Goal: Task Accomplishment & Management: Use online tool/utility

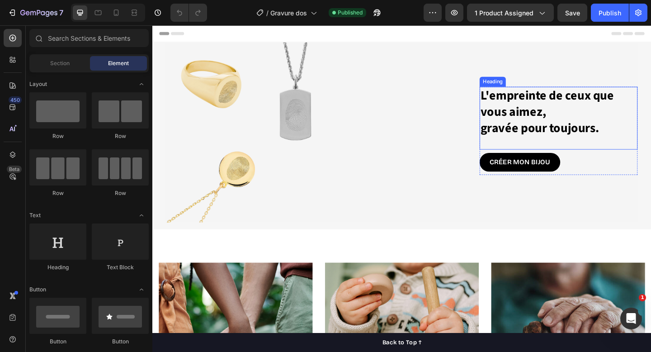
click at [562, 112] on h2 "L'empreinte de ceux que vous aimez, gravée pour toujours." at bounding box center [594, 119] width 172 height 55
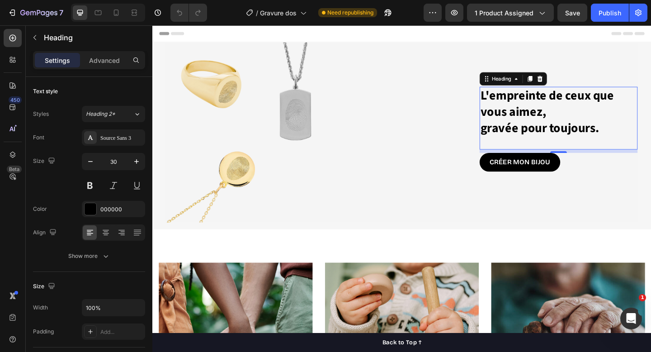
click at [544, 111] on h2 "L'empreinte de ceux que vous aimez, gravée pour toujours." at bounding box center [594, 119] width 172 height 55
click at [544, 111] on p "L'empreinte de ceux que vous aimez, gravée pour toujours." at bounding box center [594, 119] width 170 height 53
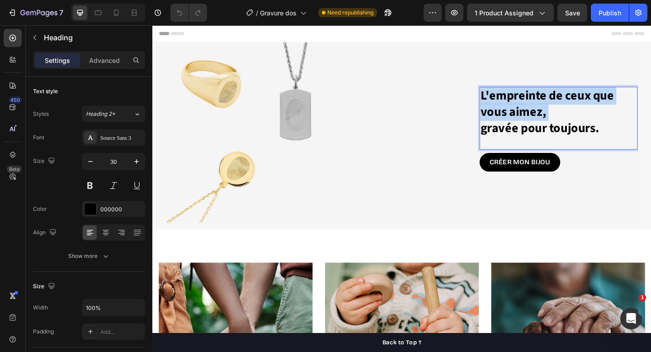
click at [544, 111] on p "L'empreinte de ceux que vous aimez, gravée pour toujours." at bounding box center [594, 119] width 170 height 53
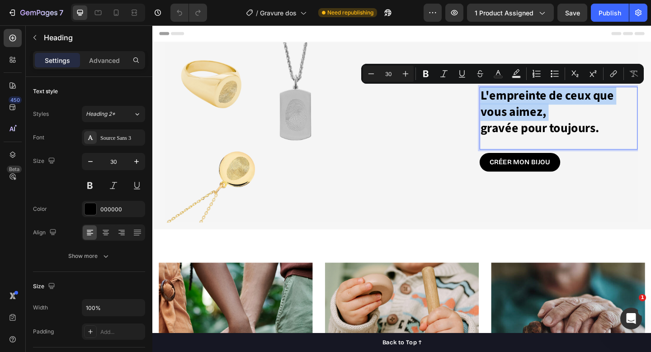
click at [549, 115] on p "L'empreinte de ceux que vous aimez, gravée pour toujours." at bounding box center [594, 119] width 170 height 53
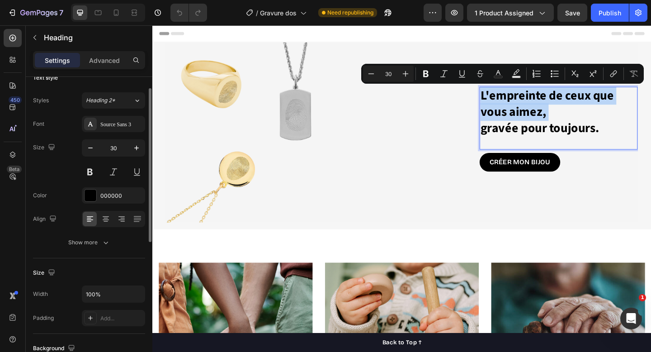
scroll to position [13, 0]
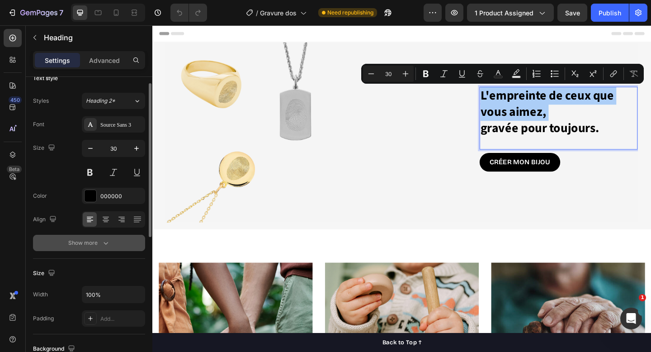
click at [103, 244] on icon "button" at bounding box center [105, 242] width 9 height 9
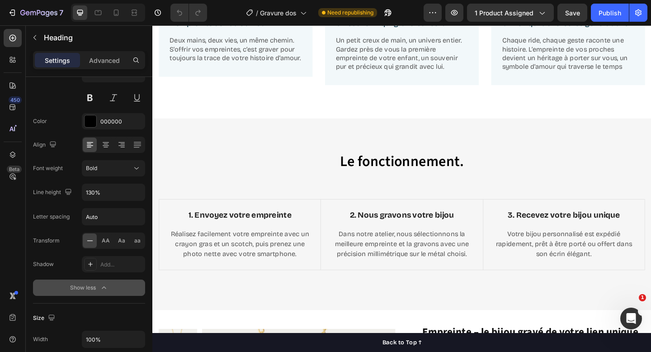
scroll to position [495, 0]
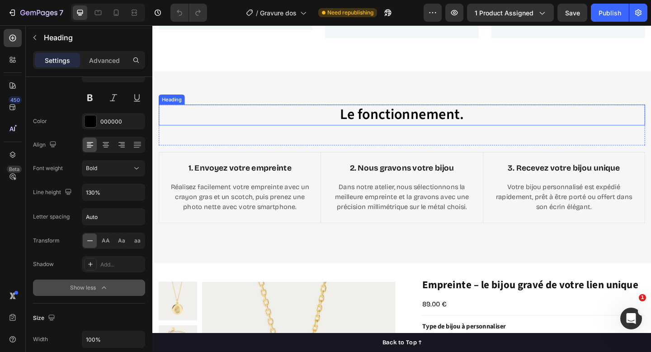
click at [423, 127] on h2 "Le fonctionnement." at bounding box center [423, 123] width 529 height 23
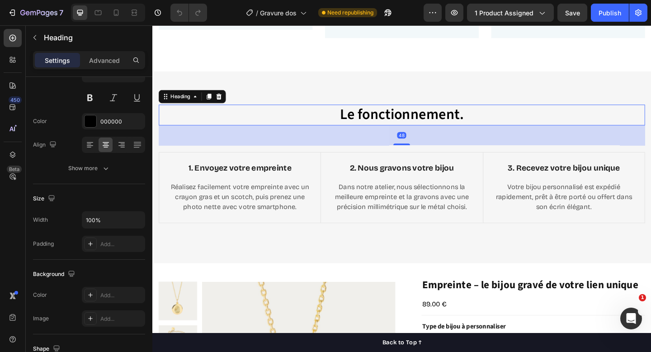
click at [422, 127] on h2 "Le fonctionnement." at bounding box center [423, 123] width 529 height 23
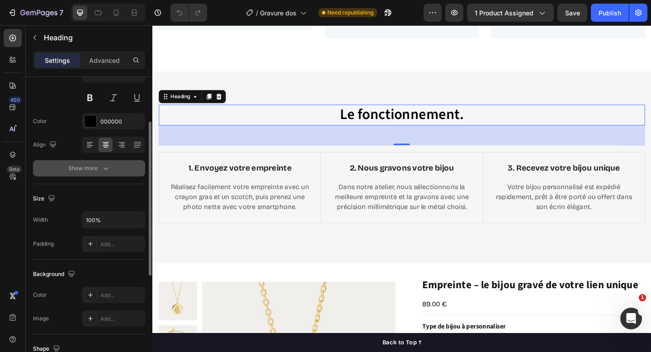
click at [103, 166] on icon "button" at bounding box center [105, 168] width 9 height 9
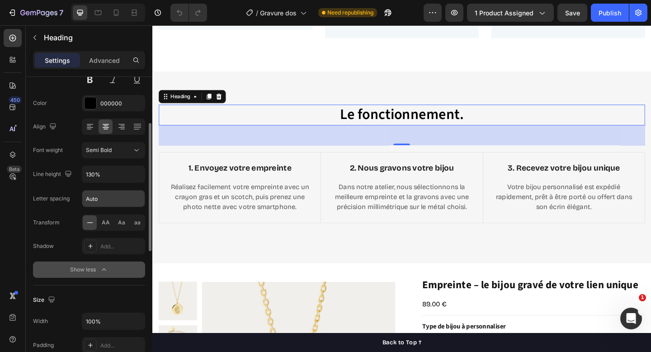
scroll to position [107, 0]
click at [128, 148] on div "Semi Bold" at bounding box center [109, 149] width 46 height 8
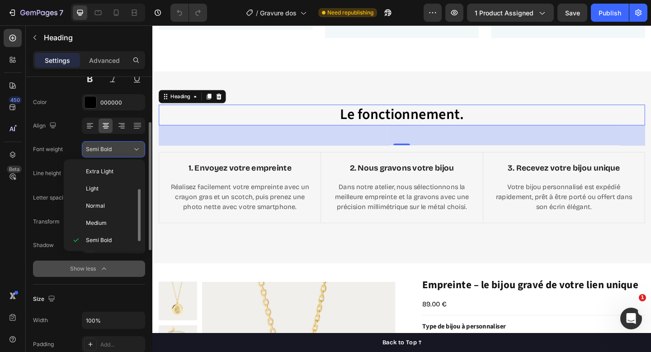
scroll to position [16, 0]
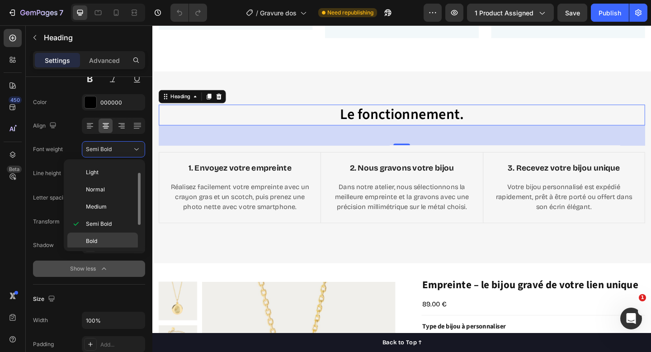
click at [101, 249] on div "Bold" at bounding box center [102, 257] width 70 height 17
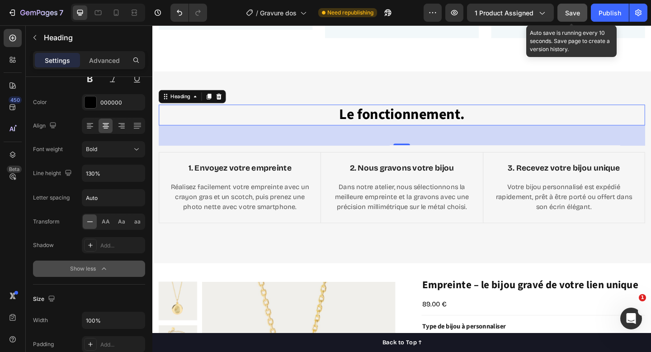
click at [573, 11] on span "Save" at bounding box center [572, 13] width 15 height 8
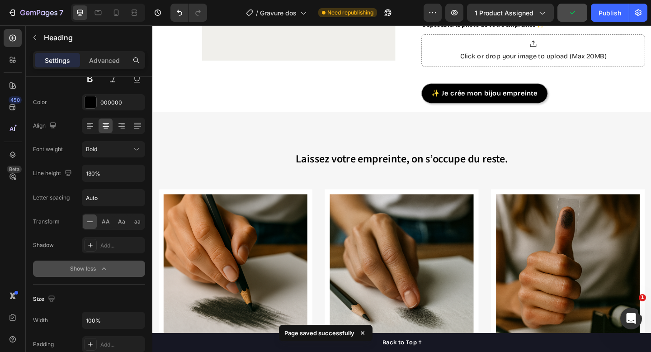
scroll to position [1024, 0]
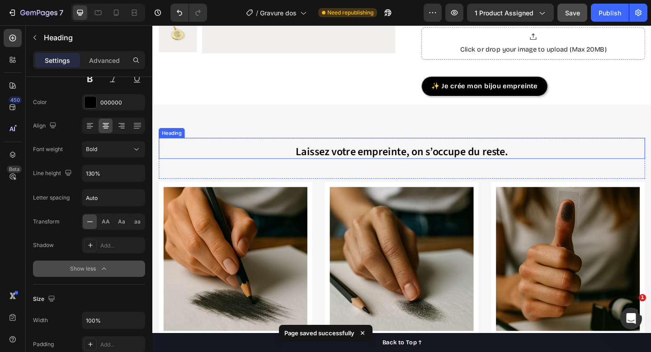
click at [361, 161] on sub "Laissez votre empreinte, on s’occupe du reste." at bounding box center [423, 163] width 231 height 17
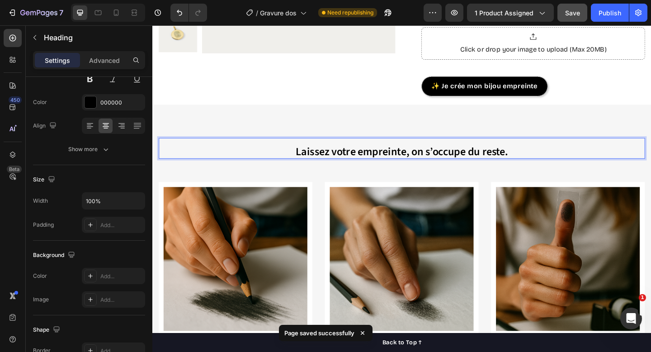
scroll to position [1, 0]
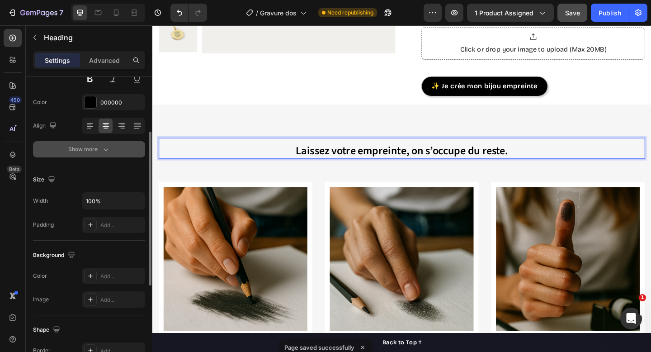
click at [99, 151] on div "Show more" at bounding box center [89, 149] width 42 height 9
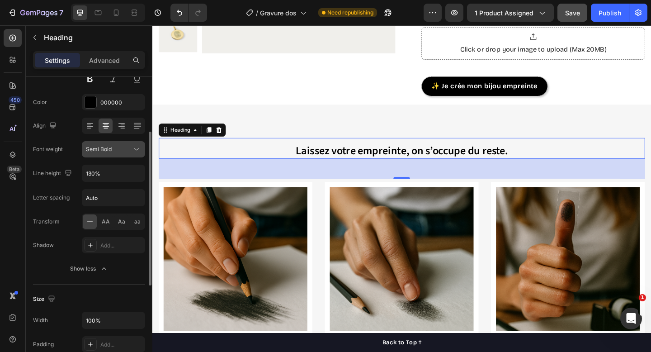
click at [109, 153] on div "Semi Bold" at bounding box center [113, 149] width 55 height 9
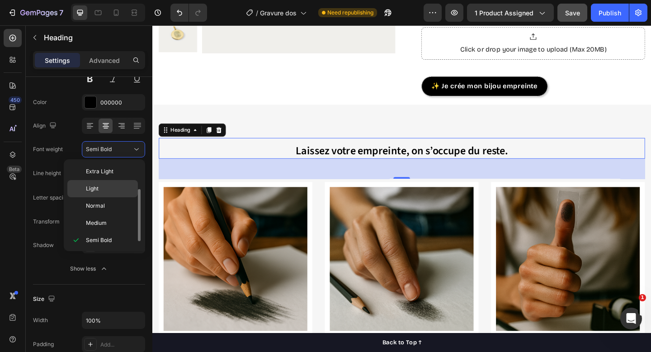
scroll to position [16, 0]
click at [97, 239] on span "Bold" at bounding box center [91, 241] width 11 height 8
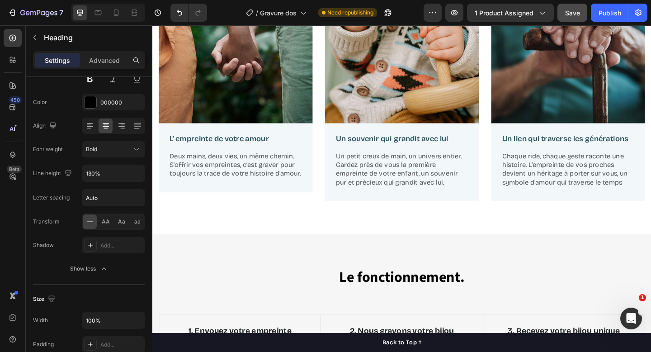
scroll to position [495, 0]
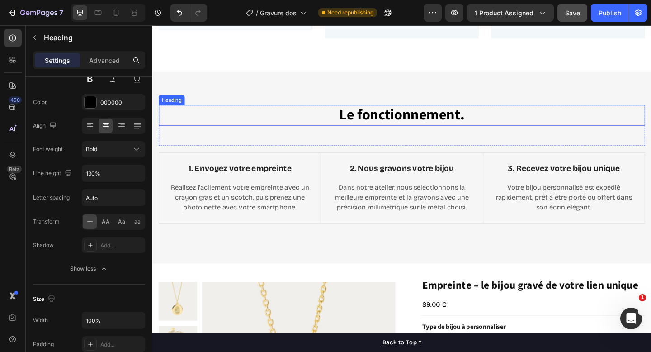
click at [396, 125] on h2 "Le fonctionnement." at bounding box center [423, 123] width 529 height 23
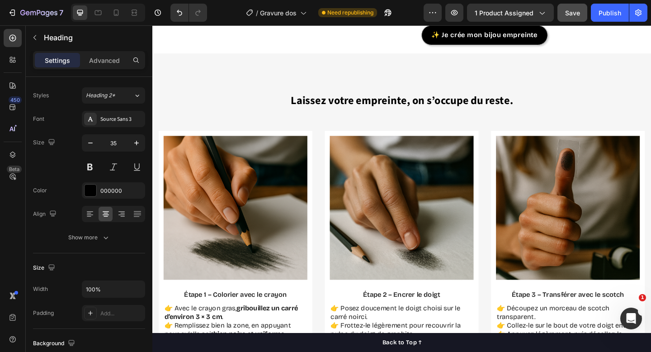
scroll to position [1042, 0]
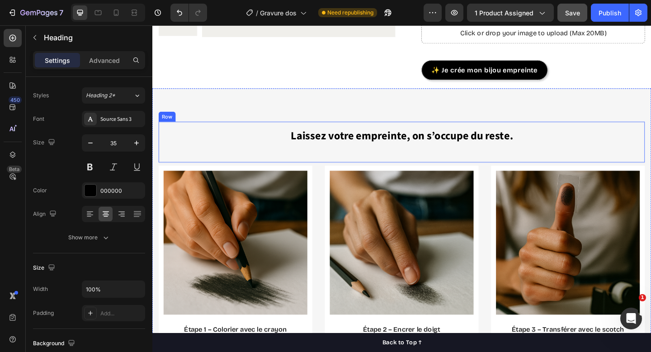
click at [385, 147] on sub "Laissez votre empreinte, on s’occupe du reste." at bounding box center [424, 145] width 242 height 17
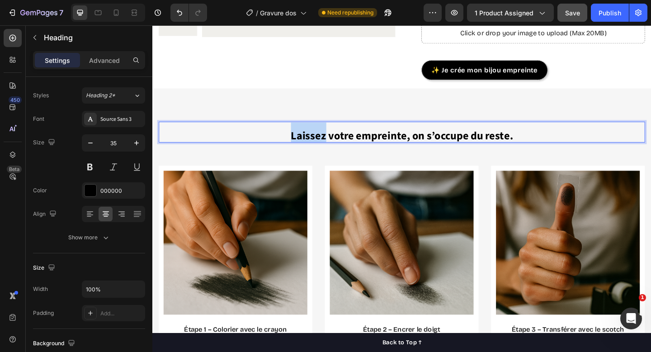
click at [326, 143] on sub "Laissez votre empreinte, on s’occupe du reste." at bounding box center [424, 145] width 242 height 17
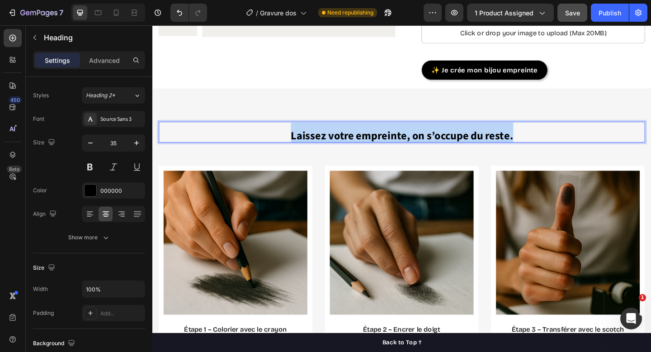
click at [326, 143] on sub "Laissez votre empreinte, on s’occupe du reste." at bounding box center [424, 145] width 242 height 17
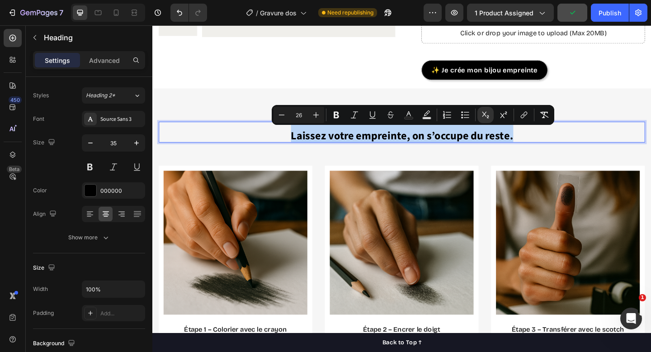
click at [329, 147] on sub "Laissez votre empreinte, on s’occupe du reste." at bounding box center [424, 145] width 242 height 17
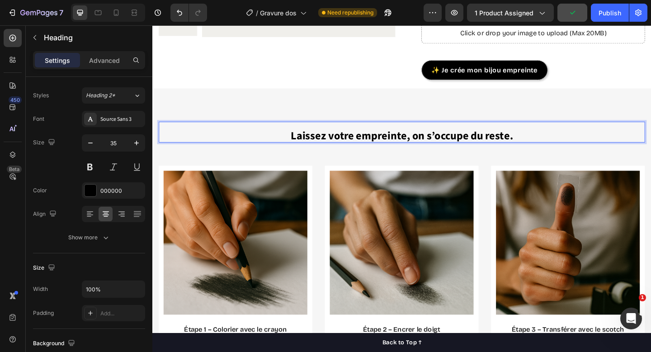
click at [330, 149] on sub "Laissez votre empreinte, on s’occupe du reste." at bounding box center [424, 145] width 242 height 17
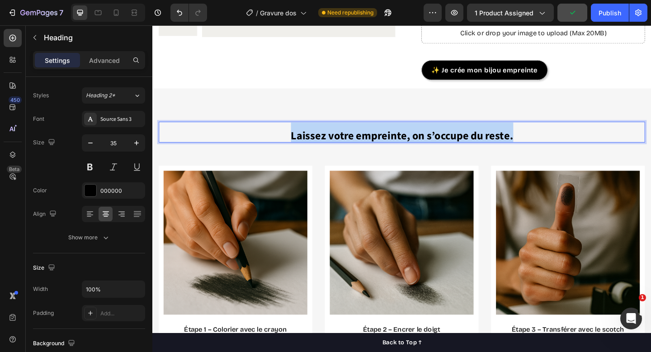
click at [330, 149] on sub "Laissez votre empreinte, on s’occupe du reste." at bounding box center [424, 145] width 242 height 17
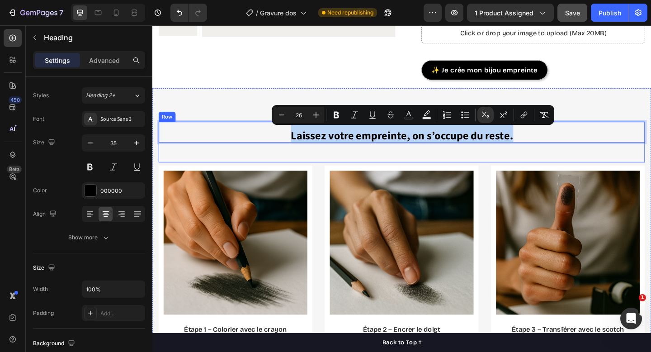
click at [284, 164] on div "Laissez votre empreinte, on s’occupe du reste. Heading 48" at bounding box center [423, 152] width 529 height 44
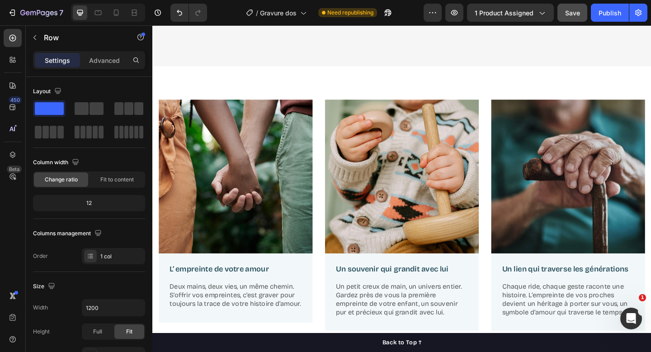
scroll to position [359, 0]
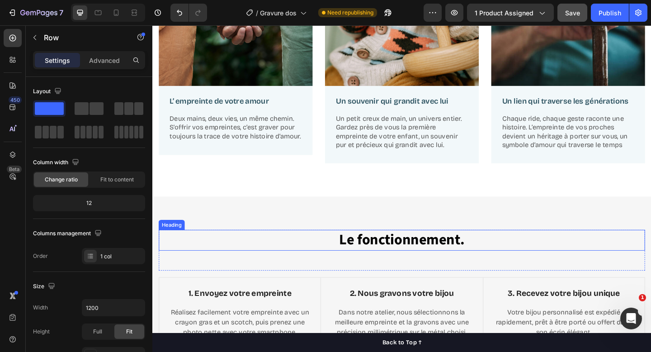
click at [403, 260] on h2 "Le fonctionnement." at bounding box center [423, 259] width 529 height 23
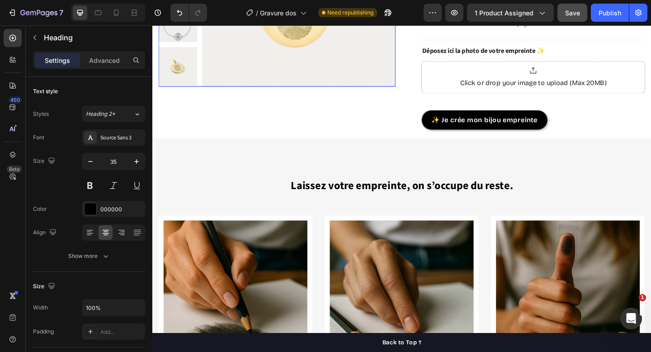
scroll to position [993, 0]
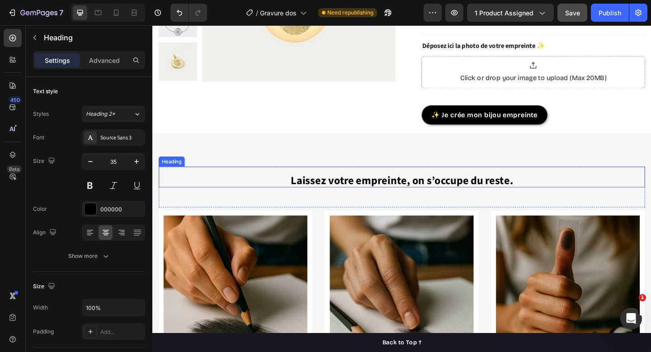
click at [349, 198] on sub "Laissez votre empreinte, on s’occupe du reste." at bounding box center [424, 194] width 242 height 17
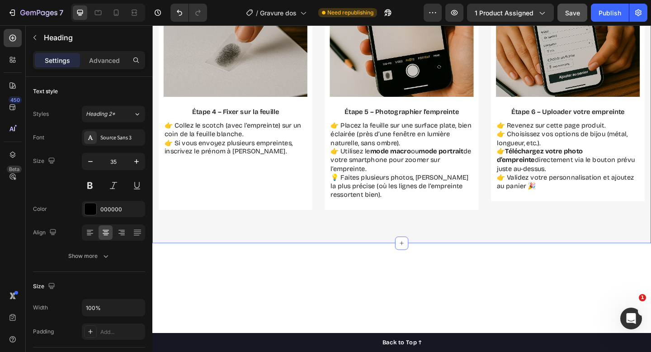
scroll to position [1644, 0]
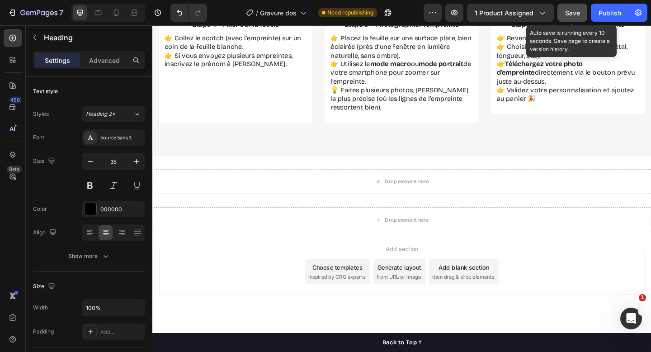
click at [571, 14] on span "Save" at bounding box center [572, 13] width 15 height 8
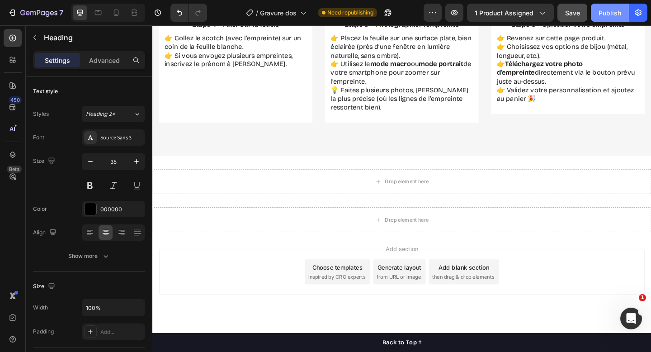
click at [610, 15] on div "Publish" at bounding box center [609, 12] width 23 height 9
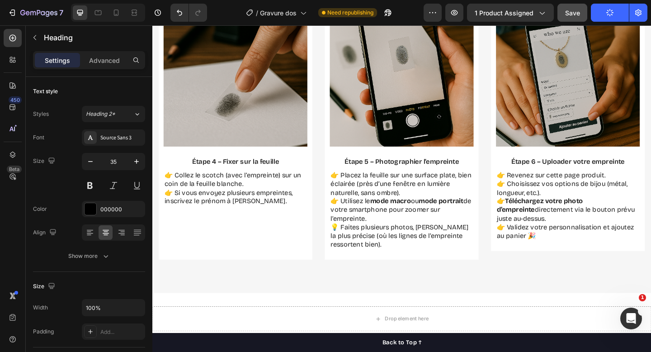
scroll to position [1591, 0]
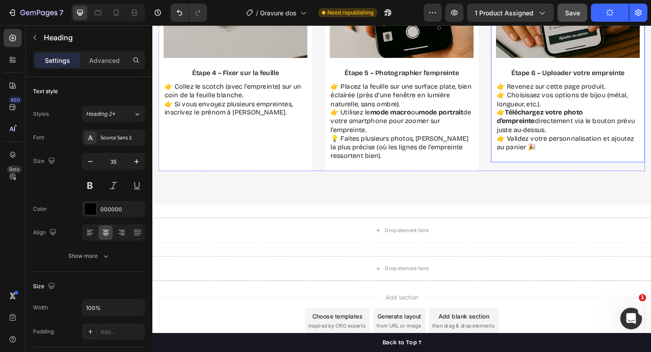
click at [575, 159] on p "👉 Revenez sur cette page produit. 👉 Choisissez vos options de bijou (métal, lon…" at bounding box center [604, 125] width 155 height 75
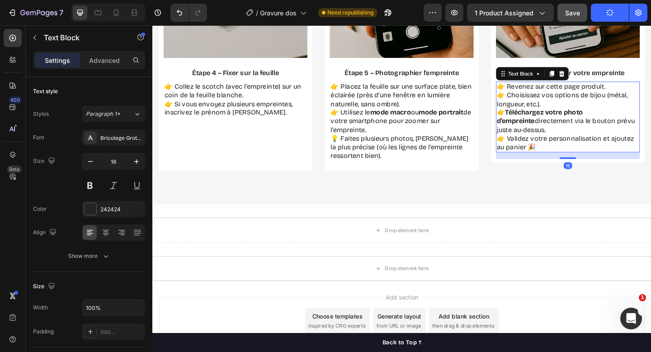
click at [573, 157] on p "👉 Revenez sur cette page produit. 👉 Choisissez vos options de bijou (métal, lon…" at bounding box center [604, 125] width 155 height 75
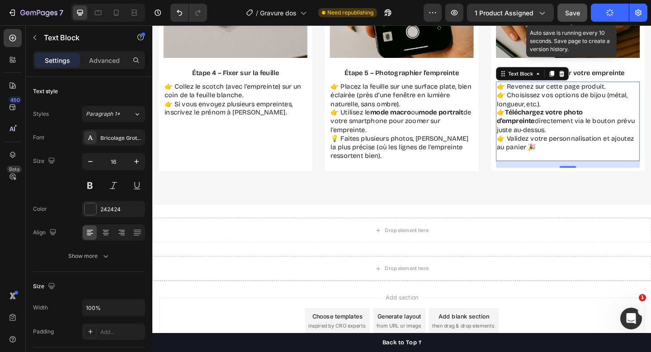
click at [570, 14] on span "Save" at bounding box center [572, 13] width 15 height 8
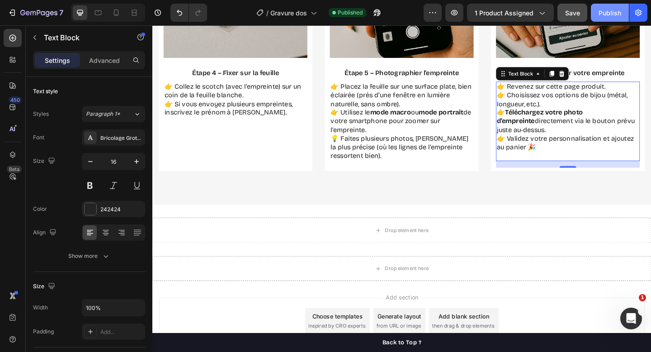
click at [607, 11] on div "Publish" at bounding box center [609, 12] width 23 height 9
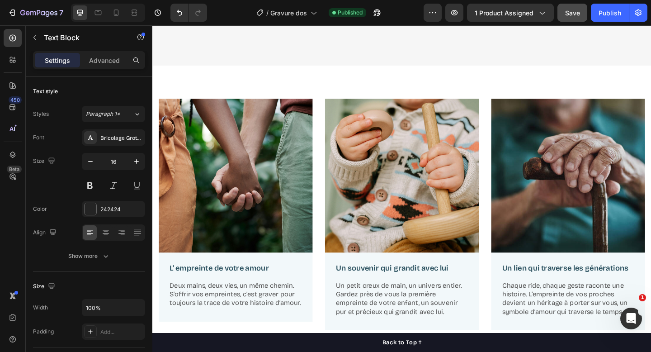
scroll to position [443, 0]
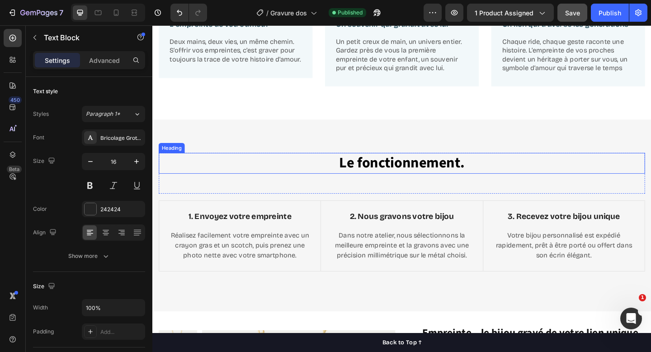
click at [385, 177] on h2 "Le fonctionnement." at bounding box center [423, 175] width 529 height 23
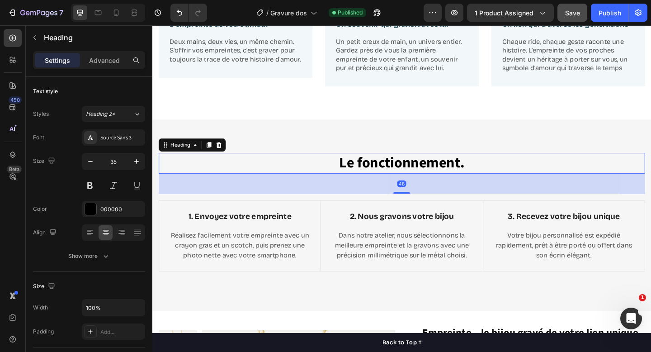
click at [385, 178] on h2 "Le fonctionnement." at bounding box center [423, 175] width 529 height 23
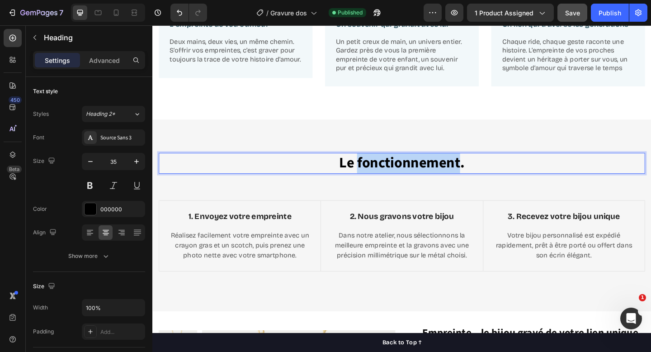
click at [385, 178] on p "Le fonctionnement." at bounding box center [423, 175] width 527 height 21
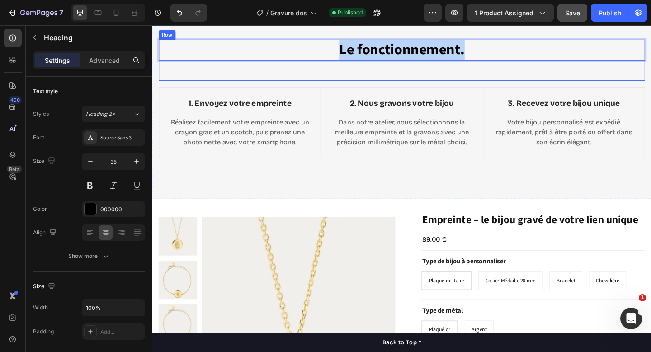
scroll to position [643, 0]
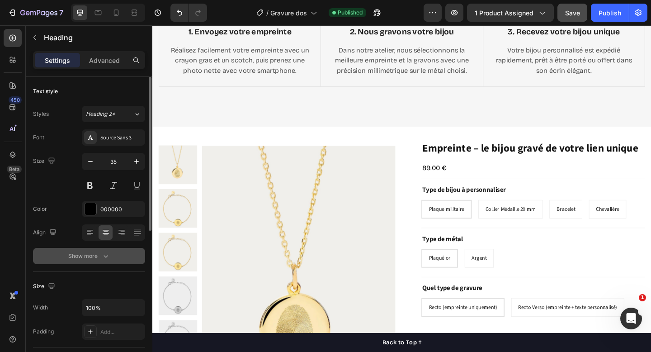
click at [94, 259] on div "Show more" at bounding box center [89, 255] width 42 height 9
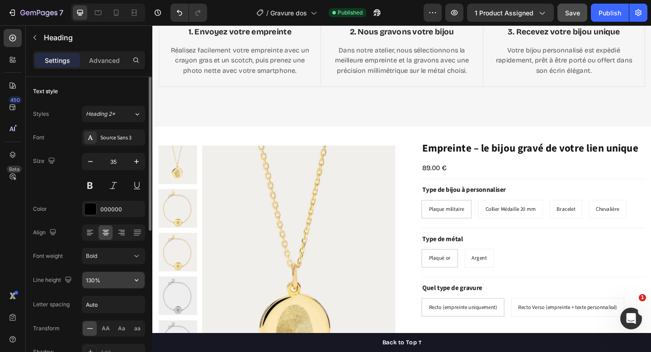
click at [105, 278] on input "130%" at bounding box center [113, 280] width 62 height 16
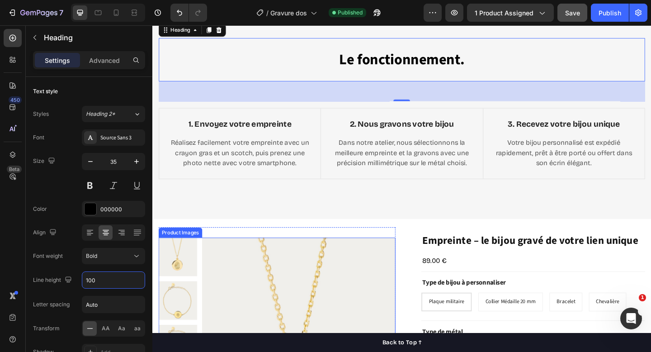
scroll to position [509, 0]
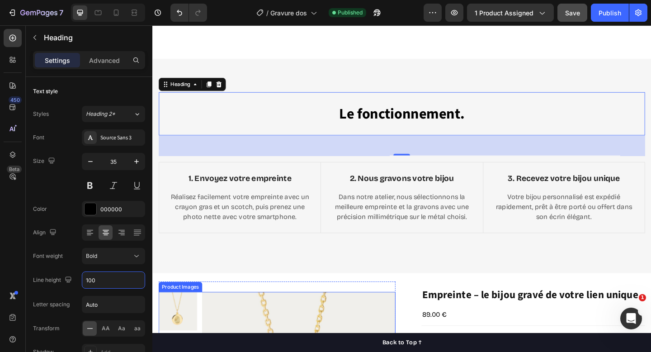
type input "100%"
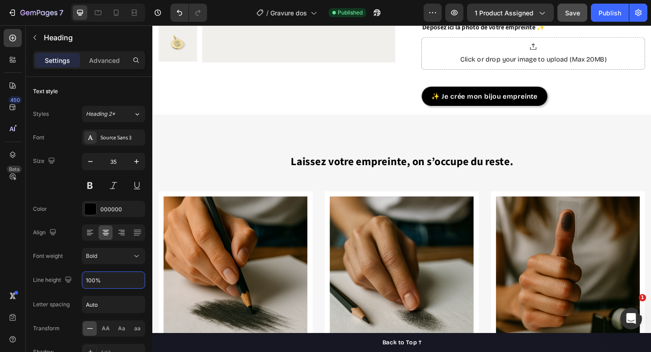
scroll to position [1014, 0]
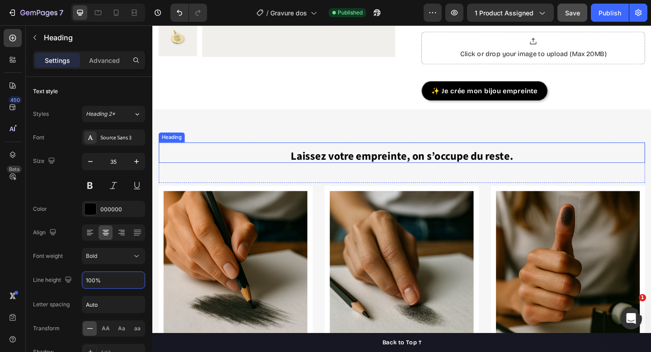
click at [505, 167] on sub "Laissez votre empreinte, on s’occupe du reste." at bounding box center [424, 167] width 242 height 17
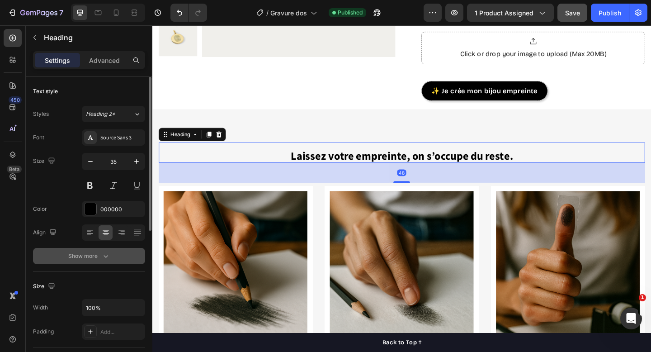
click at [94, 252] on div "Show more" at bounding box center [89, 255] width 42 height 9
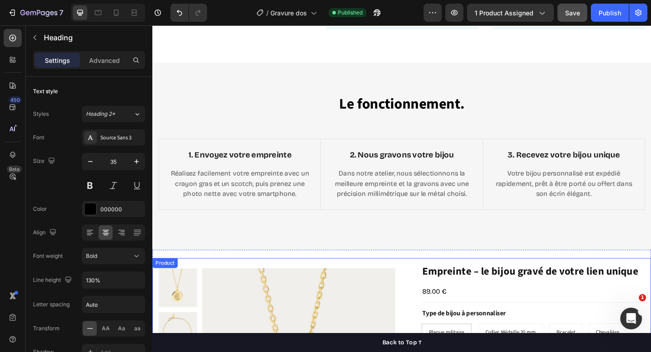
scroll to position [497, 0]
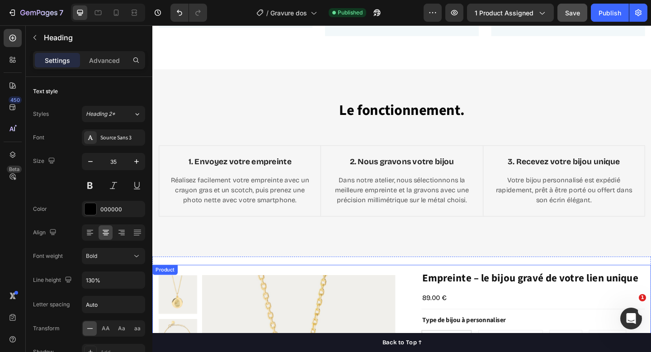
click at [379, 111] on h2 "Le fonctionnement." at bounding box center [423, 118] width 529 height 18
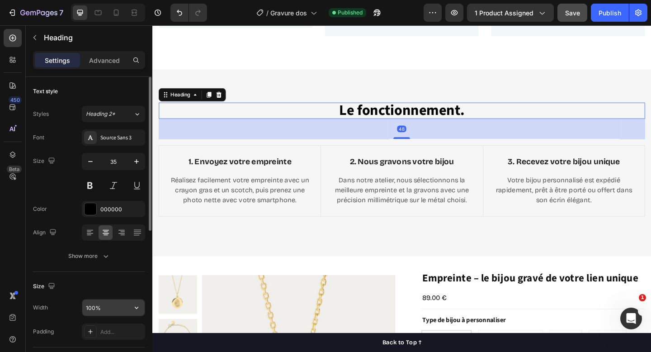
click at [92, 308] on input "100%" at bounding box center [113, 307] width 62 height 16
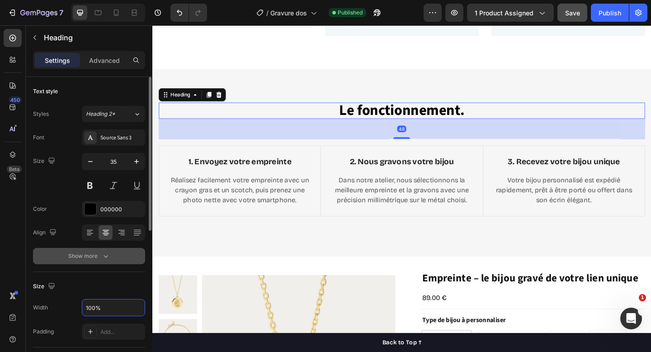
click at [105, 254] on icon "button" at bounding box center [105, 255] width 9 height 9
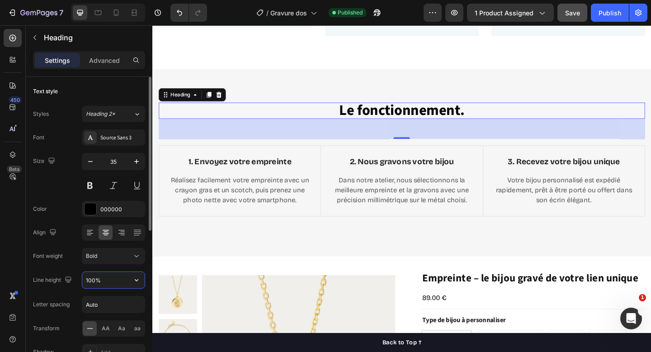
click at [103, 279] on input "100%" at bounding box center [113, 280] width 62 height 16
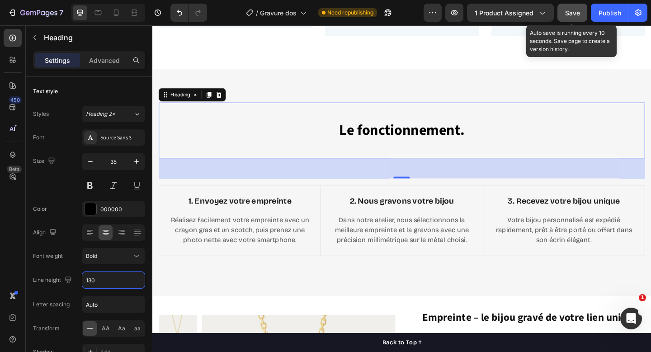
type input "130"
click at [577, 11] on span "Save" at bounding box center [572, 13] width 15 height 8
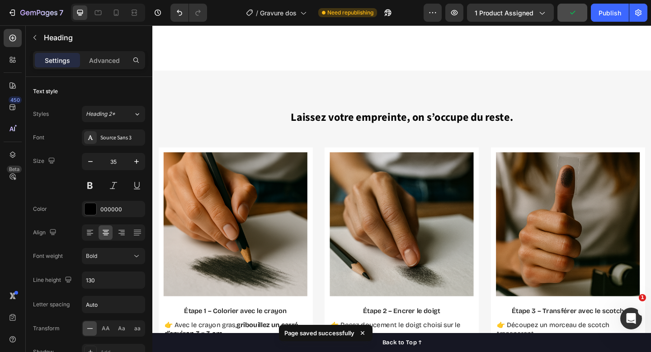
scroll to position [1682, 0]
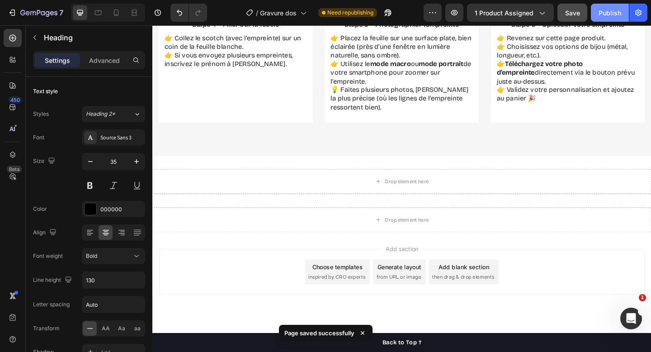
click at [602, 15] on div "Publish" at bounding box center [609, 12] width 23 height 9
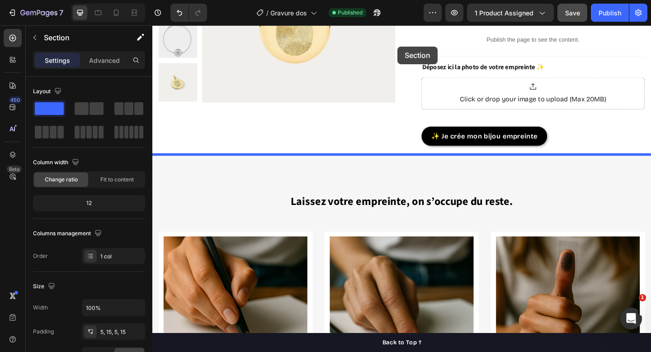
scroll to position [1000, 0]
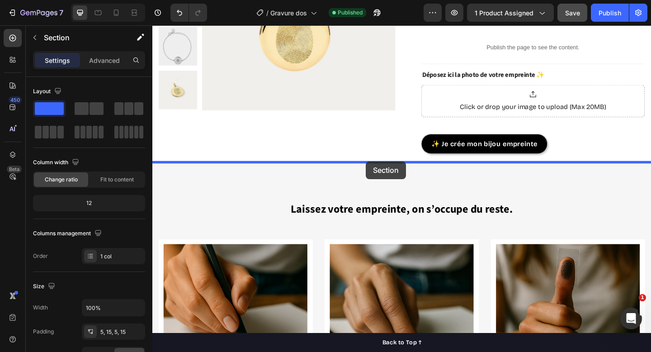
drag, startPoint x: 383, startPoint y: 121, endPoint x: 384, endPoint y: 173, distance: 52.0
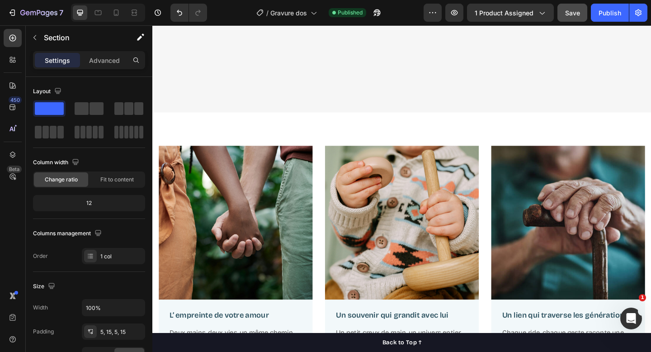
scroll to position [0, 0]
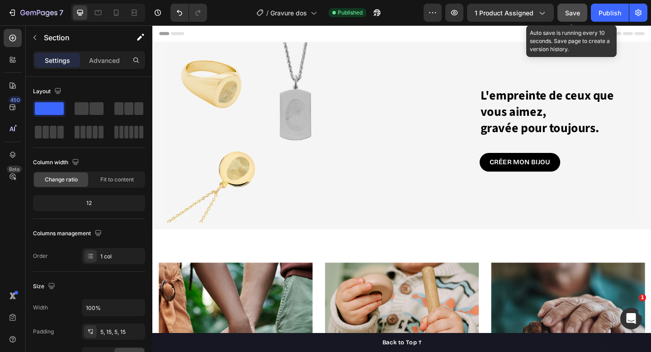
click at [581, 12] on button "Save" at bounding box center [572, 13] width 30 height 18
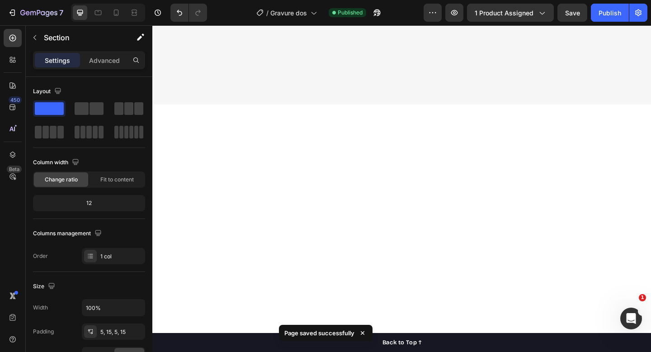
scroll to position [669, 0]
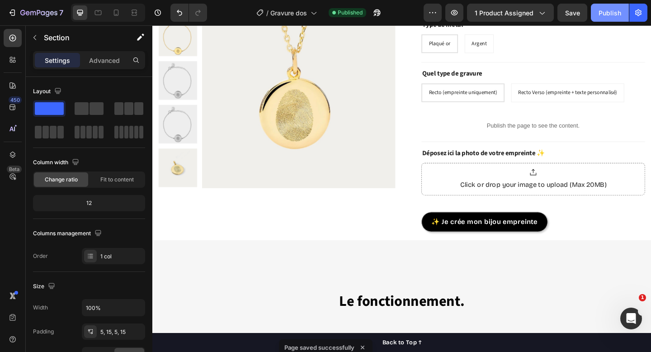
click at [607, 19] on button "Publish" at bounding box center [610, 13] width 38 height 18
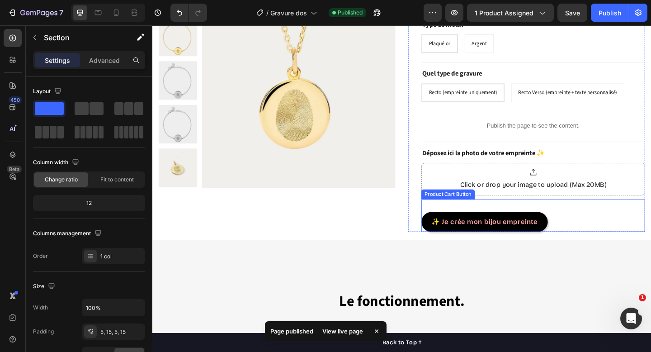
click at [496, 229] on button "✨ Je crée mon bijou empreinte" at bounding box center [513, 239] width 137 height 22
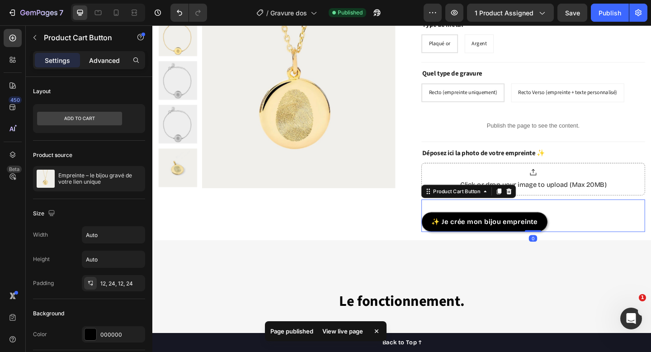
click at [108, 60] on p "Advanced" at bounding box center [104, 60] width 31 height 9
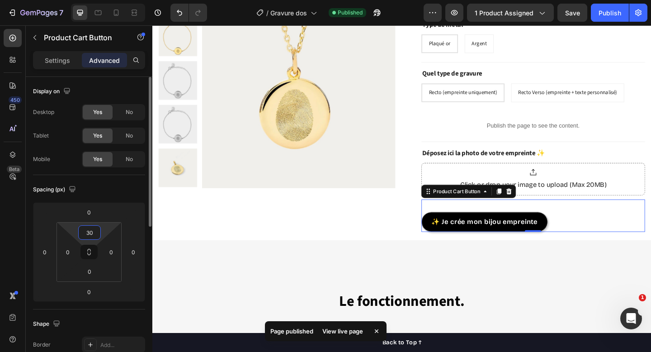
click at [90, 232] on input "30" at bounding box center [89, 232] width 18 height 14
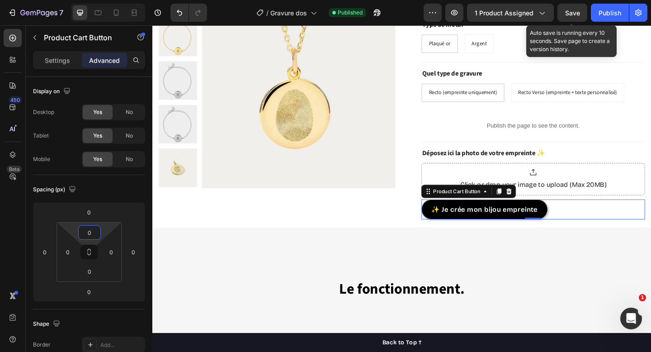
type input "0"
click at [574, 13] on span "Save" at bounding box center [572, 13] width 15 height 8
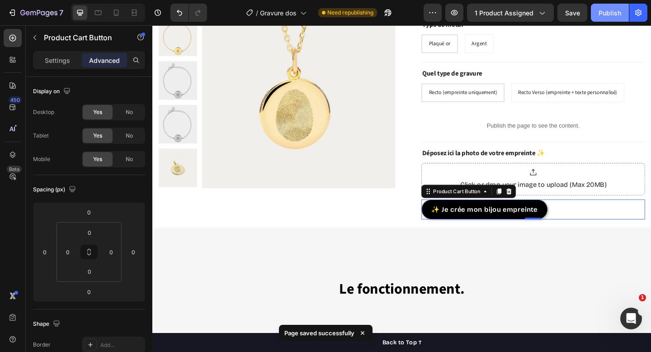
click at [610, 13] on div "Publish" at bounding box center [609, 12] width 23 height 9
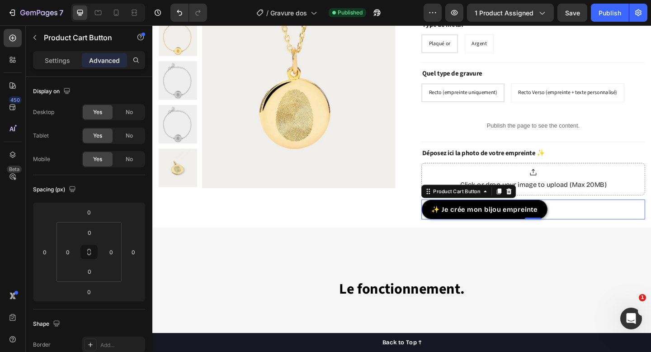
click at [628, 230] on div "✨ Je crée mon bijou empreinte Product Cart Button 0" at bounding box center [566, 226] width 243 height 22
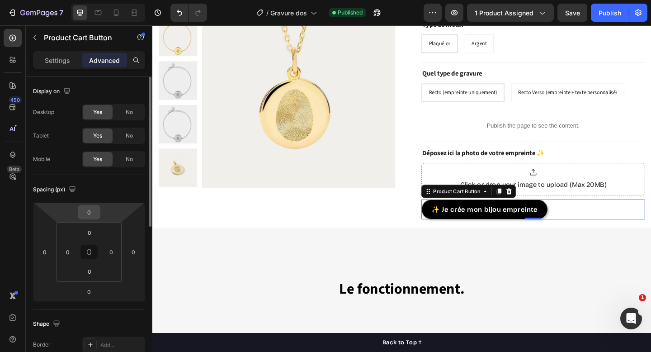
click at [97, 212] on input "0" at bounding box center [89, 212] width 18 height 14
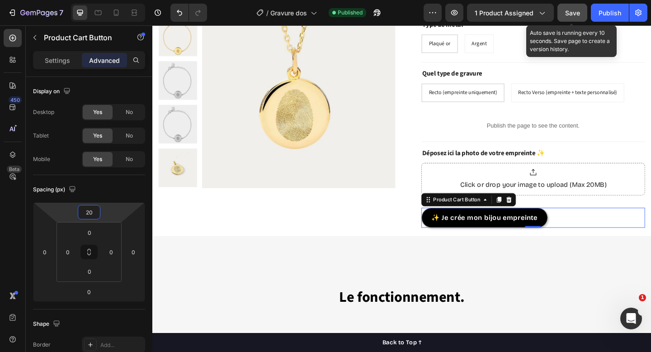
type input "20"
click at [581, 14] on button "Save" at bounding box center [572, 13] width 30 height 18
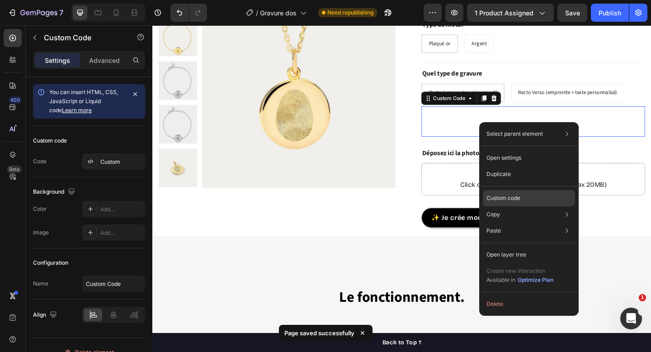
click at [513, 195] on p "Custom code" at bounding box center [503, 198] width 34 height 8
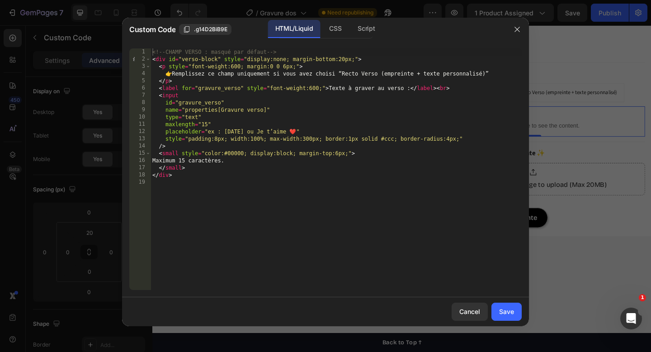
click at [233, 66] on div "<!-- CHAMP VERSO : masqué par défaut --> < div id = "verso-block" style = "disp…" at bounding box center [335, 176] width 371 height 256
click at [321, 102] on div "<!-- CHAMP VERSO : masqué par défaut --> < div id = "verso-block" style = "disp…" at bounding box center [335, 176] width 371 height 256
click at [312, 89] on div "<!-- CHAMP VERSO : masqué par défaut --> < div id = "verso-block" style = "disp…" at bounding box center [335, 176] width 371 height 256
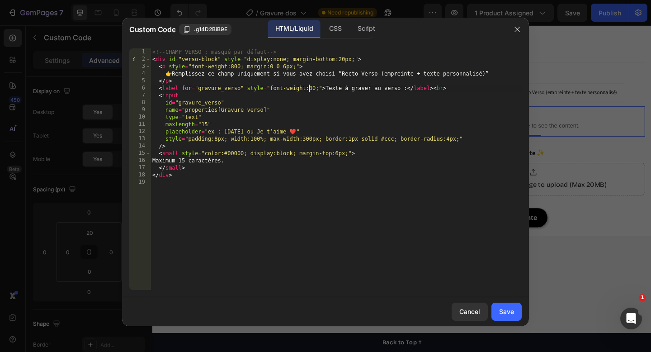
type textarea "<label for="gravure_verso" style="font-weight:800;">Texte à graver au verso :</…"
click at [352, 209] on div "<!-- CHAMP VERSO : masqué par défaut --> < div id = "verso-block" style = "disp…" at bounding box center [335, 176] width 371 height 256
click at [385, 141] on div "<!-- CHAMP VERSO : masqué par défaut --> < div id = "verso-block" style = "disp…" at bounding box center [335, 176] width 371 height 256
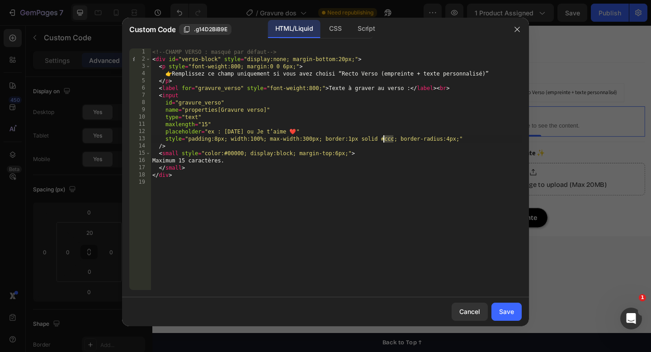
click at [385, 141] on div "<!-- CHAMP VERSO : masqué par défaut --> < div id = "verso-block" style = "disp…" at bounding box center [335, 176] width 371 height 256
click at [299, 67] on div "<!-- CHAMP VERSO : masqué par défaut --> < div id = "verso-block" style = "disp…" at bounding box center [335, 176] width 371 height 256
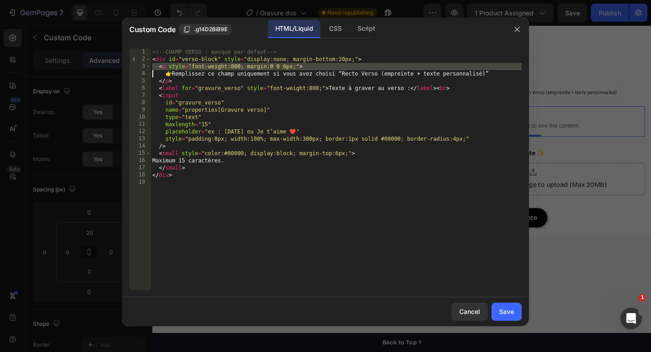
click at [299, 67] on div "<!-- CHAMP VERSO : masqué par défaut --> < div id = "verso-block" style = "disp…" at bounding box center [335, 176] width 371 height 256
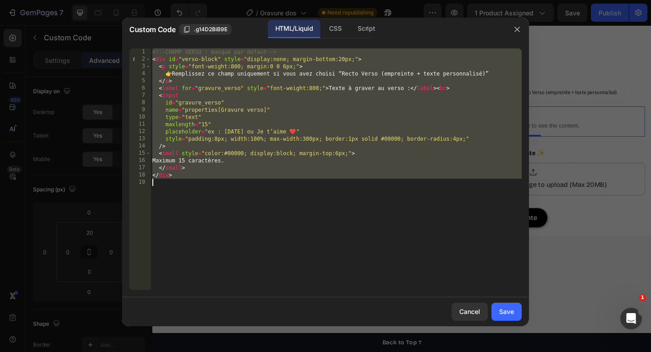
type textarea "</div>"
paste textarea
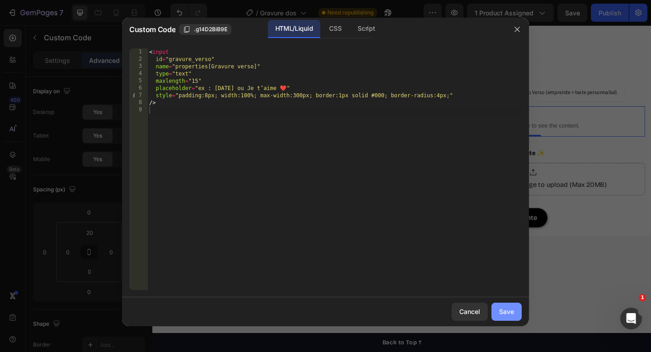
click at [509, 313] on div "Save" at bounding box center [506, 310] width 15 height 9
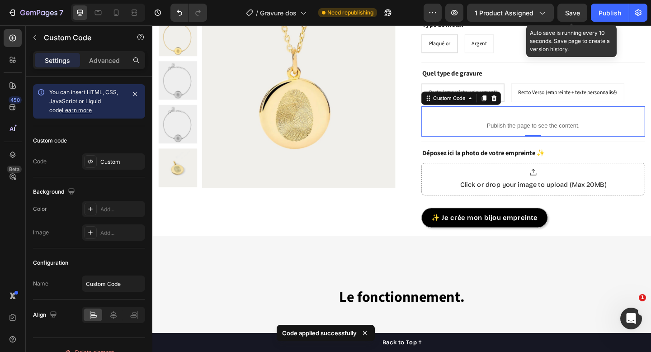
click at [577, 12] on span "Save" at bounding box center [572, 13] width 15 height 8
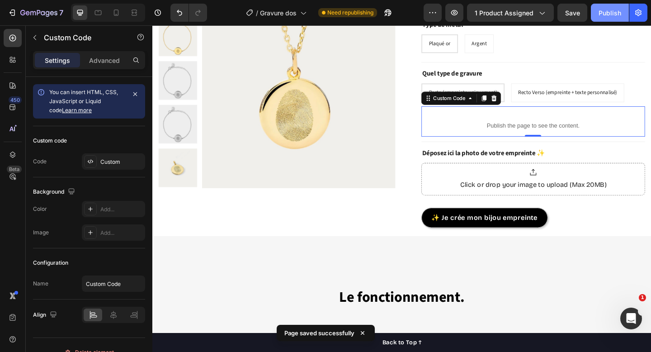
click at [605, 12] on div "Publish" at bounding box center [609, 12] width 23 height 9
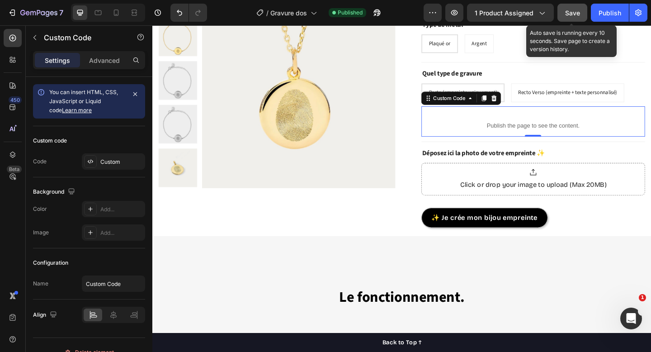
click at [566, 19] on button "Save" at bounding box center [572, 13] width 30 height 18
click at [577, 15] on span "Save" at bounding box center [572, 13] width 15 height 8
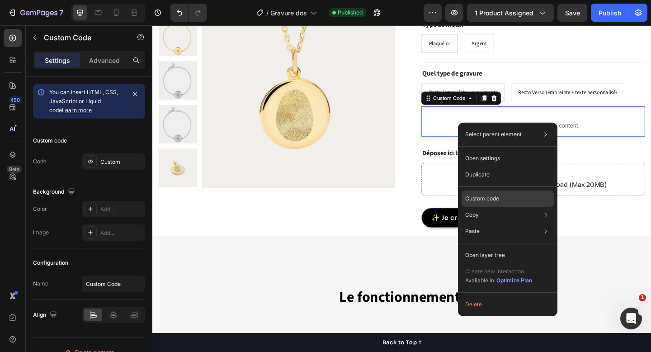
click at [490, 200] on p "Custom code" at bounding box center [482, 198] width 34 height 8
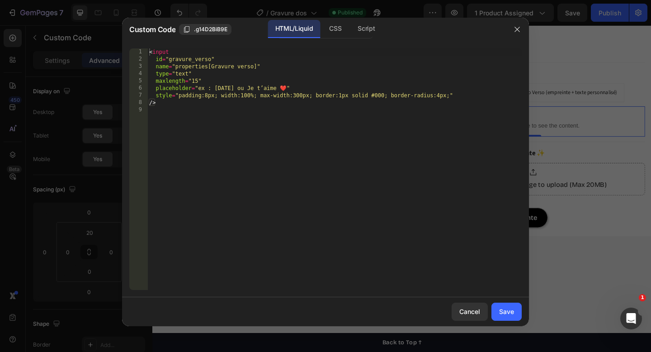
click at [257, 149] on div "< input id = "gravure_verso" name = "properties[Gravure verso]" type = "text" m…" at bounding box center [334, 176] width 374 height 256
type textarea "/>"
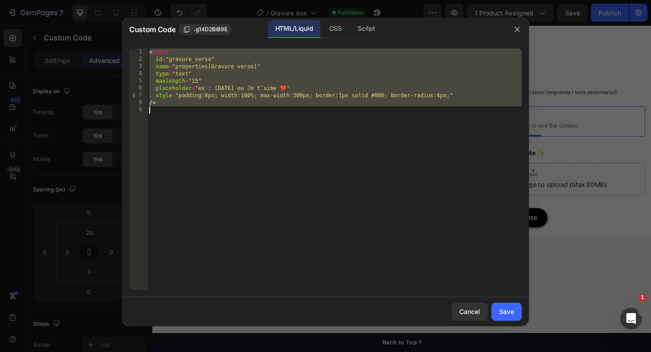
paste textarea
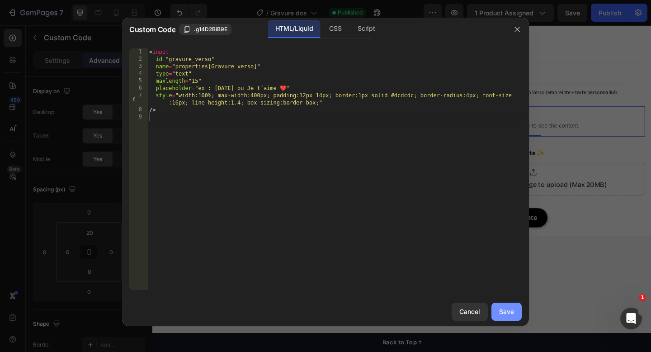
click at [512, 306] on button "Save" at bounding box center [506, 311] width 30 height 18
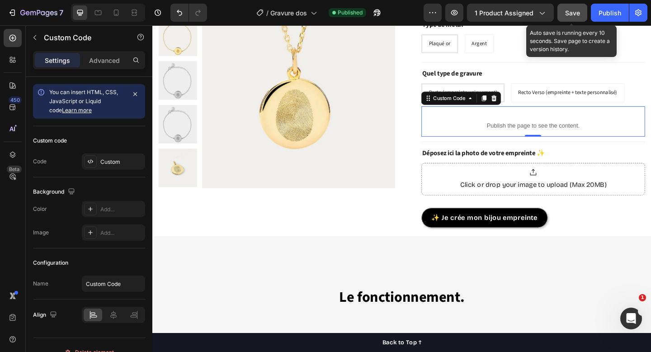
click at [561, 13] on button "Save" at bounding box center [572, 13] width 30 height 18
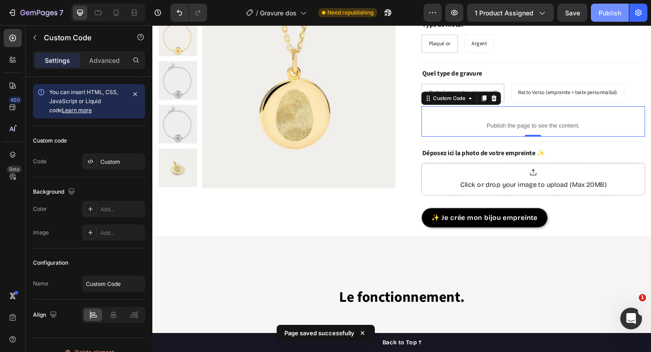
click at [618, 14] on div "Publish" at bounding box center [609, 12] width 23 height 9
click at [611, 9] on div "Publish" at bounding box center [609, 12] width 23 height 9
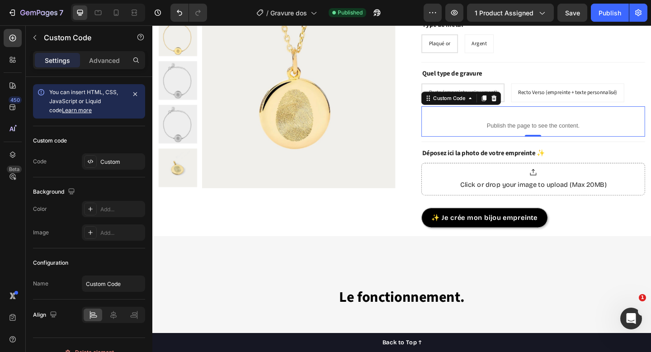
click at [572, 22] on div "7 Version history / Gravure dos Published Preview 1 product assigned Save Publi…" at bounding box center [325, 13] width 651 height 26
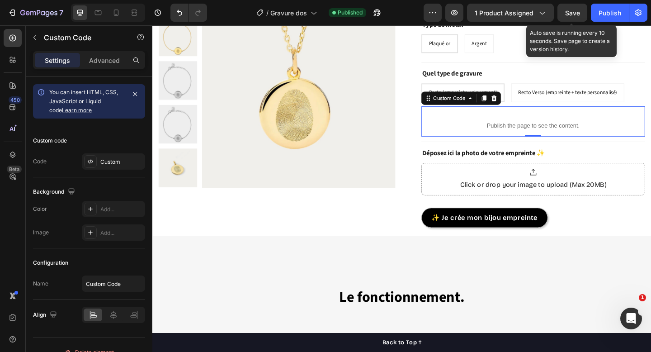
click at [572, 16] on span "Save" at bounding box center [572, 13] width 15 height 8
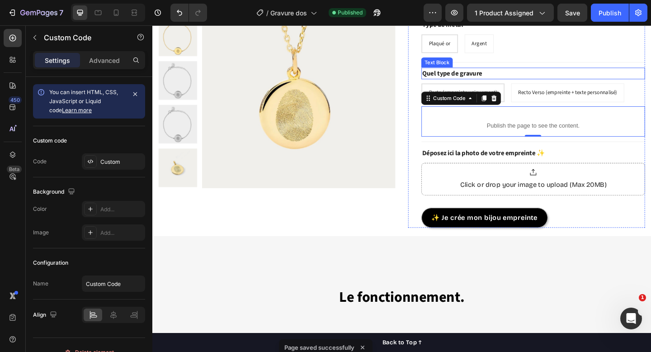
click at [493, 78] on p "Quel type de gravure" at bounding box center [566, 77] width 241 height 11
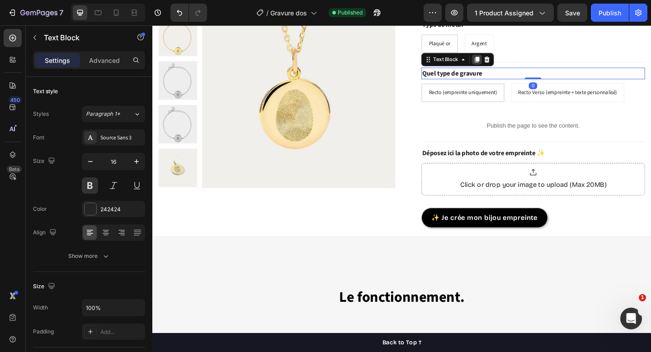
click at [505, 66] on icon at bounding box center [505, 62] width 7 height 7
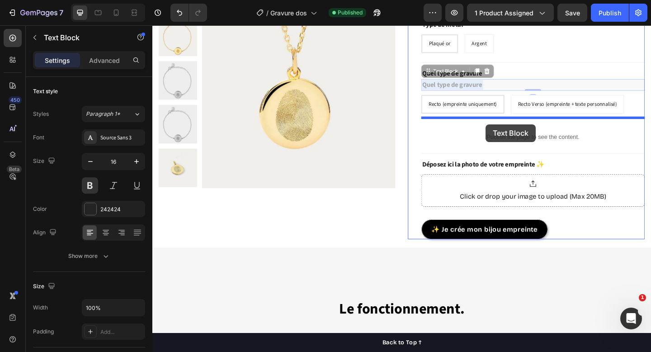
drag, startPoint x: 516, startPoint y: 91, endPoint x: 514, endPoint y: 132, distance: 41.2
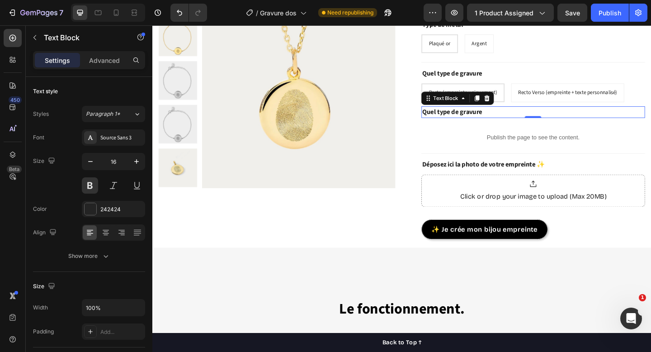
click at [518, 119] on p "Quel type de gravure" at bounding box center [566, 119] width 241 height 11
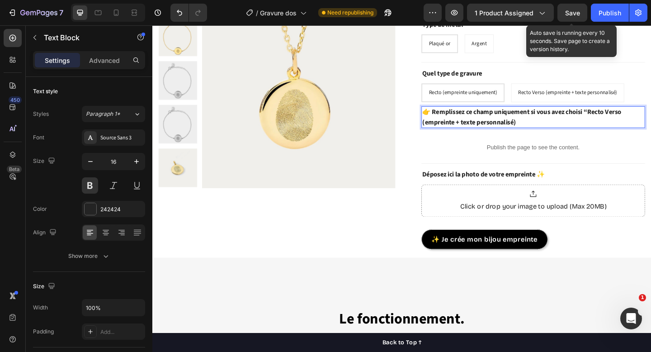
click at [568, 15] on span "Save" at bounding box center [572, 13] width 15 height 8
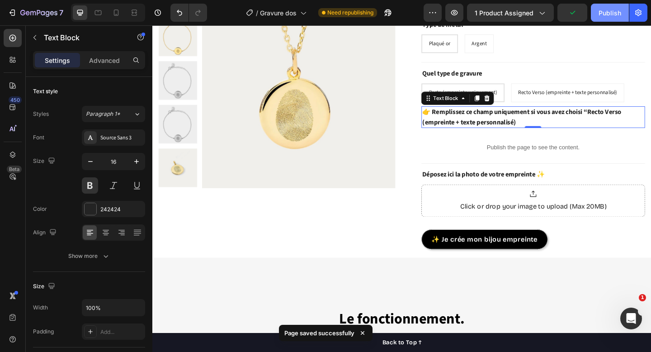
click at [621, 18] on button "Publish" at bounding box center [610, 13] width 38 height 18
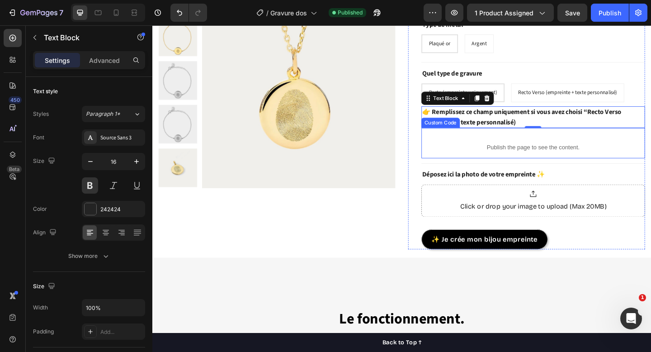
click at [513, 158] on p "Publish the page to see the content." at bounding box center [566, 157] width 243 height 9
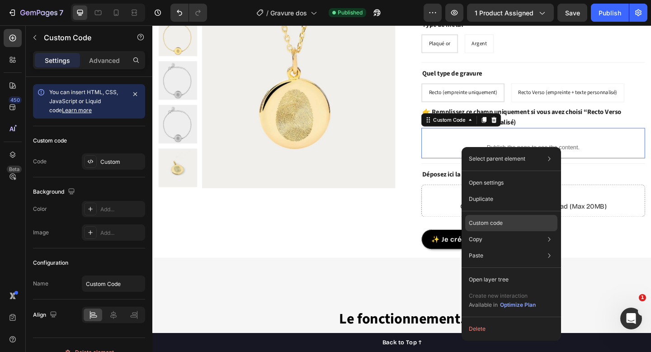
click at [488, 219] on p "Custom code" at bounding box center [486, 223] width 34 height 8
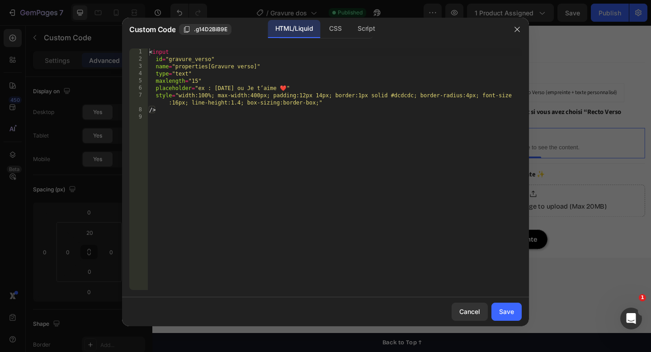
click at [286, 122] on div "< input id = "gravure_verso" name = "properties[Gravure verso]" type = "text" m…" at bounding box center [334, 176] width 374 height 256
type textarea "/>"
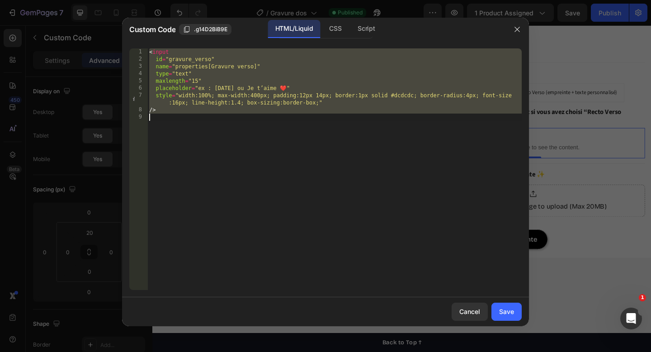
paste textarea
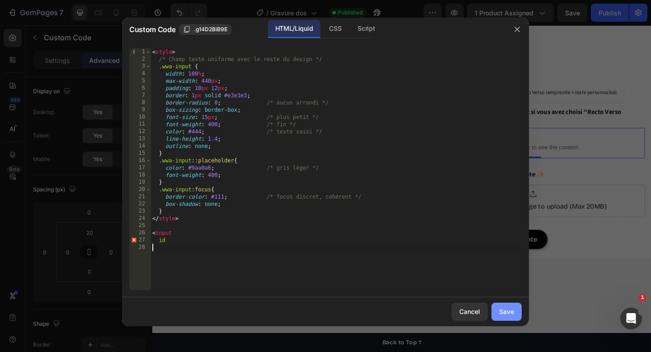
drag, startPoint x: 508, startPoint y: 313, endPoint x: 387, endPoint y: 312, distance: 121.1
click at [508, 313] on div "Save" at bounding box center [506, 310] width 15 height 9
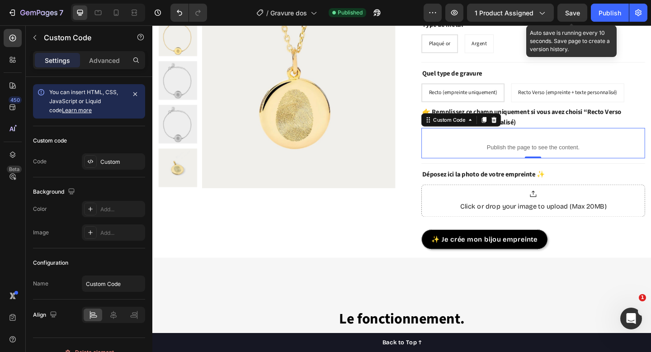
click at [575, 15] on span "Save" at bounding box center [572, 13] width 15 height 8
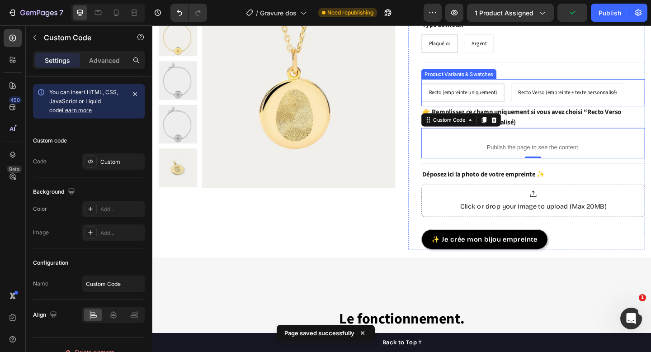
click at [509, 96] on span "Recto (empreinte uniquement)" at bounding box center [490, 98] width 74 height 8
click at [445, 89] on input "Recto (empreinte uniquement) Recto (empreinte uniquement) Recto (empreinte uniq…" at bounding box center [444, 88] width 0 height 0
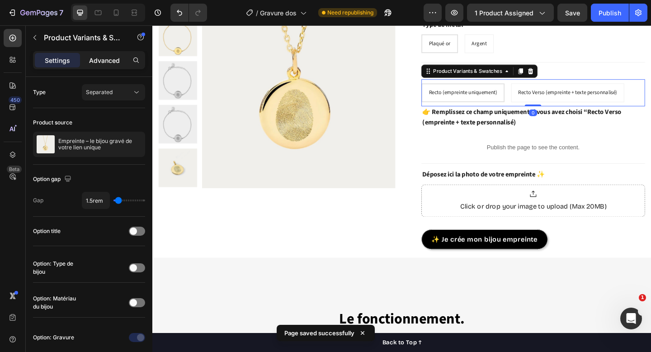
click at [105, 63] on p "Advanced" at bounding box center [104, 60] width 31 height 9
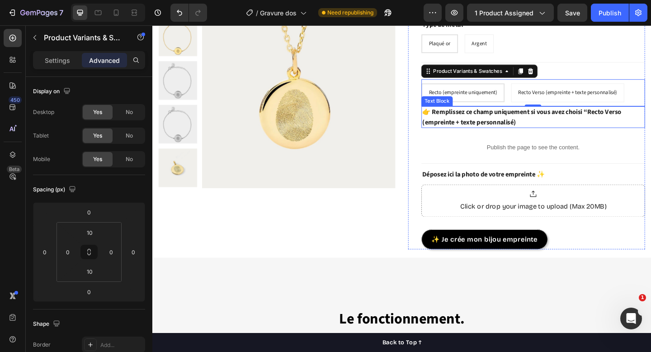
click at [516, 124] on p "👉 Remplissez ce champ uniquement si vous avez choisi “Recto Verso (empreinte + …" at bounding box center [566, 125] width 241 height 22
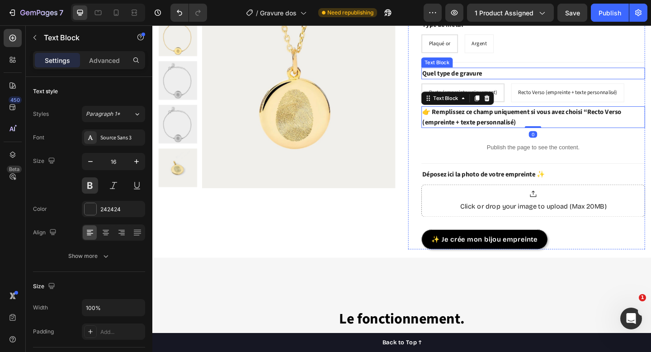
click at [550, 76] on p "Quel type de gravure" at bounding box center [566, 77] width 241 height 11
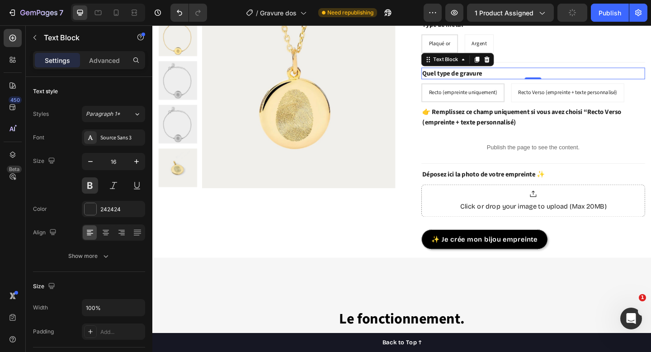
click at [528, 76] on p "Quel type de gravure" at bounding box center [566, 77] width 241 height 11
click at [110, 54] on div "Advanced" at bounding box center [104, 60] width 45 height 14
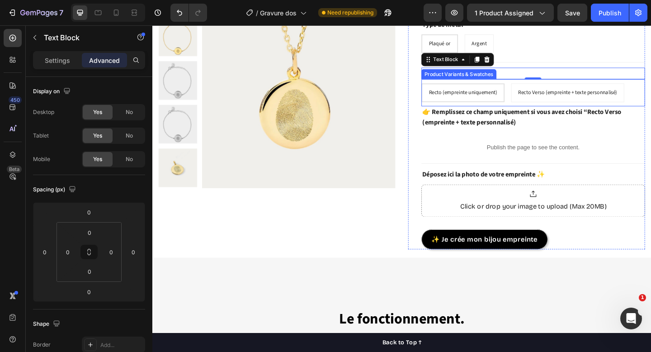
click at [489, 102] on span "Recto (empreinte uniquement)" at bounding box center [490, 98] width 74 height 8
click at [445, 89] on input "Recto (empreinte uniquement) Recto (empreinte uniquement) Recto (empreinte uniq…" at bounding box center [444, 88] width 0 height 0
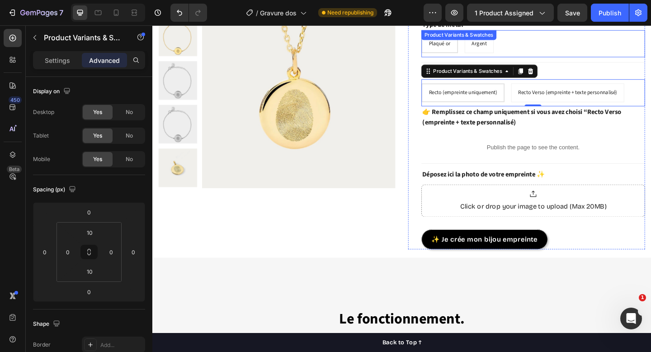
click at [469, 49] on span "Plaqué or" at bounding box center [464, 45] width 23 height 8
click at [445, 35] on input "Plaqué or Plaqué or Plaqué or" at bounding box center [444, 35] width 0 height 0
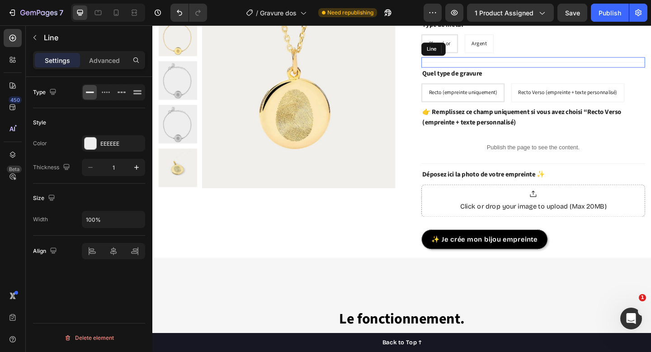
click at [467, 66] on div at bounding box center [566, 66] width 243 height 0
click at [108, 59] on p "Advanced" at bounding box center [104, 60] width 31 height 9
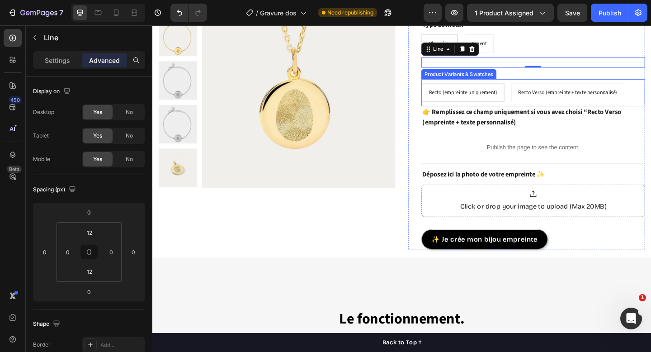
click at [494, 103] on div "Recto (empreinte uniquement)" at bounding box center [490, 99] width 89 height 16
click at [445, 89] on input "Recto (empreinte uniquement) Recto (empreinte uniquement) Recto (empreinte uniq…" at bounding box center [444, 88] width 0 height 0
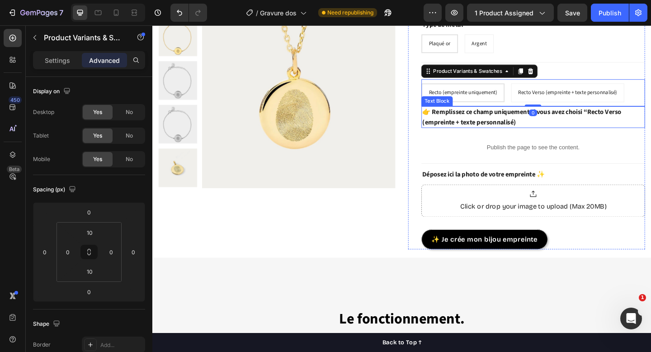
click at [491, 128] on p "👉 Remplissez ce champ uniquement si vous avez choisi “Recto Verso (empreinte + …" at bounding box center [566, 125] width 241 height 22
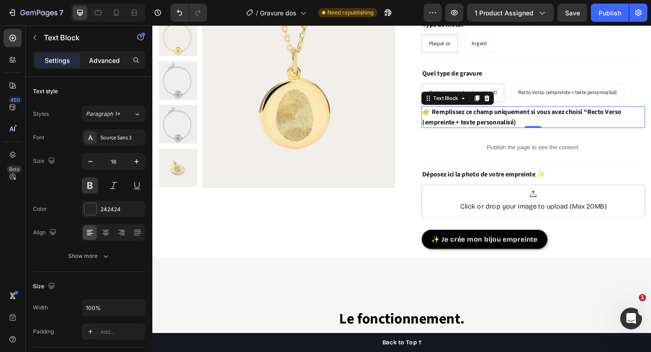
click at [116, 59] on p "Advanced" at bounding box center [104, 60] width 31 height 9
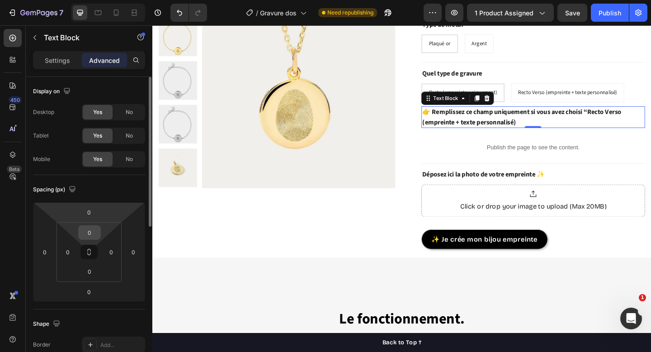
click at [89, 233] on input "0" at bounding box center [89, 232] width 18 height 14
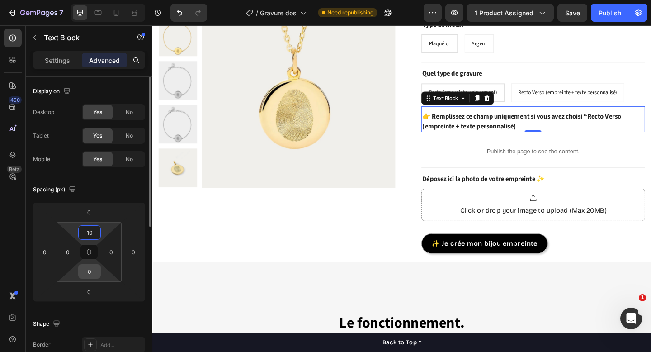
type input "10"
click at [90, 275] on input "0" at bounding box center [89, 271] width 18 height 14
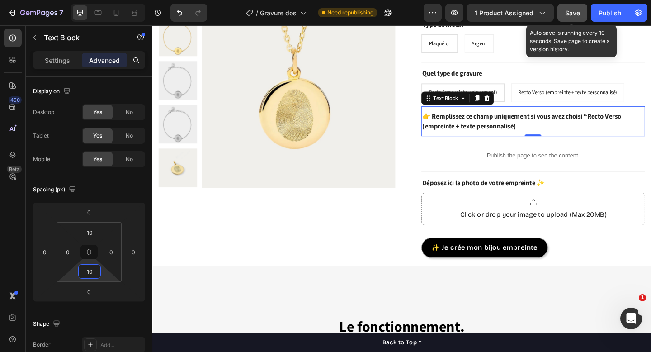
type input "10"
click at [572, 19] on button "Save" at bounding box center [572, 13] width 30 height 18
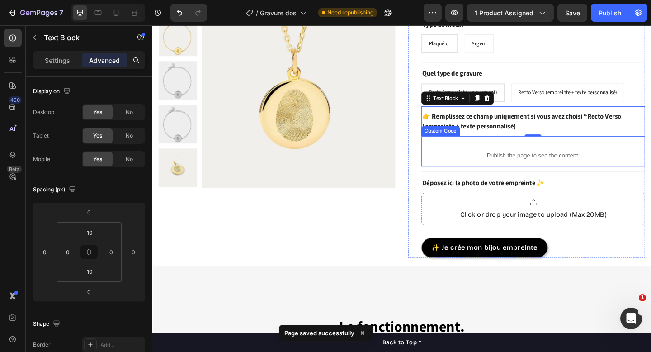
click at [481, 158] on div "Publish the page to see the content." at bounding box center [566, 167] width 243 height 24
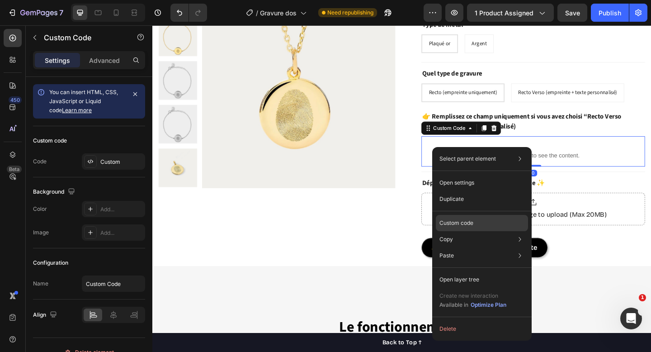
click at [462, 220] on p "Custom code" at bounding box center [456, 223] width 34 height 8
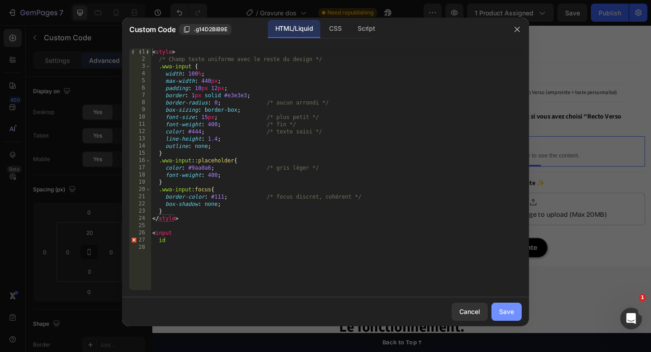
drag, startPoint x: 499, startPoint y: 310, endPoint x: 381, endPoint y: 285, distance: 120.5
click at [499, 310] on div "Save" at bounding box center [506, 310] width 15 height 9
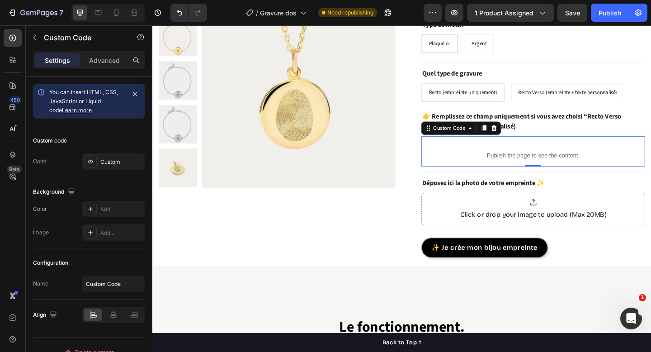
click at [572, 14] on span "Save" at bounding box center [572, 13] width 15 height 8
click at [595, 14] on button "Publish" at bounding box center [610, 13] width 38 height 18
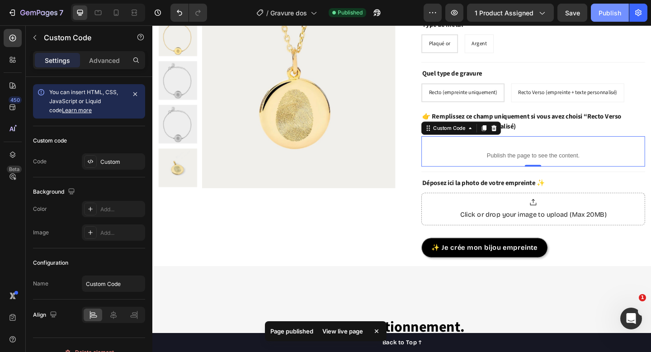
click at [609, 16] on div "Publish" at bounding box center [609, 12] width 23 height 9
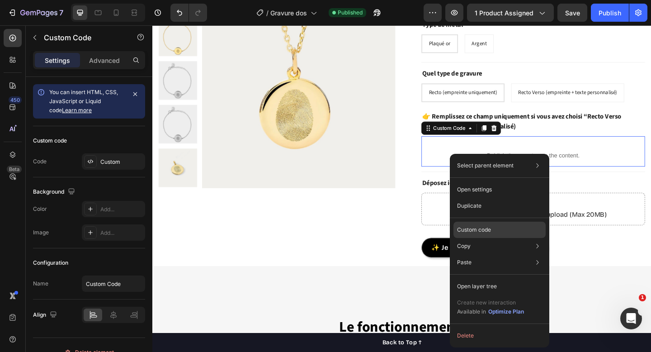
click at [483, 254] on div "Custom code" at bounding box center [499, 262] width 92 height 16
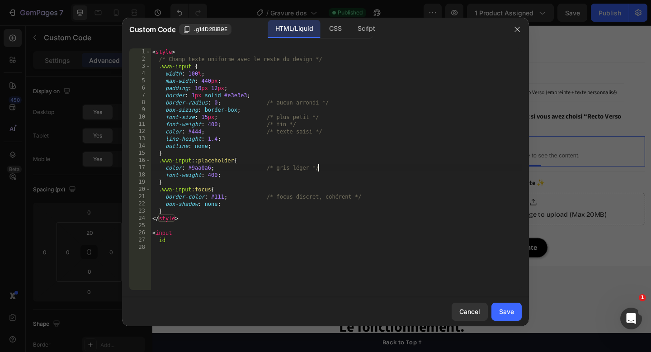
click at [370, 171] on div "< style > /* Champ texte uniforme avec le reste du design */ .wwa-input { width…" at bounding box center [335, 176] width 371 height 256
type textarea "id"
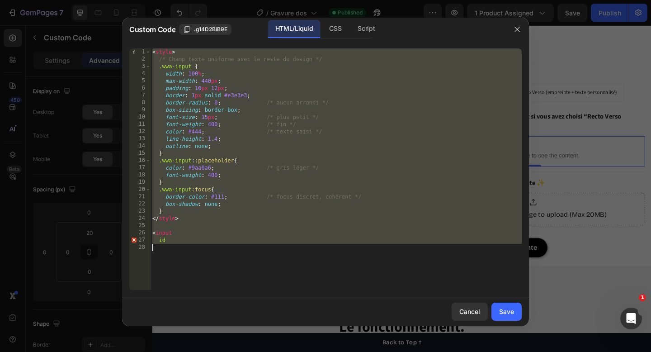
paste textarea
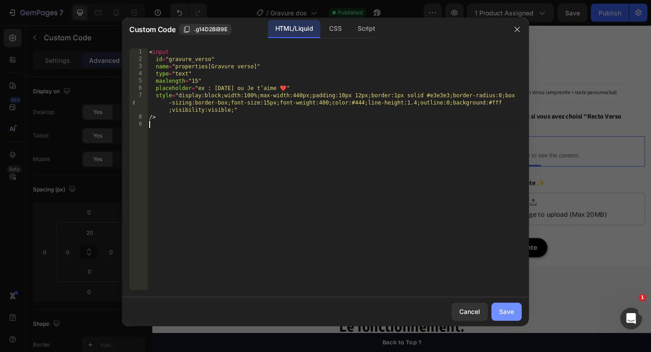
drag, startPoint x: 517, startPoint y: 303, endPoint x: 397, endPoint y: 310, distance: 120.4
click at [517, 303] on button "Save" at bounding box center [506, 311] width 30 height 18
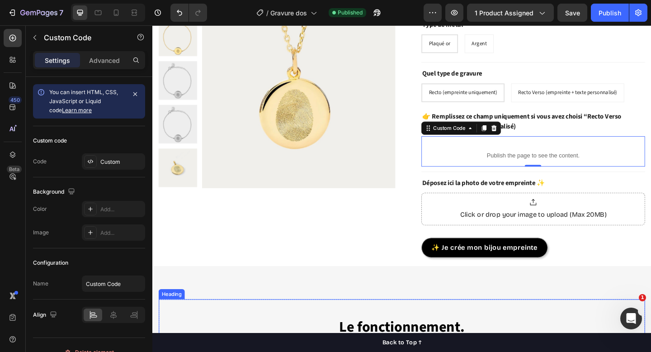
click at [549, 335] on h2 "Le fonctionnement." at bounding box center [423, 353] width 529 height 61
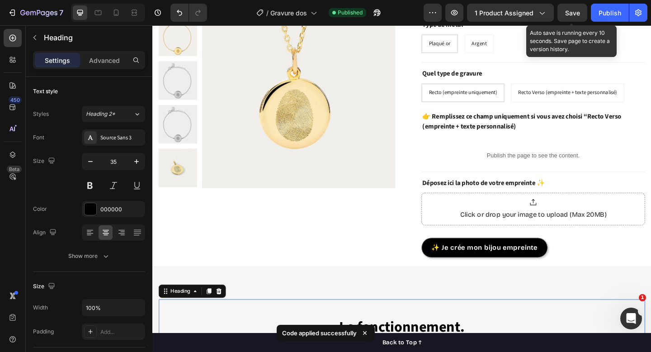
click at [567, 12] on span "Save" at bounding box center [572, 13] width 15 height 8
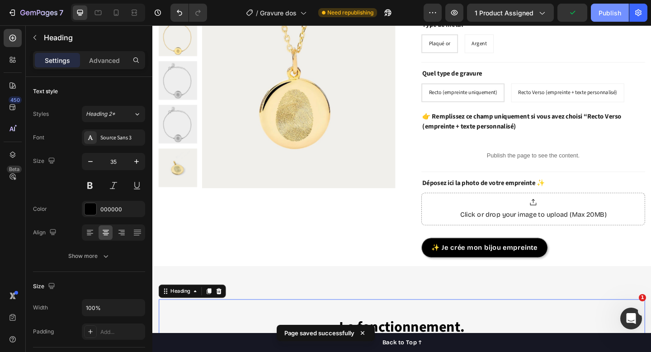
click at [615, 13] on div "Publish" at bounding box center [609, 12] width 23 height 9
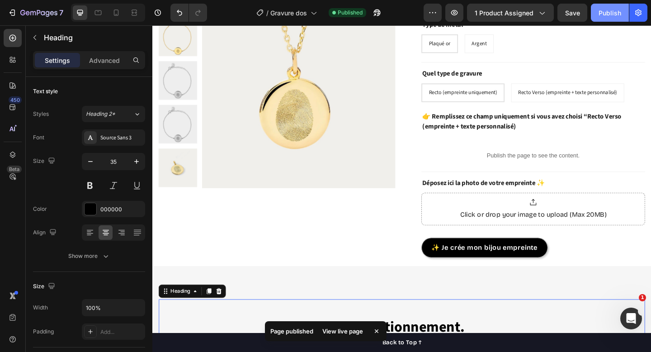
click at [615, 13] on div "Publish" at bounding box center [609, 12] width 23 height 9
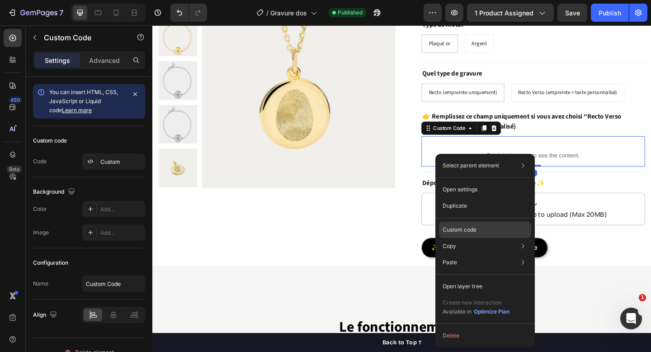
click at [460, 254] on div "Custom code" at bounding box center [485, 262] width 92 height 16
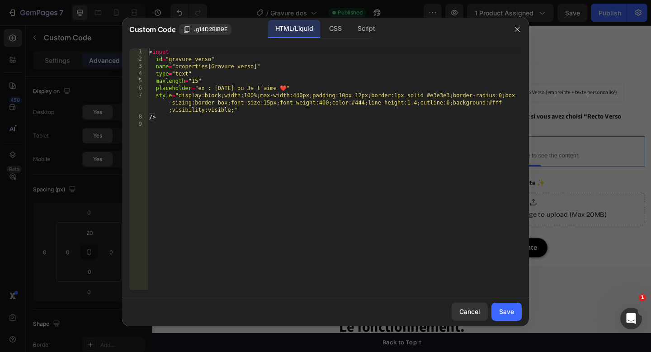
click at [308, 167] on div "< input id = "gravure_verso" name = "properties[Gravure verso]" type = "text" m…" at bounding box center [334, 176] width 374 height 256
type textarea "/>"
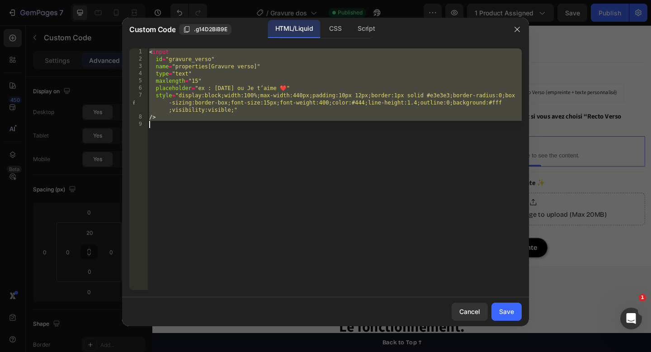
paste textarea
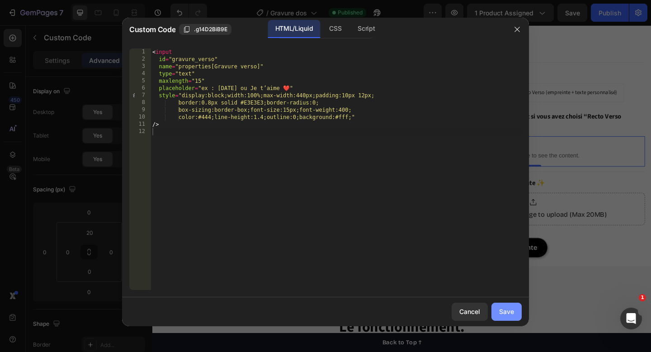
click at [502, 311] on div "Save" at bounding box center [506, 310] width 15 height 9
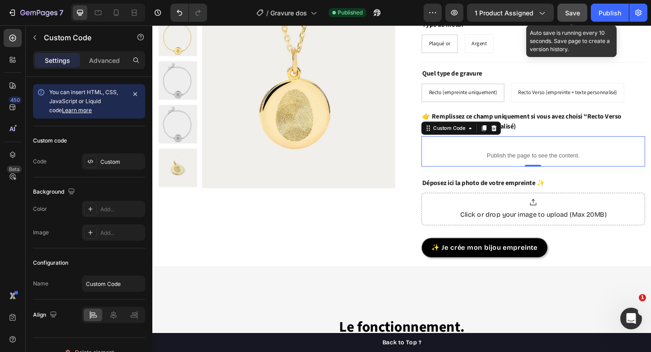
click at [563, 15] on button "Save" at bounding box center [572, 13] width 30 height 18
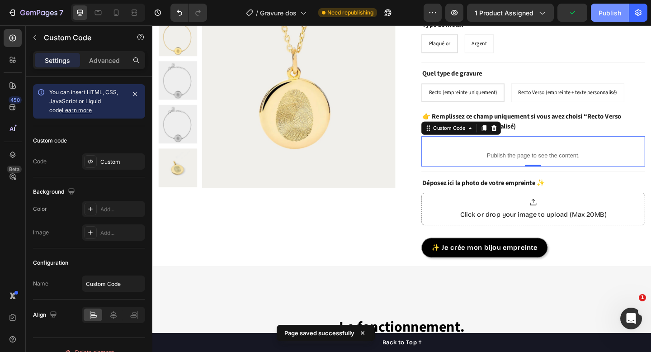
click at [615, 12] on div "Publish" at bounding box center [609, 12] width 23 height 9
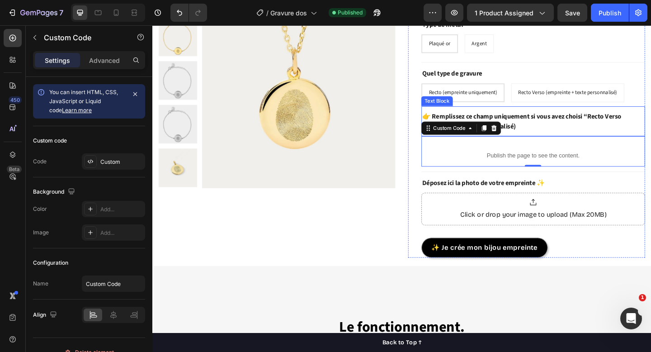
click at [556, 137] on p "👉 Remplissez ce champ uniquement si vous avez choisi “Recto Verso (empreinte + …" at bounding box center [566, 130] width 241 height 22
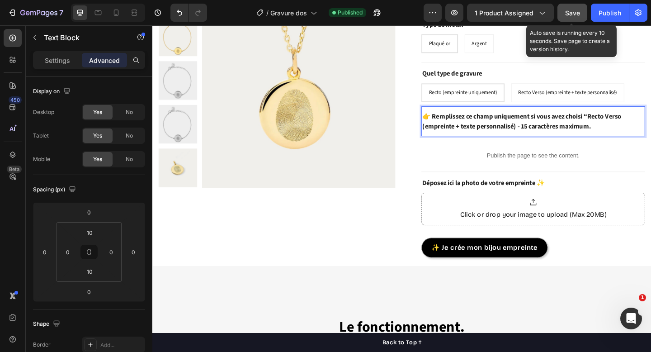
click at [579, 5] on button "Save" at bounding box center [572, 13] width 30 height 18
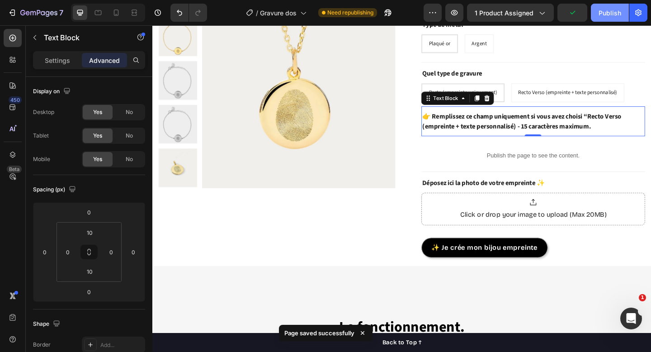
click at [606, 14] on div "Publish" at bounding box center [609, 12] width 23 height 9
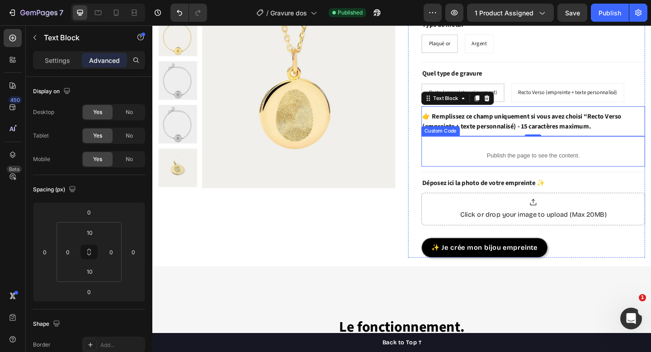
click at [521, 171] on p "Publish the page to see the content." at bounding box center [566, 166] width 243 height 9
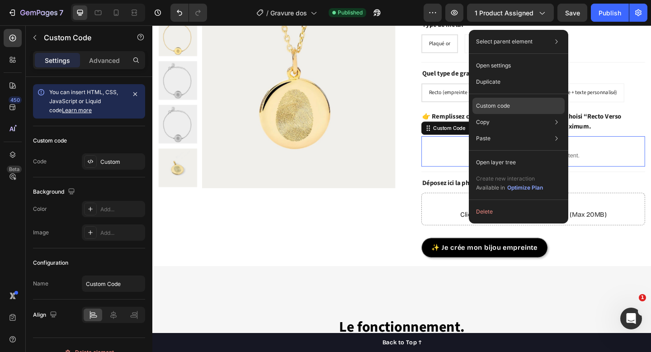
click at [523, 130] on div "Custom code" at bounding box center [518, 138] width 92 height 16
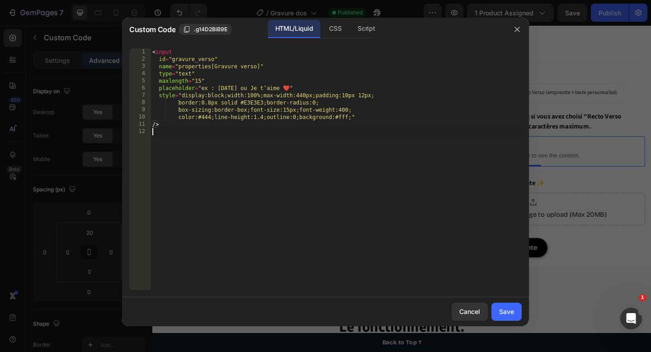
click at [321, 131] on div "< input id = "gravure_verso" name = "properties[Gravure verso]" type = "text" m…" at bounding box center [335, 176] width 371 height 256
type textarea "/>"
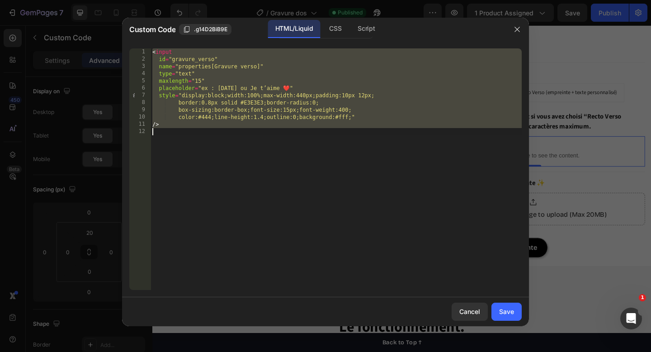
paste textarea
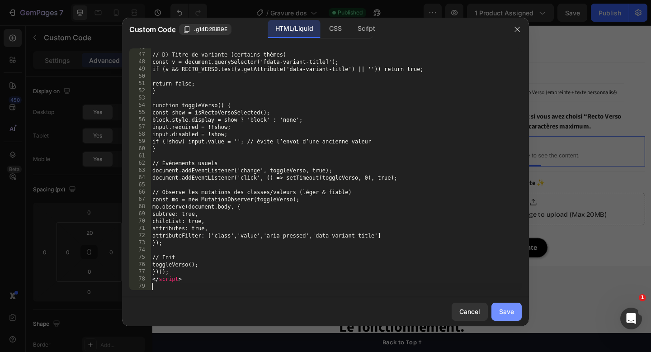
drag, startPoint x: 504, startPoint y: 310, endPoint x: 423, endPoint y: 85, distance: 239.5
click at [504, 310] on div "Save" at bounding box center [506, 310] width 15 height 9
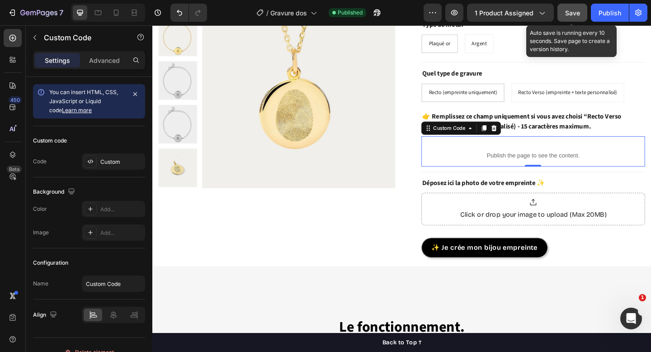
click at [579, 12] on span "Save" at bounding box center [572, 13] width 15 height 8
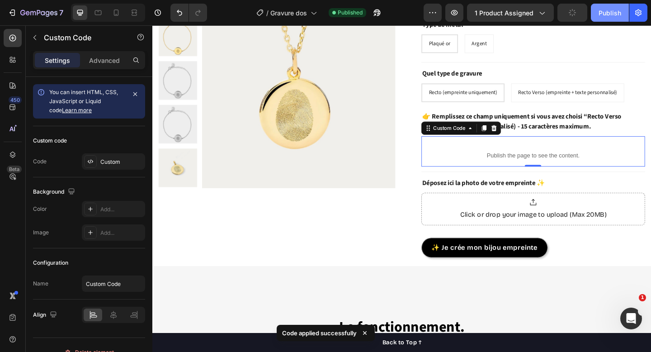
click at [617, 17] on div "Publish" at bounding box center [609, 12] width 23 height 9
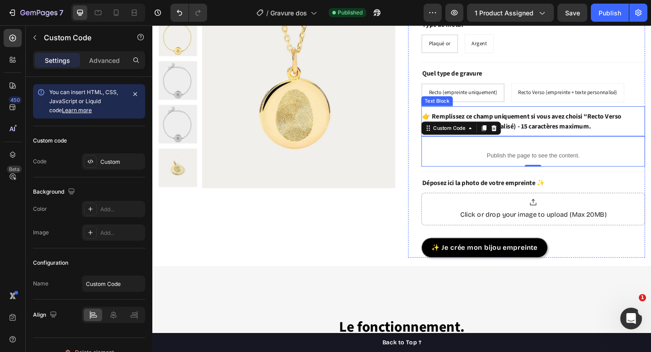
click at [554, 138] on p "👉 Remplissez ce champ uniquement si vous avez choisi “Recto Verso (empreinte + …" at bounding box center [566, 130] width 241 height 22
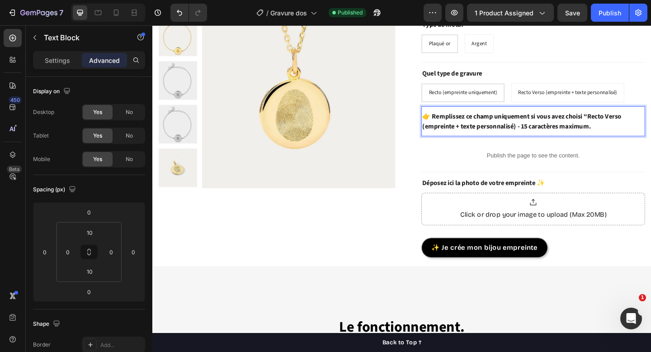
click at [466, 128] on p "👉 Remplissez ce champ uniquement si vous avez choisi “Recto Verso (empreinte + …" at bounding box center [566, 130] width 241 height 22
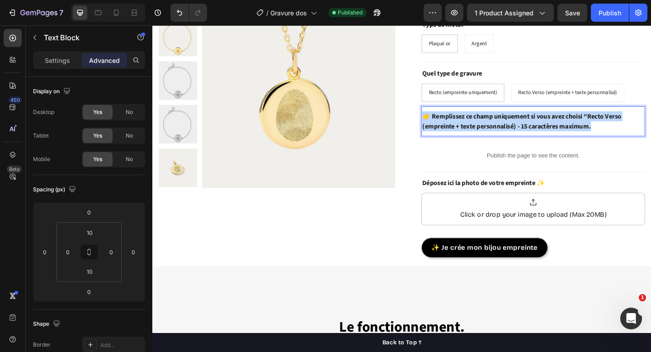
click at [466, 128] on p "👉 Remplissez ce champ uniquement si vous avez choisi “Recto Verso (empreinte + …" at bounding box center [566, 130] width 241 height 22
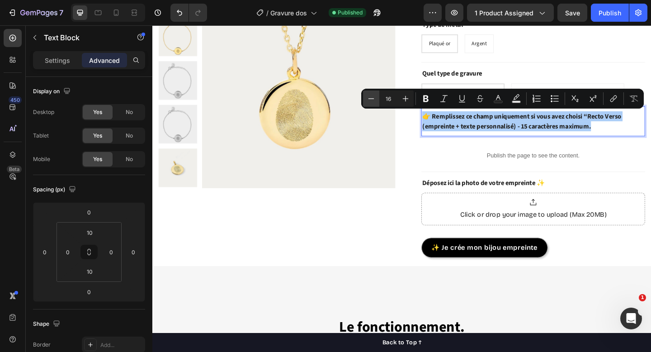
click at [371, 101] on icon "Editor contextual toolbar" at bounding box center [370, 98] width 9 height 9
type input "15"
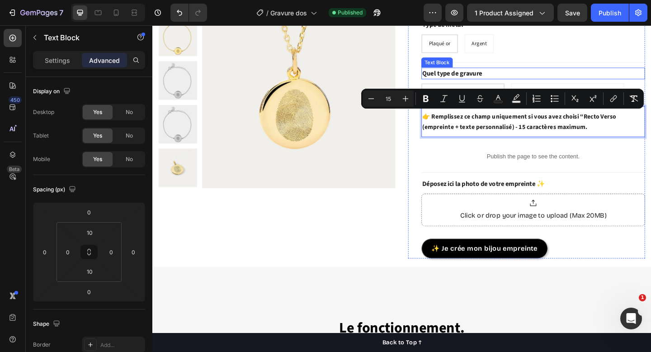
click at [482, 76] on p "Quel type de gravure" at bounding box center [566, 77] width 241 height 11
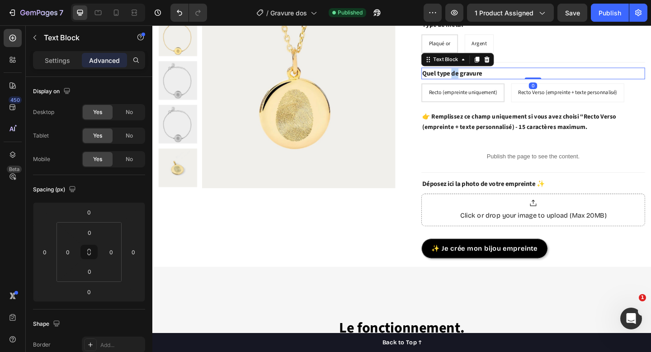
click at [482, 76] on p "Quel type de gravure" at bounding box center [566, 77] width 241 height 11
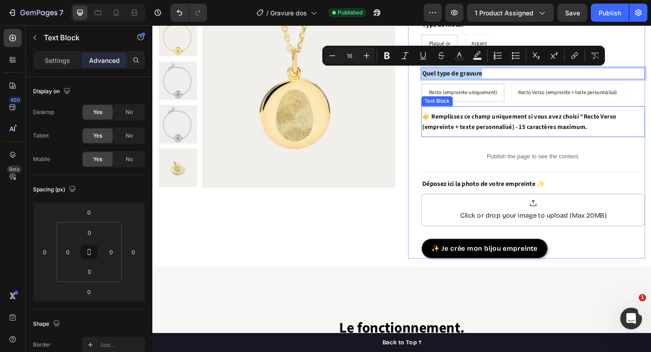
click at [482, 128] on span "👉 Remplissez ce champ uniquement si vous avez choisi “Recto Verso (empreinte + …" at bounding box center [551, 130] width 211 height 21
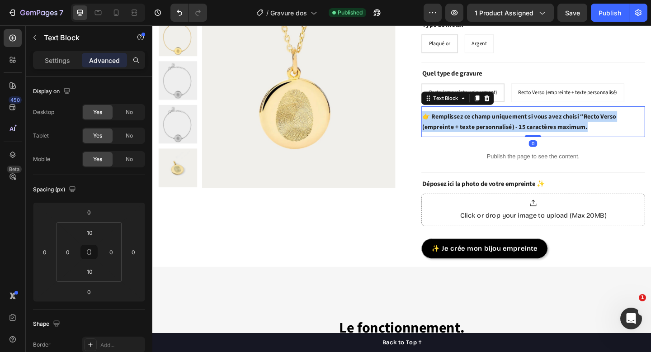
click at [482, 128] on span "👉 Remplissez ce champ uniquement si vous avez choisi “Recto Verso (empreinte + …" at bounding box center [551, 130] width 211 height 21
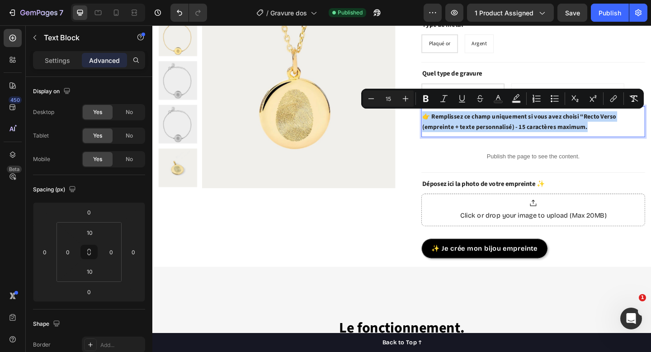
click at [509, 127] on span "👉 Remplissez ce champ uniquement si vous avez choisi “Recto Verso (empreinte + …" at bounding box center [551, 130] width 211 height 21
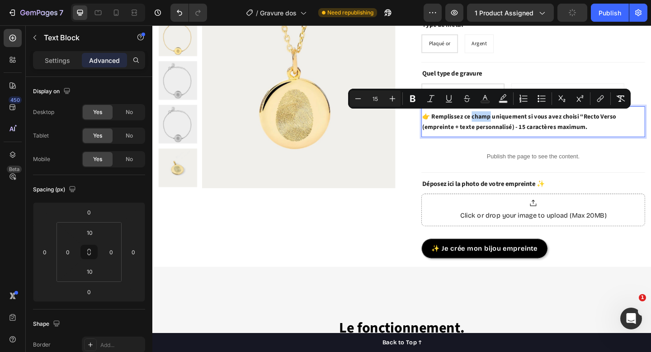
click at [475, 137] on span "👉 Remplissez ce champ uniquement si vous avez choisi “Recto Verso (empreinte + …" at bounding box center [551, 130] width 211 height 21
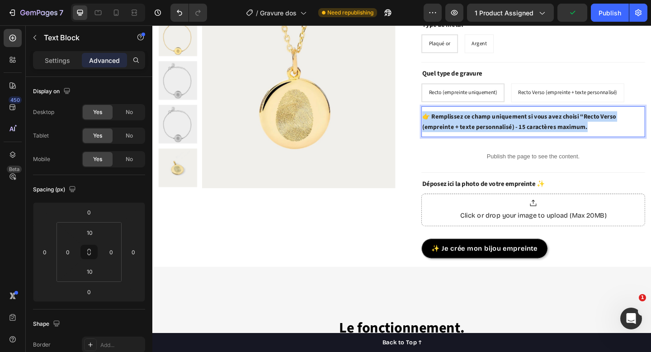
click at [475, 137] on span "👉 Remplissez ce champ uniquement si vous avez choisi “Recto Verso (empreinte + …" at bounding box center [551, 130] width 211 height 21
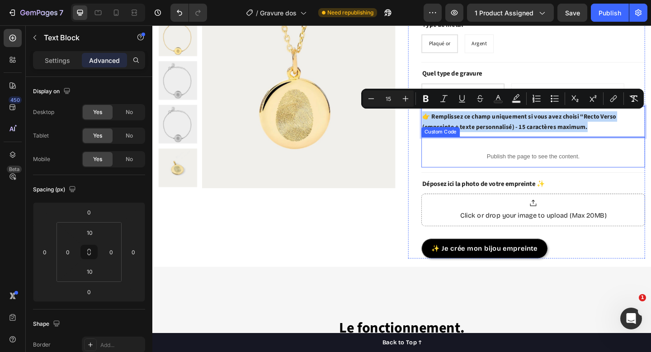
click at [650, 161] on div "Publish the page to see the content." at bounding box center [566, 168] width 243 height 24
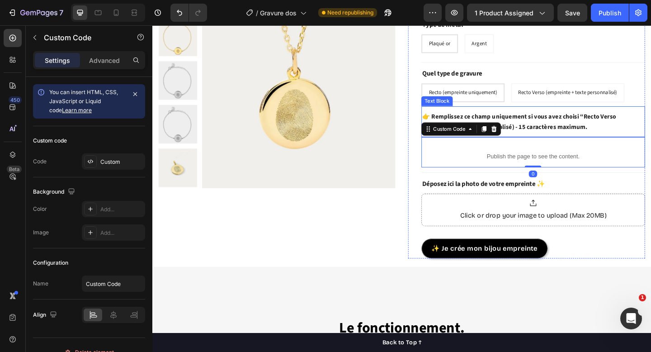
click at [621, 131] on p "👉 Remplissez ce champ uniquement si vous avez choisi “Recto Verso (empreinte + …" at bounding box center [566, 130] width 241 height 23
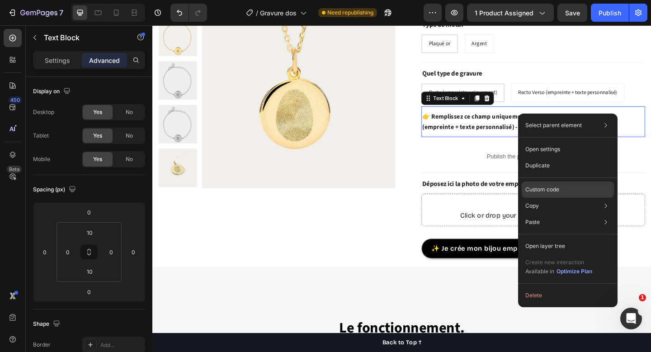
click at [541, 214] on div "Custom code" at bounding box center [567, 222] width 92 height 16
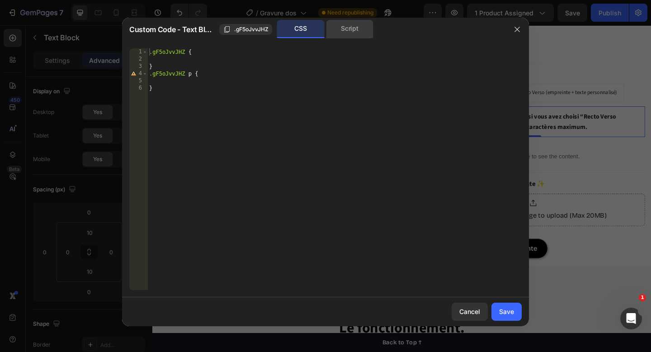
click at [336, 27] on div "Script" at bounding box center [349, 29] width 47 height 18
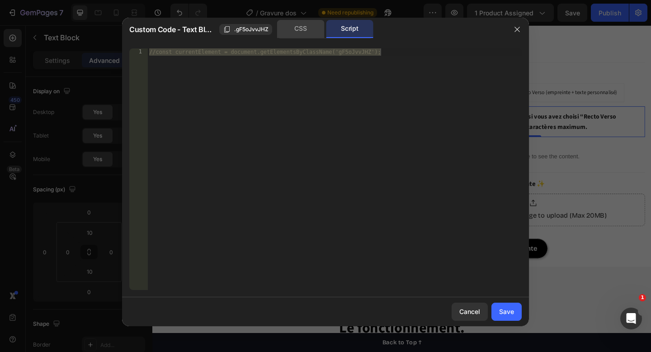
click at [296, 24] on div "CSS" at bounding box center [300, 29] width 47 height 18
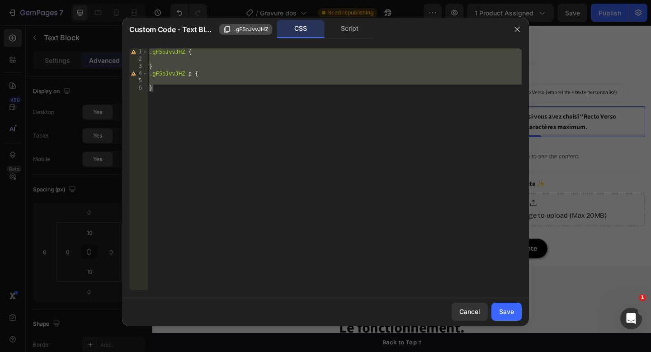
click at [264, 28] on span ".gF5oJvvJHZ" at bounding box center [251, 29] width 34 height 8
click at [293, 29] on div "CSS" at bounding box center [300, 29] width 47 height 18
click at [524, 28] on button "button" at bounding box center [517, 29] width 14 height 14
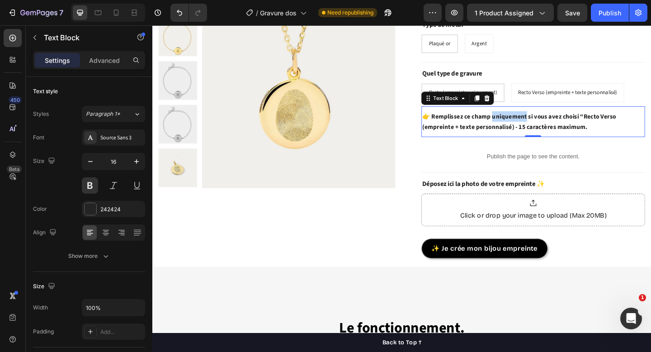
click at [535, 128] on span "👉 Remplissez ce champ uniquement si vous avez choisi “Recto Verso (empreinte + …" at bounding box center [551, 130] width 211 height 21
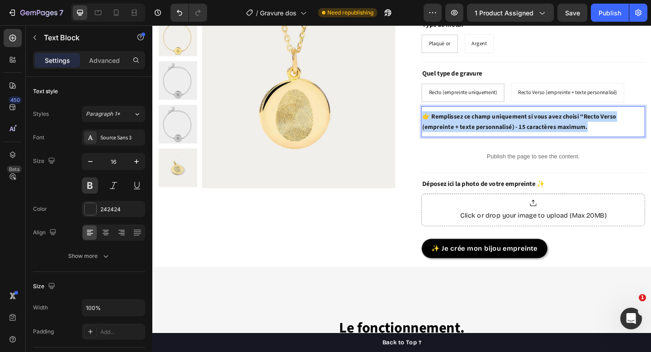
click at [535, 128] on span "👉 Remplissez ce champ uniquement si vous avez choisi “Recto Verso (empreinte + …" at bounding box center [551, 130] width 211 height 21
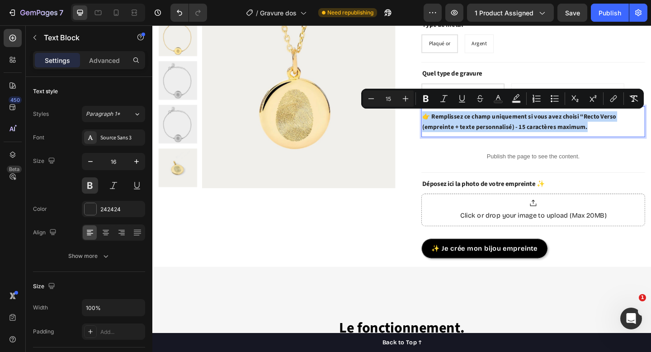
copy span "👉 Remplissez ce champ uniquement si vous avez choisi “Recto Verso (empreinte + …"
click at [405, 101] on icon "Editor contextual toolbar" at bounding box center [405, 98] width 9 height 9
type input "16"
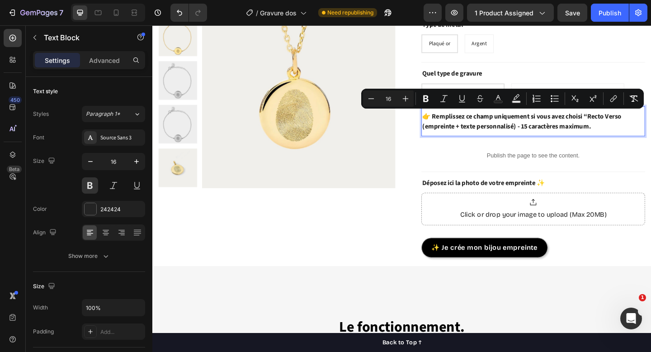
click at [502, 127] on span "👉 Remplissez ce champ uniquement si vous avez choisi “Recto Verso (empreinte + …" at bounding box center [554, 129] width 216 height 21
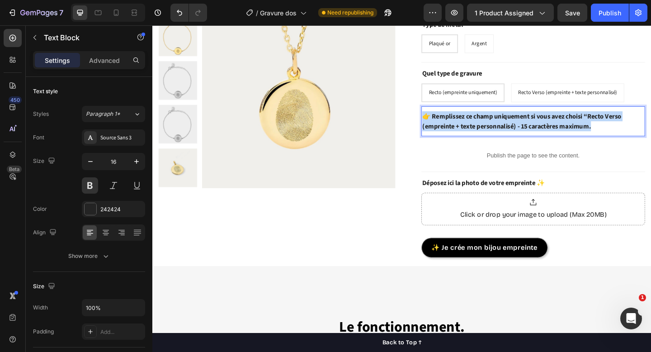
click at [502, 127] on span "👉 Remplissez ce champ uniquement si vous avez choisi “Recto Verso (empreinte + …" at bounding box center [554, 129] width 216 height 21
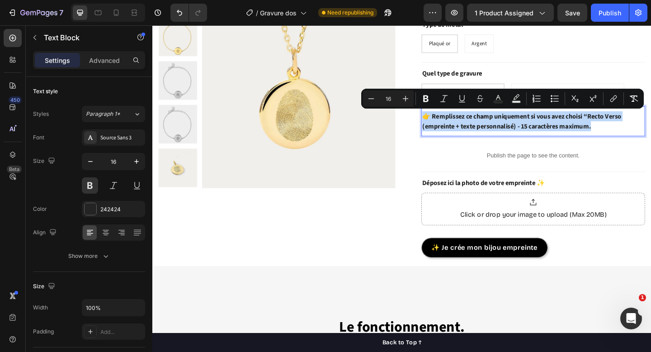
copy span "👉 Remplissez ce champ uniquement si vous avez choisi “Recto Verso (empreinte + …"
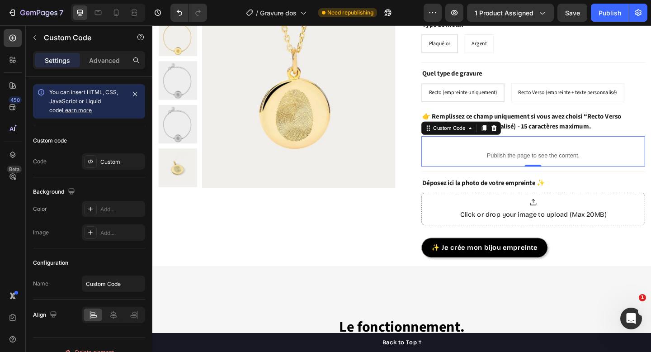
click at [480, 151] on div "Publish the page to see the content. Custom Code 0" at bounding box center [566, 162] width 243 height 33
click at [534, 119] on span "👉 Remplissez ce champ uniquement si vous avez choisi “Recto Verso (empreinte + …" at bounding box center [554, 129] width 216 height 21
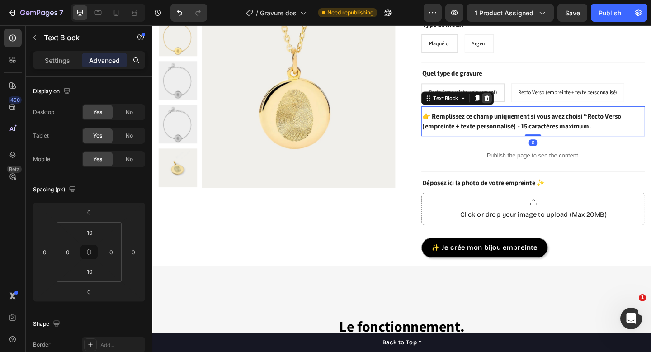
click at [516, 102] on icon at bounding box center [516, 105] width 6 height 6
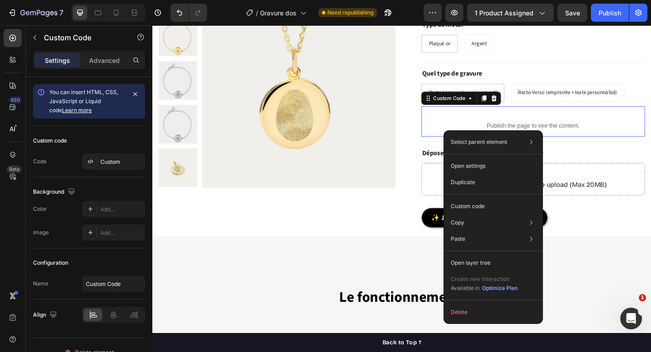
click at [465, 127] on div "Publish the page to see the content." at bounding box center [566, 134] width 243 height 24
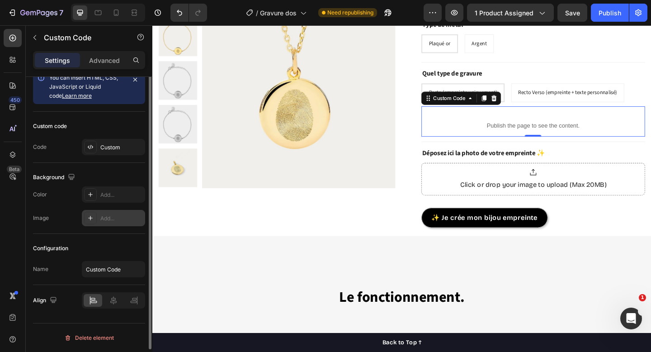
scroll to position [0, 0]
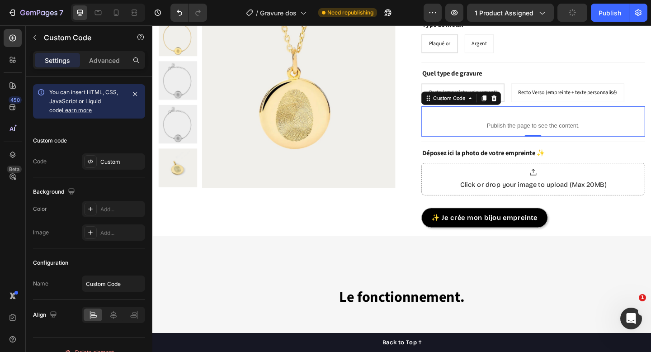
click at [540, 136] on p "Publish the page to see the content." at bounding box center [566, 134] width 243 height 9
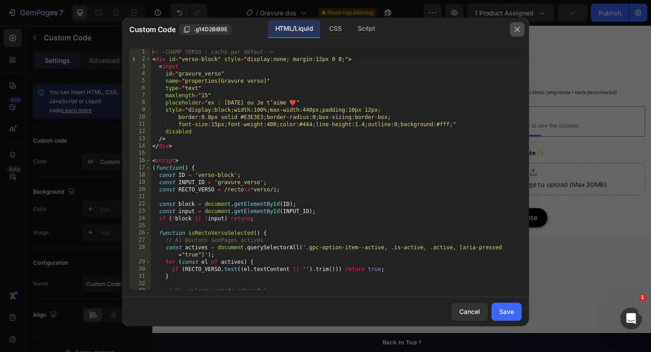
click at [519, 29] on icon "button" at bounding box center [516, 29] width 7 height 7
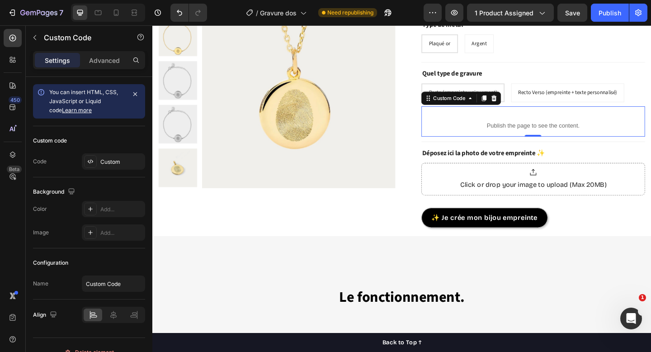
click at [608, 132] on p "Publish the page to see the content." at bounding box center [566, 134] width 243 height 9
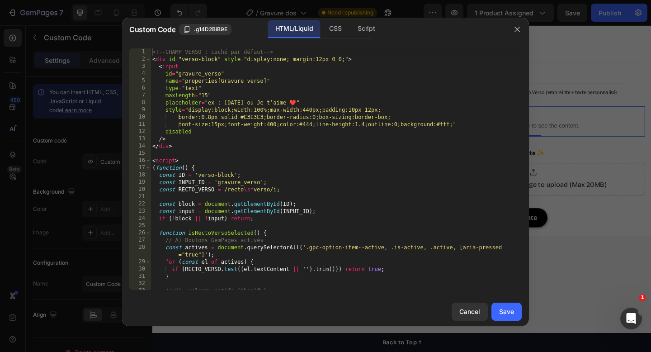
click at [571, 123] on div at bounding box center [325, 176] width 651 height 352
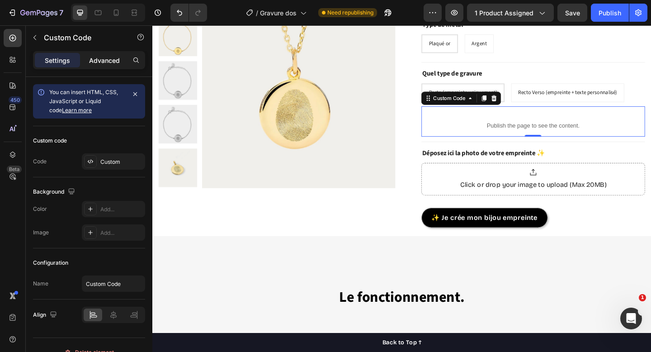
click at [97, 59] on p "Advanced" at bounding box center [104, 60] width 31 height 9
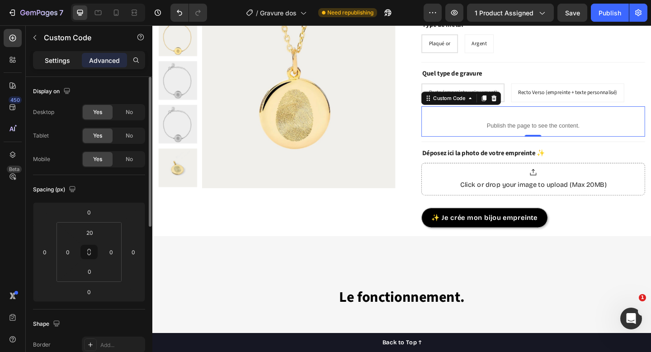
click at [50, 60] on p "Settings" at bounding box center [57, 60] width 25 height 9
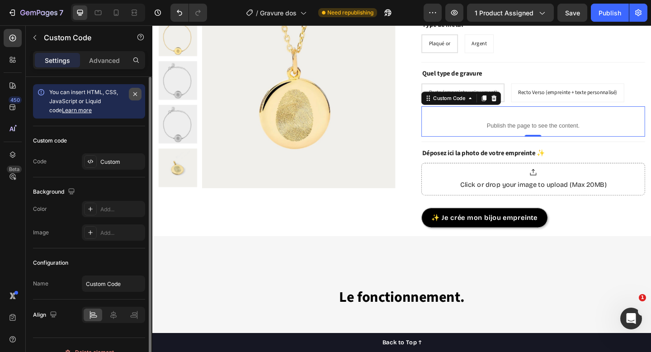
click at [136, 93] on icon "button" at bounding box center [134, 93] width 7 height 7
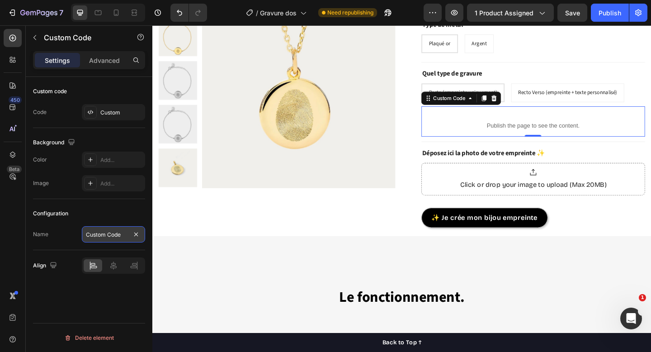
click at [101, 234] on input "Custom Code" at bounding box center [113, 234] width 63 height 16
type input "A"
type input "c"
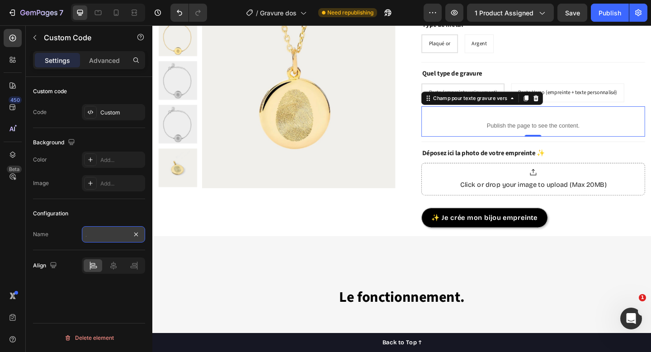
scroll to position [0, 42]
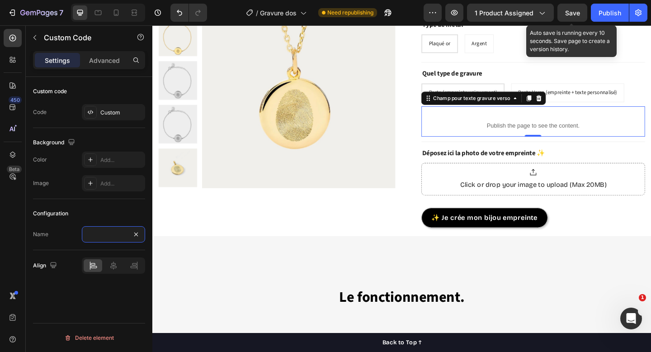
type input "Champ pour texte gravure verso"
click at [573, 14] on span "Save" at bounding box center [572, 13] width 15 height 8
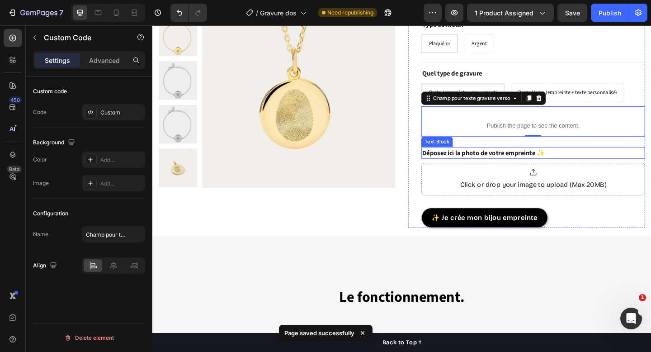
click at [521, 160] on strong "Déposez ici la photo de votre empreinte ✨" at bounding box center [512, 164] width 133 height 10
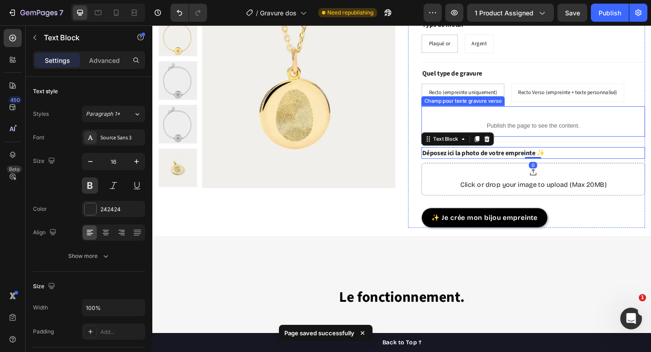
click at [529, 135] on p "Publish the page to see the content." at bounding box center [566, 134] width 243 height 9
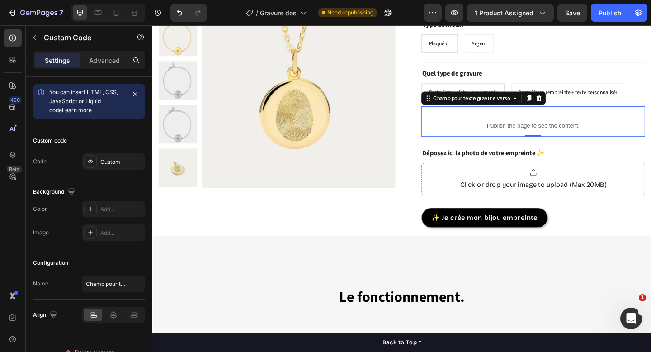
click at [531, 127] on div "Publish the page to see the content." at bounding box center [566, 134] width 243 height 24
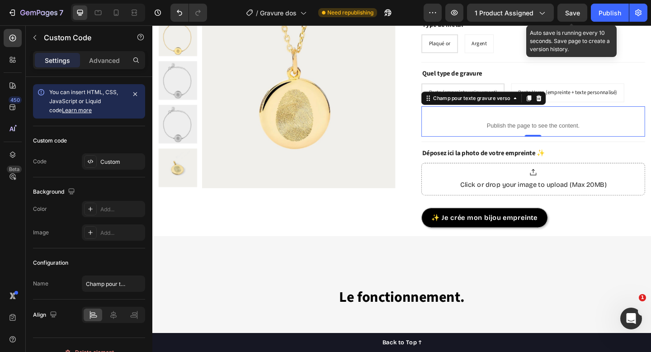
click at [576, 15] on span "Save" at bounding box center [572, 13] width 15 height 8
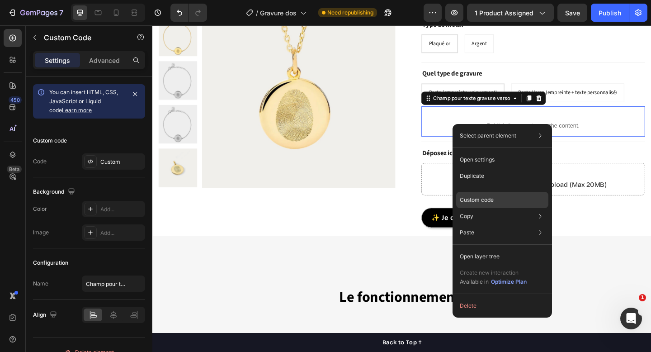
click at [483, 198] on p "Custom code" at bounding box center [477, 200] width 34 height 8
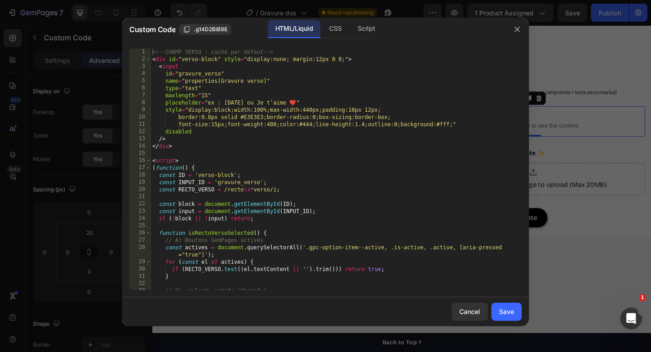
click at [349, 113] on div "<!-- CHAMP VERSO : caché par défaut --> < div id = "verso-block" style = "displ…" at bounding box center [335, 176] width 371 height 256
type textarea "</script>"
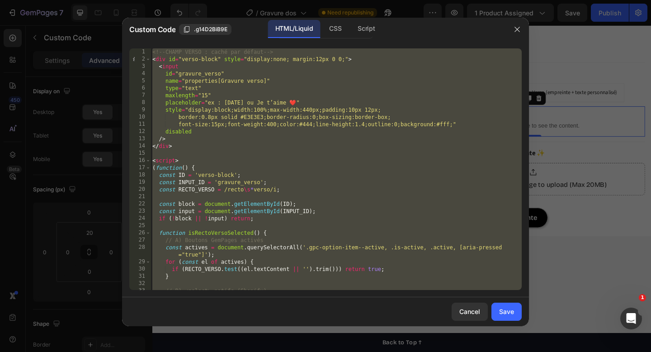
paste textarea
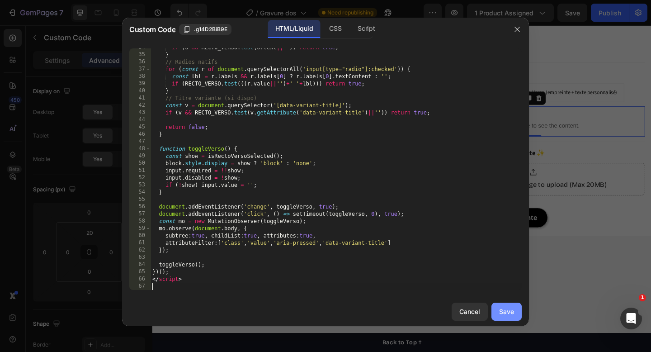
click at [515, 311] on button "Save" at bounding box center [506, 311] width 30 height 18
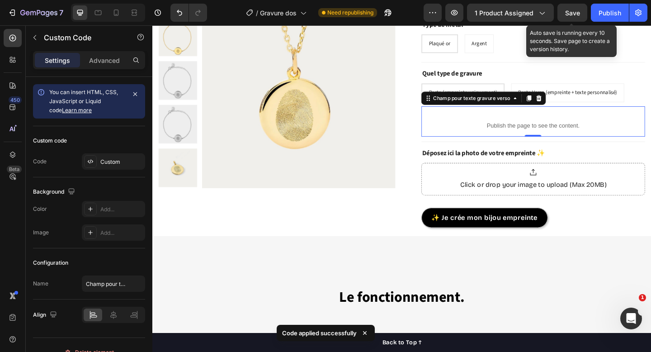
click at [578, 11] on span "Save" at bounding box center [572, 13] width 15 height 8
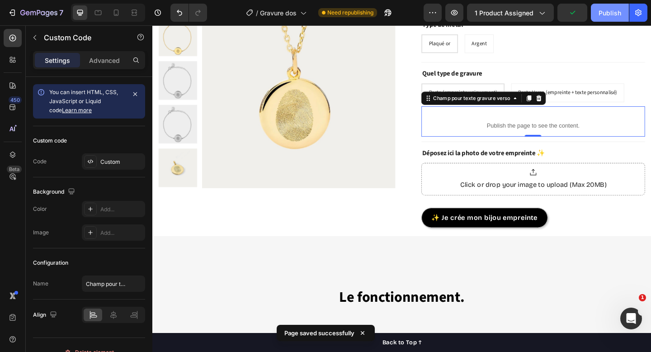
click at [617, 20] on button "Publish" at bounding box center [610, 13] width 38 height 18
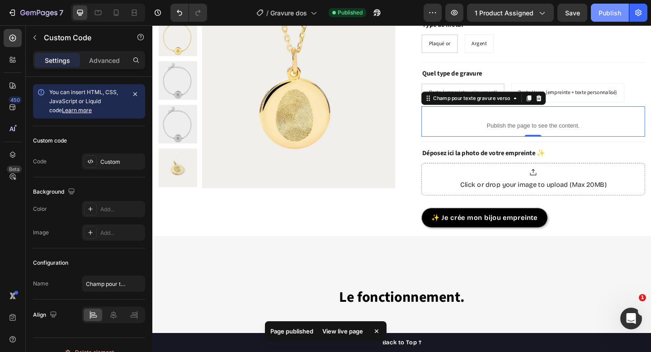
click at [612, 18] on button "Publish" at bounding box center [610, 13] width 38 height 18
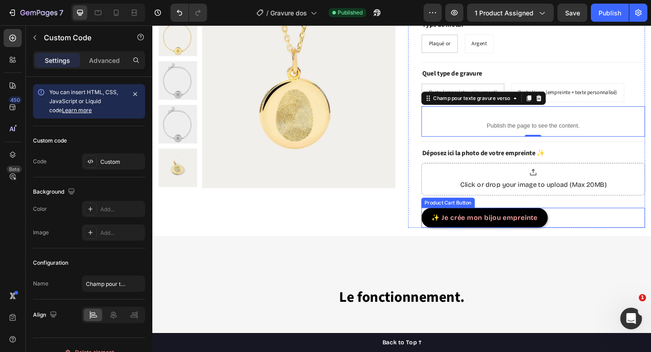
click at [471, 240] on button "✨ Je crée mon bijou empreinte" at bounding box center [513, 235] width 137 height 22
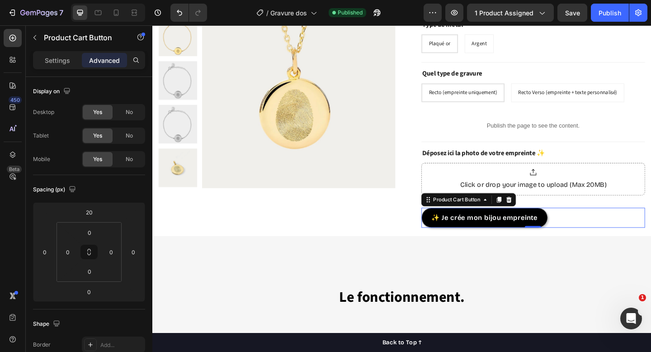
click at [584, 234] on div "✨ Je crée mon bijou empreinte Product Cart Button 0" at bounding box center [566, 235] width 243 height 22
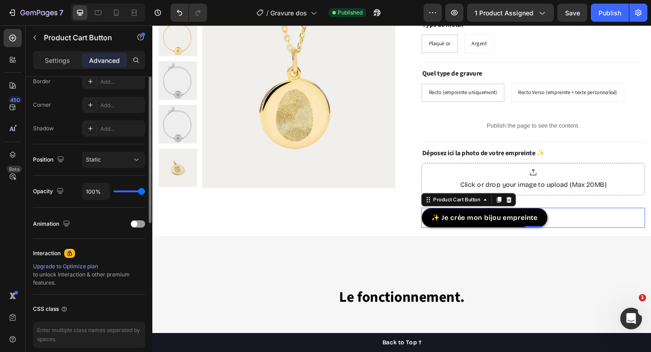
scroll to position [173, 0]
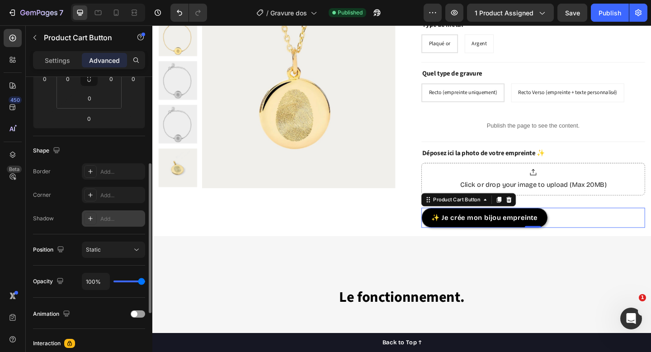
click at [108, 211] on div "Add..." at bounding box center [113, 218] width 63 height 16
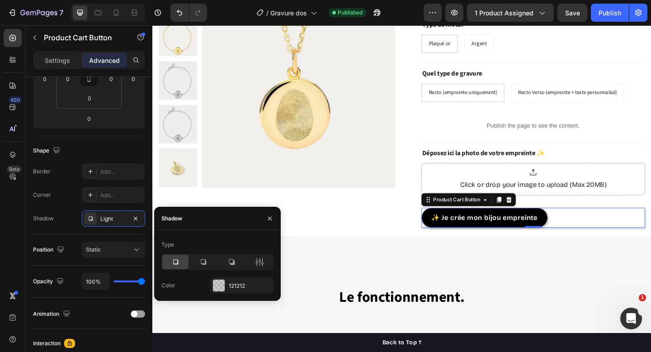
click at [180, 264] on div at bounding box center [175, 261] width 26 height 14
click at [262, 259] on icon at bounding box center [262, 262] width 2 height 8
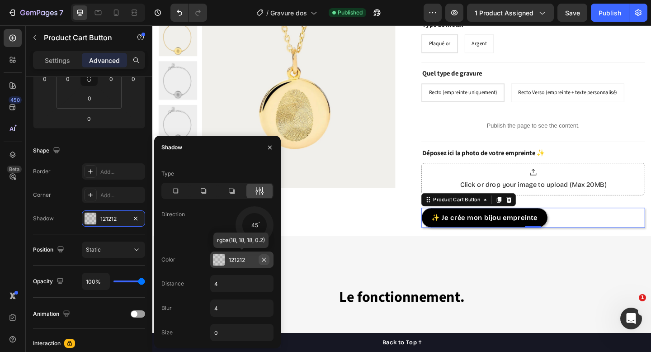
click at [262, 259] on icon "button" at bounding box center [263, 259] width 7 height 7
click at [269, 144] on icon "button" at bounding box center [269, 147] width 7 height 7
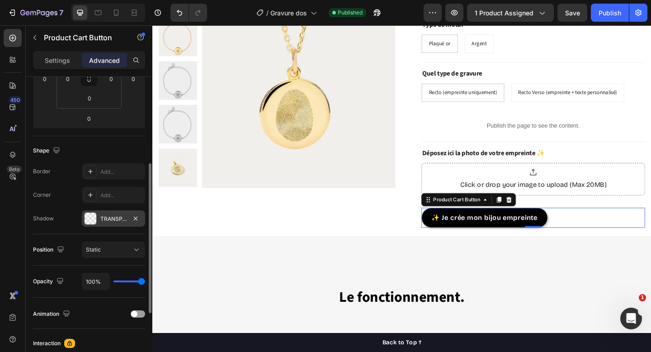
click at [109, 219] on div "TRANSPARENT" at bounding box center [113, 219] width 26 height 8
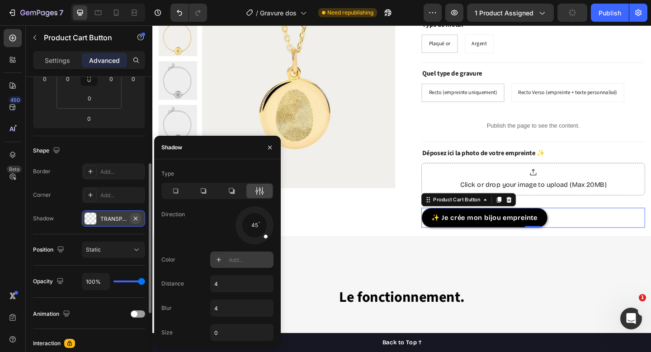
click at [135, 219] on icon "button" at bounding box center [136, 218] width 4 height 4
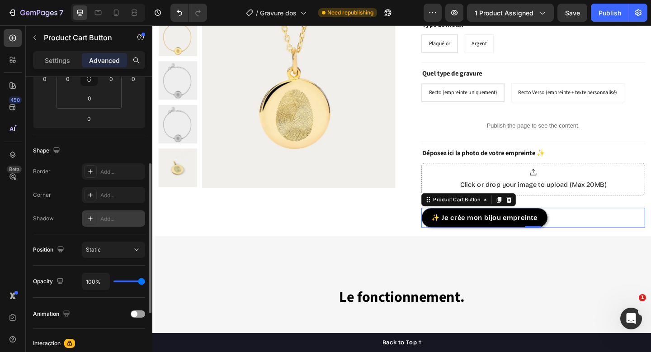
click at [126, 218] on div "Add..." at bounding box center [121, 219] width 42 height 8
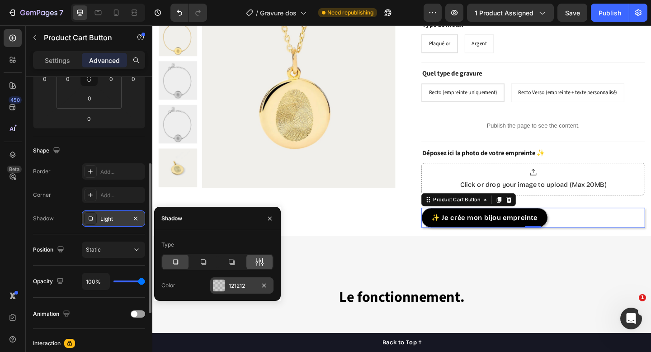
click at [262, 260] on icon at bounding box center [259, 261] width 9 height 9
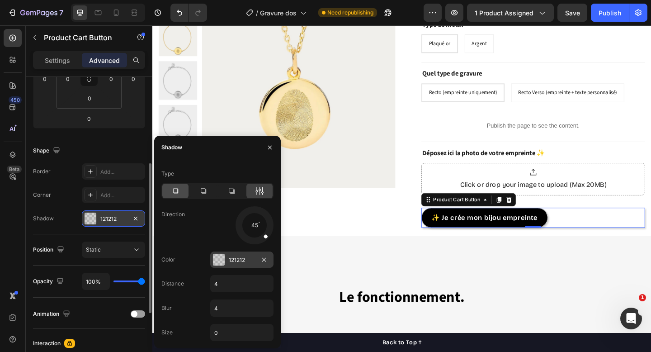
click at [178, 188] on icon at bounding box center [175, 190] width 9 height 9
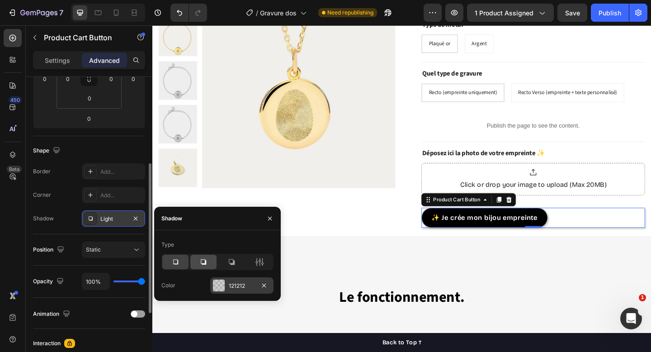
click at [209, 265] on div at bounding box center [203, 261] width 26 height 14
click at [179, 262] on icon at bounding box center [175, 261] width 9 height 9
click at [135, 217] on icon "button" at bounding box center [135, 218] width 7 height 7
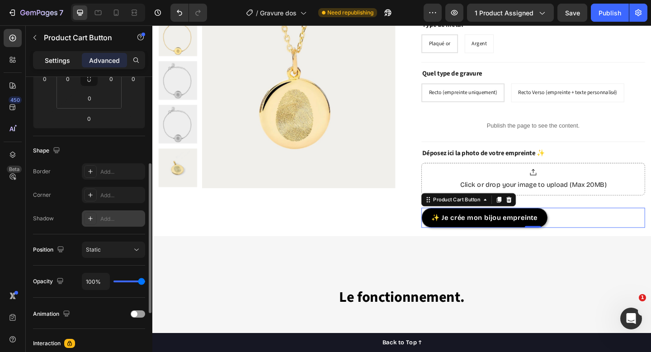
click at [47, 57] on p "Settings" at bounding box center [57, 60] width 25 height 9
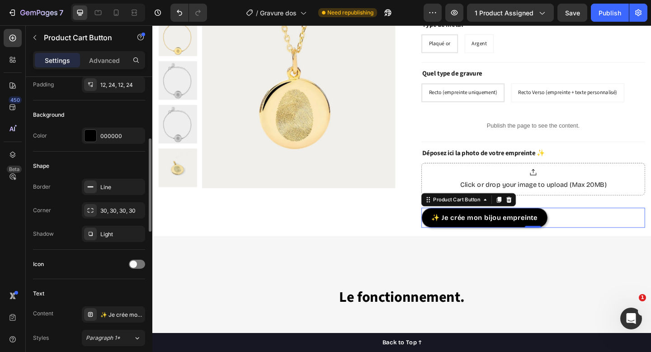
scroll to position [208, 0]
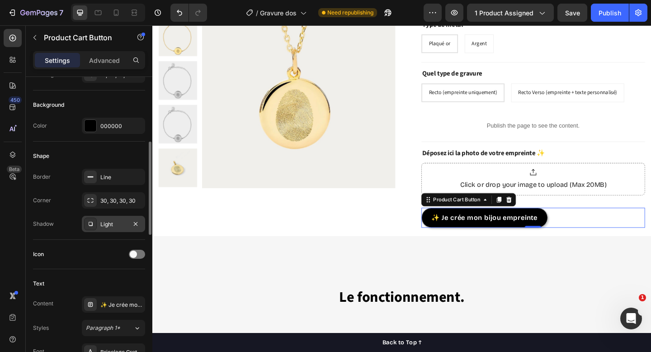
click at [108, 225] on div "Light" at bounding box center [113, 224] width 26 height 8
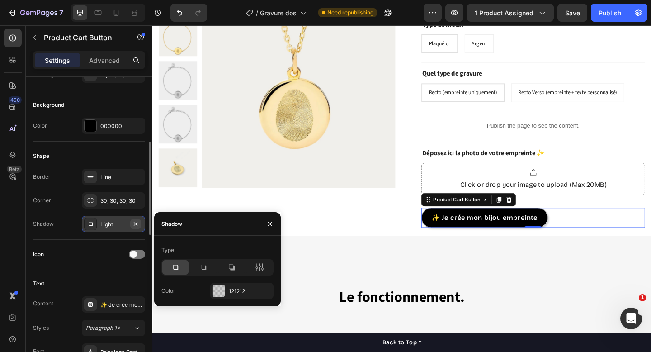
click at [139, 220] on button "button" at bounding box center [135, 223] width 11 height 11
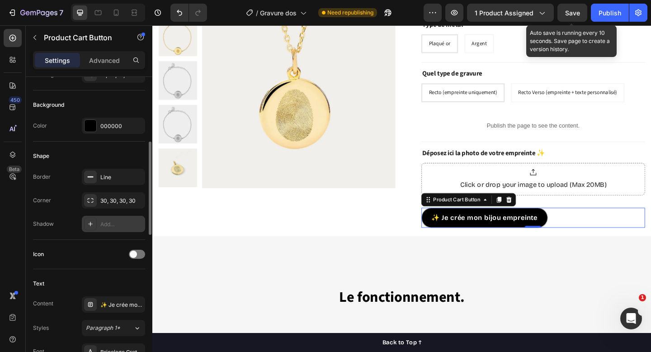
click at [567, 11] on span "Save" at bounding box center [572, 13] width 15 height 8
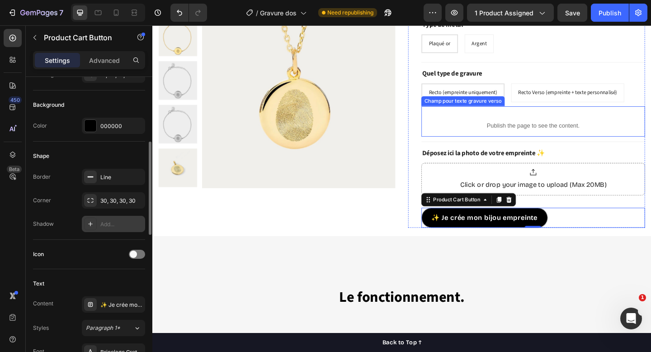
scroll to position [0, 0]
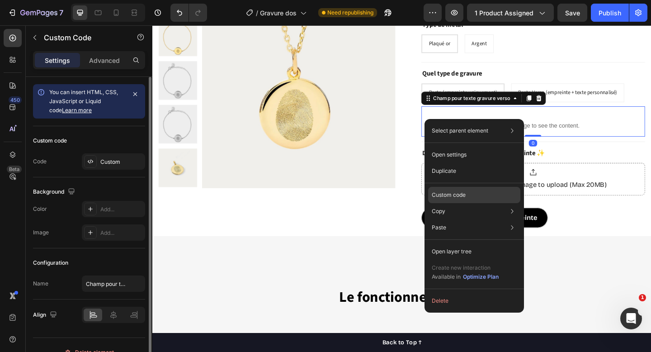
click at [453, 193] on p "Custom code" at bounding box center [449, 195] width 34 height 8
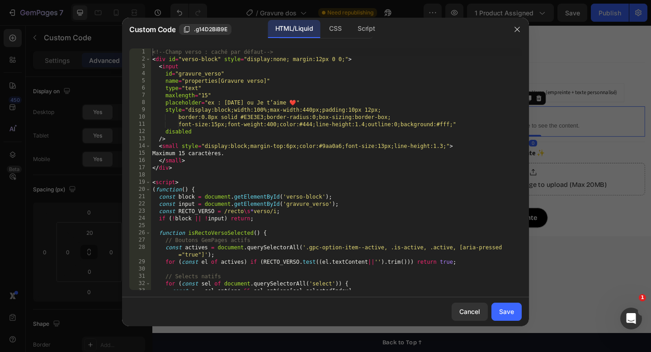
click at [400, 143] on div "<!-- Champ verso : caché par défaut --> < div id = "verso-block" style = "displ…" at bounding box center [335, 176] width 371 height 256
type textarea "</script>"
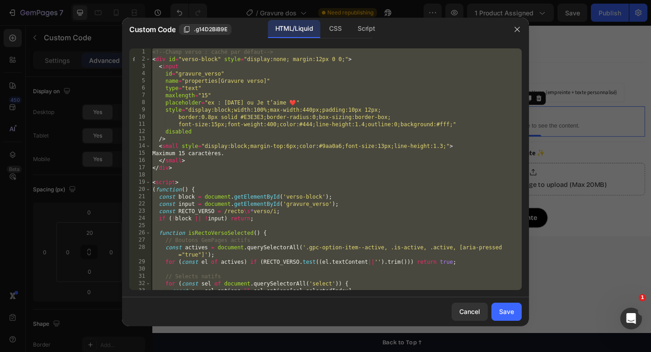
paste textarea
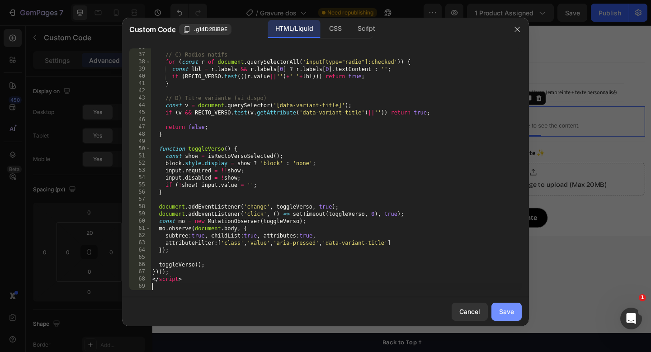
click at [502, 307] on div "Save" at bounding box center [506, 310] width 15 height 9
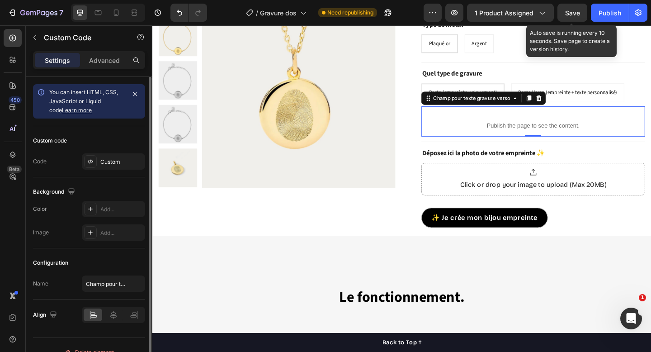
click at [577, 15] on span "Save" at bounding box center [572, 13] width 15 height 8
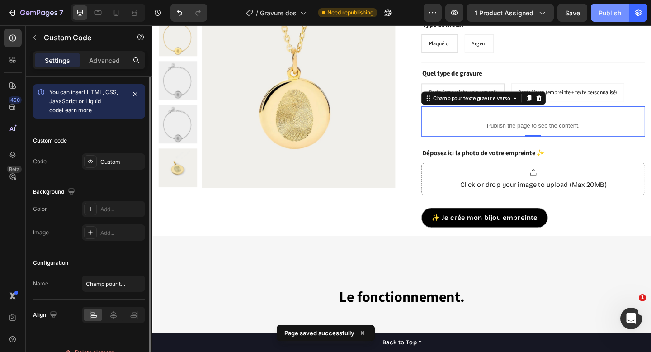
click at [612, 16] on div "Publish" at bounding box center [609, 12] width 23 height 9
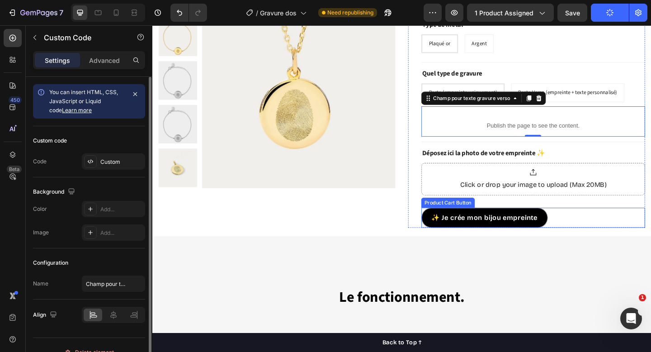
click at [606, 230] on div "✨ Je crée mon bijou empreinte Product Cart Button" at bounding box center [566, 235] width 243 height 22
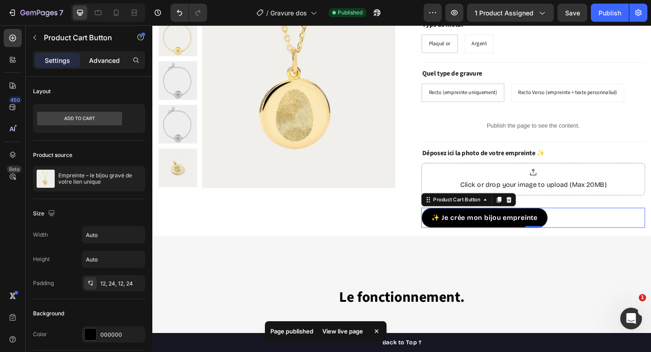
click at [105, 62] on p "Advanced" at bounding box center [104, 60] width 31 height 9
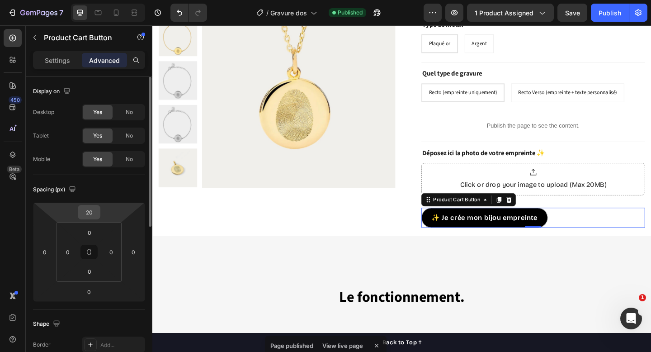
click at [94, 212] on input "20" at bounding box center [89, 212] width 18 height 14
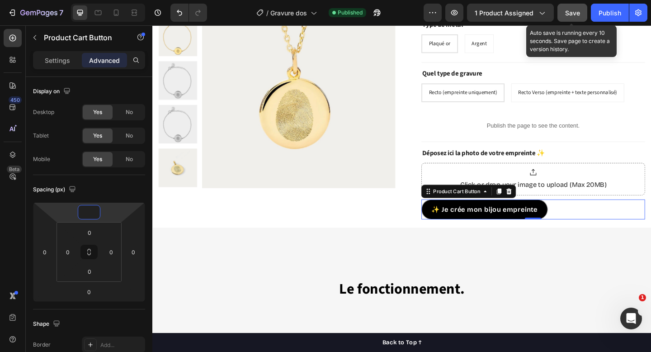
type input "0"
click at [573, 12] on span "Save" at bounding box center [572, 13] width 15 height 8
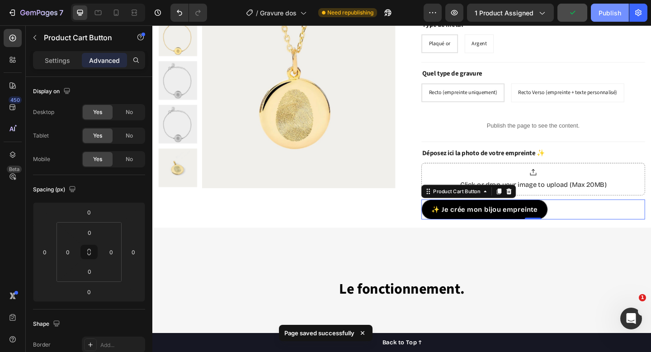
click at [609, 19] on button "Publish" at bounding box center [610, 13] width 38 height 18
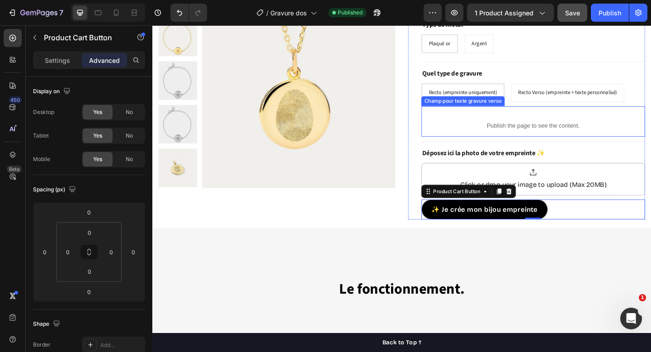
click at [507, 127] on div "Publish the page to see the content." at bounding box center [566, 134] width 243 height 24
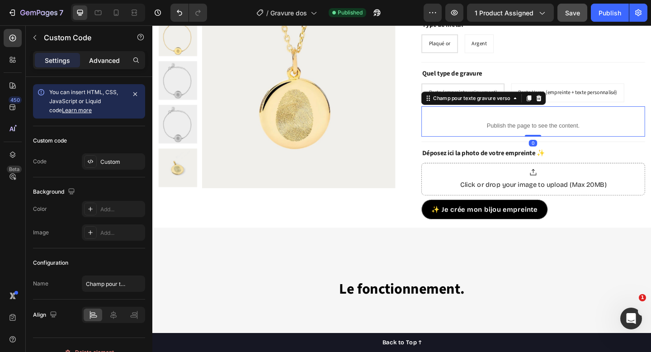
click at [105, 60] on p "Advanced" at bounding box center [104, 60] width 31 height 9
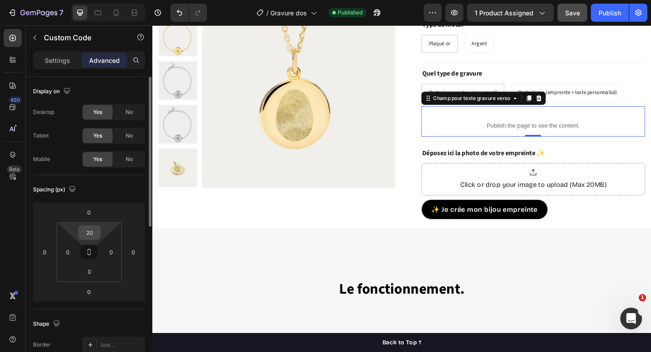
click at [94, 230] on input "20" at bounding box center [89, 232] width 18 height 14
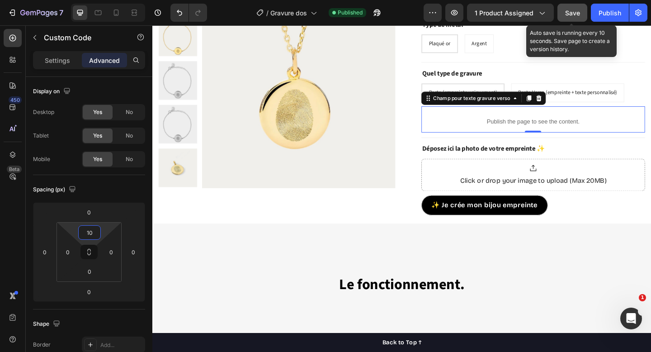
type input "10"
click at [577, 12] on span "Save" at bounding box center [572, 13] width 15 height 8
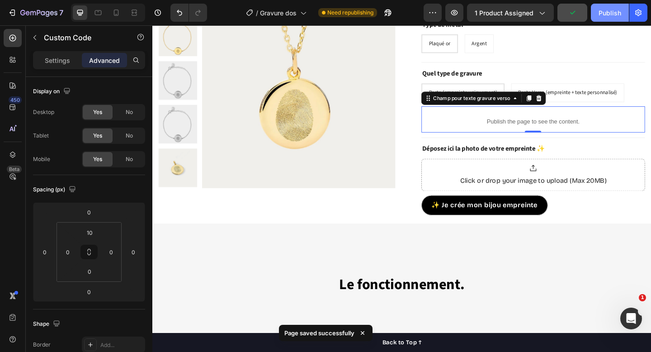
click at [601, 14] on div "Publish" at bounding box center [609, 12] width 23 height 9
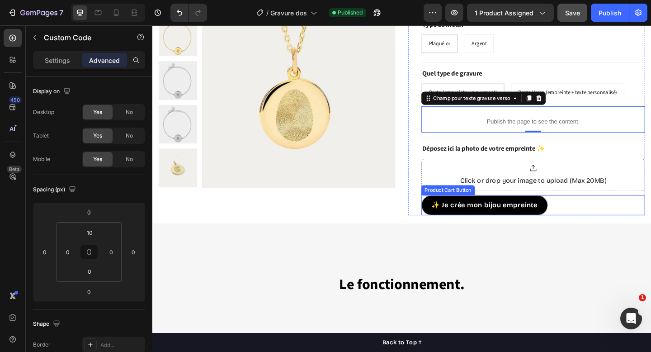
click at [598, 219] on div "✨ Je crée mon bijou empreinte Product Cart Button" at bounding box center [566, 221] width 243 height 22
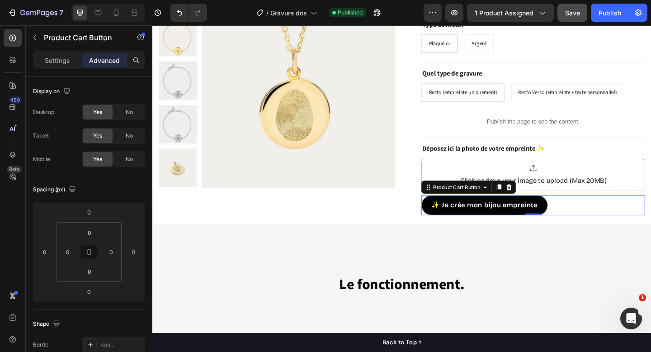
click at [650, 221] on div "✨ Je crée mon bijou empreinte Product Cart Button 0" at bounding box center [566, 221] width 243 height 22
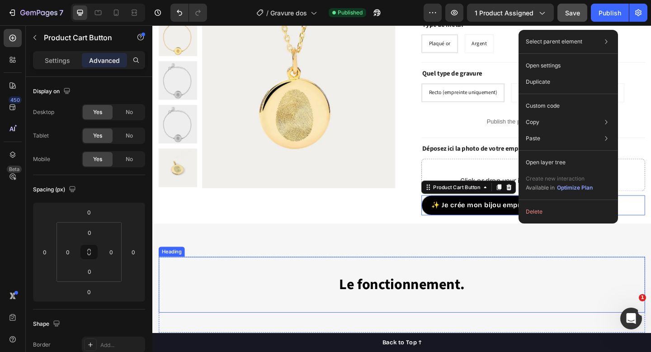
click at [637, 282] on h2 "Le fonctionnement." at bounding box center [423, 307] width 529 height 61
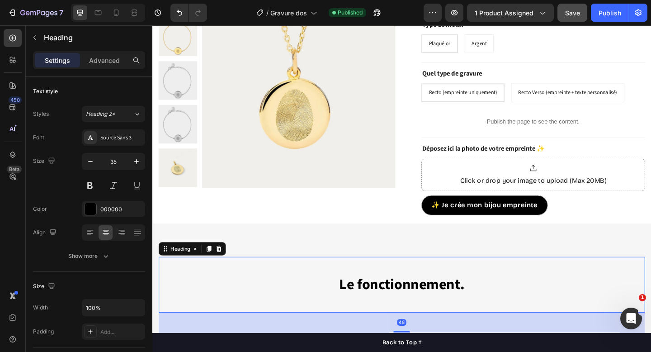
scroll to position [669, 0]
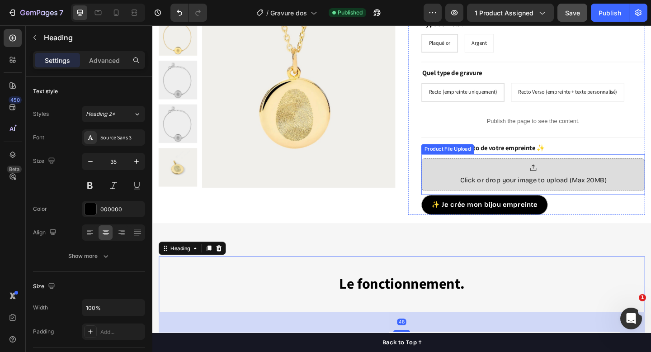
click at [638, 188] on div "Click or drop your image to upload (Max 20MB)" at bounding box center [566, 187] width 159 height 23
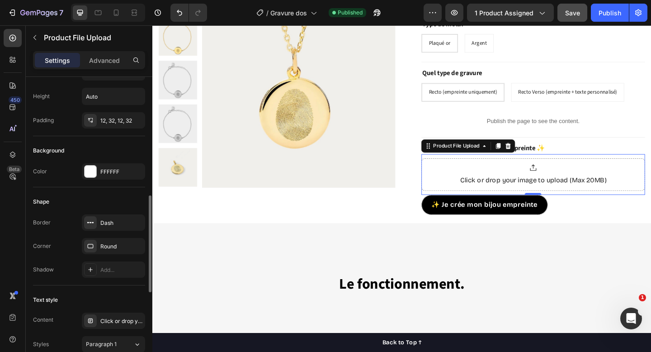
scroll to position [363, 0]
click at [120, 243] on div "Round" at bounding box center [113, 245] width 26 height 8
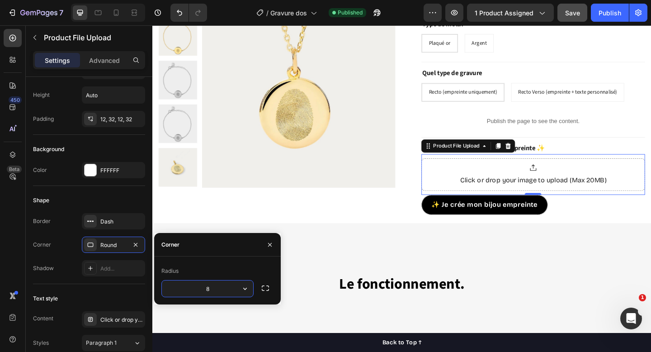
click at [213, 284] on input "8" at bounding box center [207, 288] width 91 height 16
click at [269, 244] on icon "button" at bounding box center [269, 244] width 7 height 7
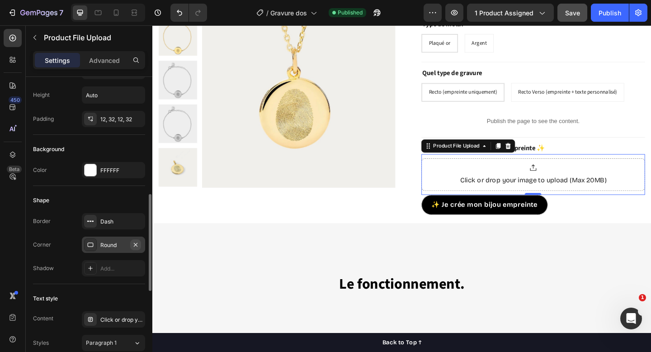
click at [136, 244] on icon "button" at bounding box center [135, 244] width 7 height 7
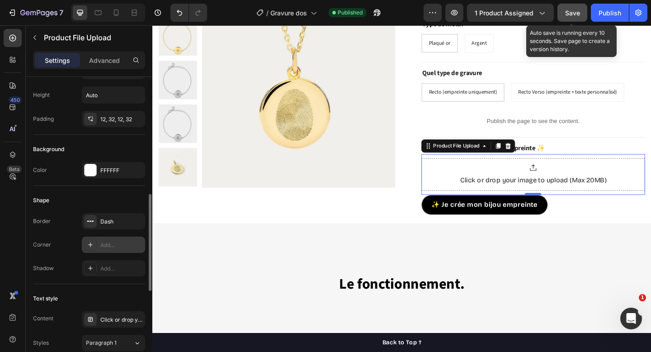
click at [570, 14] on span "Save" at bounding box center [572, 13] width 15 height 8
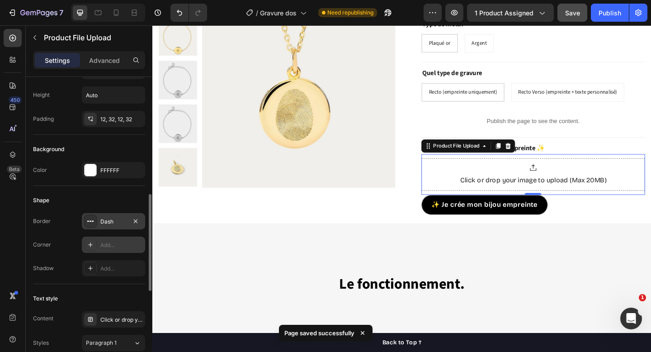
click at [110, 221] on div "Dash" at bounding box center [113, 221] width 26 height 8
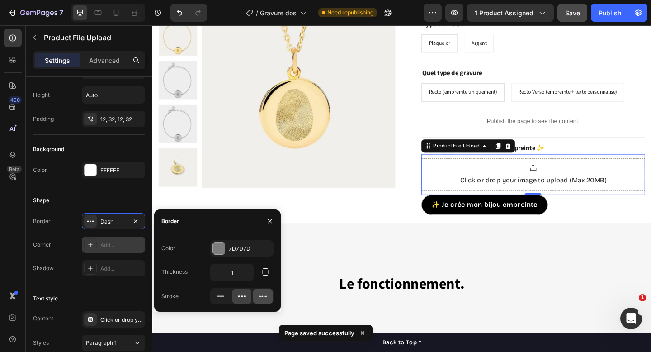
click at [267, 298] on icon at bounding box center [262, 295] width 9 height 9
click at [240, 300] on icon at bounding box center [241, 295] width 9 height 9
click at [239, 273] on input "1" at bounding box center [232, 272] width 42 height 16
click at [270, 220] on icon "button" at bounding box center [269, 220] width 7 height 7
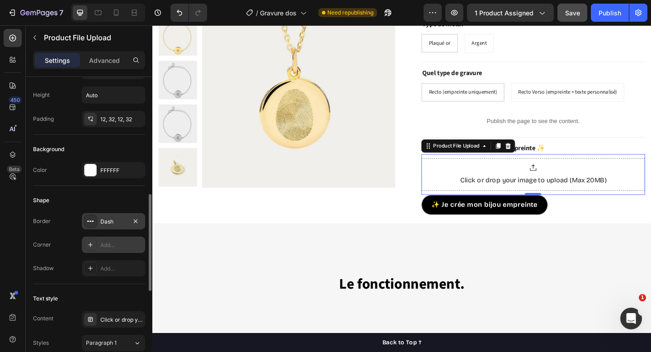
click at [113, 221] on div "Dash" at bounding box center [113, 221] width 26 height 8
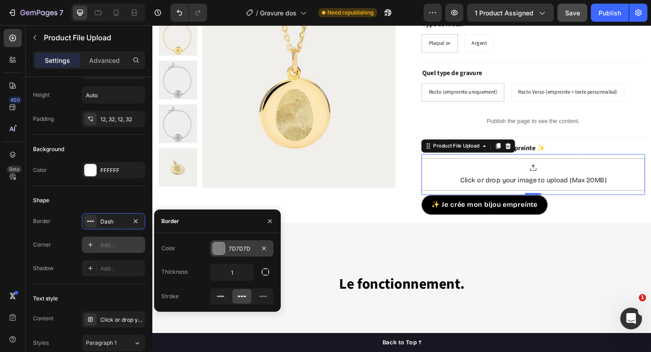
click at [252, 246] on div "7D7D7D" at bounding box center [242, 248] width 26 height 8
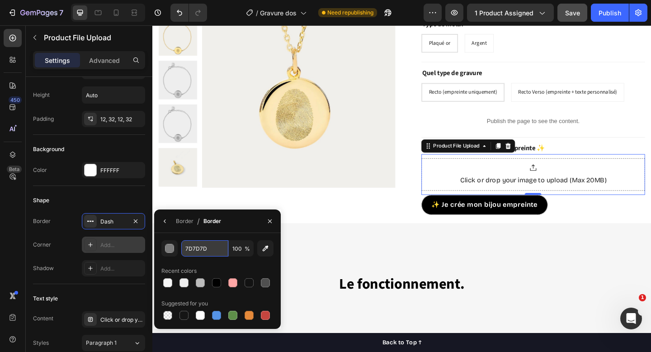
click at [187, 251] on input "7D7D7D" at bounding box center [204, 248] width 47 height 16
click at [200, 280] on div at bounding box center [200, 282] width 9 height 9
click at [265, 285] on div at bounding box center [265, 282] width 9 height 9
click at [212, 250] on input "4F4F4F" at bounding box center [204, 248] width 47 height 16
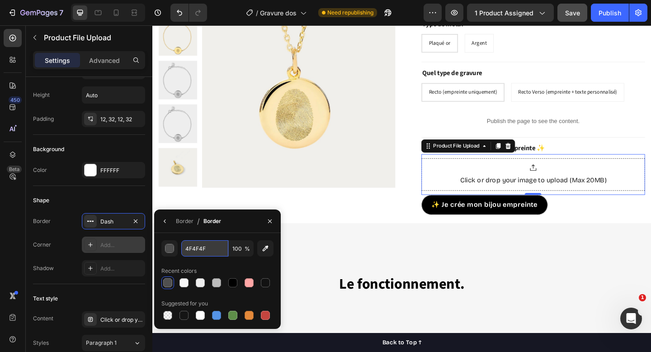
click at [212, 250] on input "4F4F4F" at bounding box center [204, 248] width 47 height 16
click at [215, 280] on div at bounding box center [217, 282] width 112 height 13
click at [184, 284] on div at bounding box center [183, 282] width 9 height 9
type input "4F4F4F"
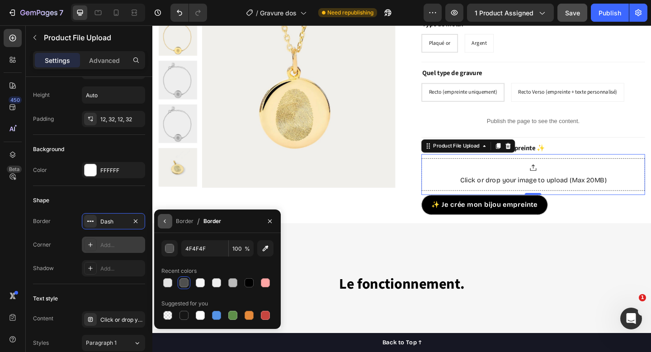
click at [165, 222] on icon "button" at bounding box center [164, 220] width 7 height 7
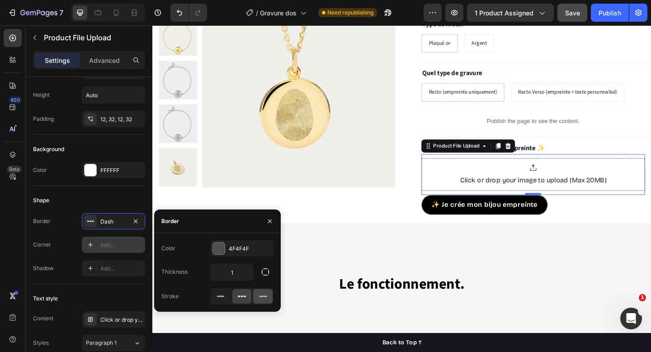
click at [268, 294] on div at bounding box center [262, 296] width 19 height 14
click at [241, 297] on icon at bounding box center [241, 295] width 9 height 9
click at [217, 296] on rect at bounding box center [220, 296] width 7 height 1
click at [233, 296] on div at bounding box center [241, 296] width 19 height 14
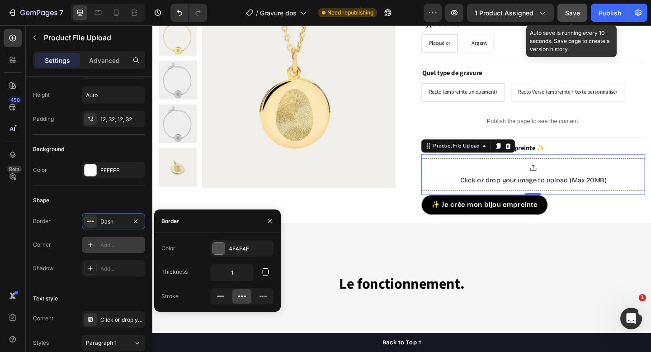
click at [568, 11] on span "Save" at bounding box center [572, 13] width 15 height 8
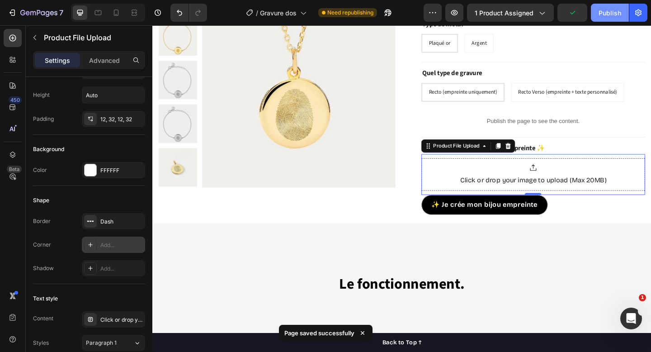
click at [614, 14] on div "Publish" at bounding box center [609, 12] width 23 height 9
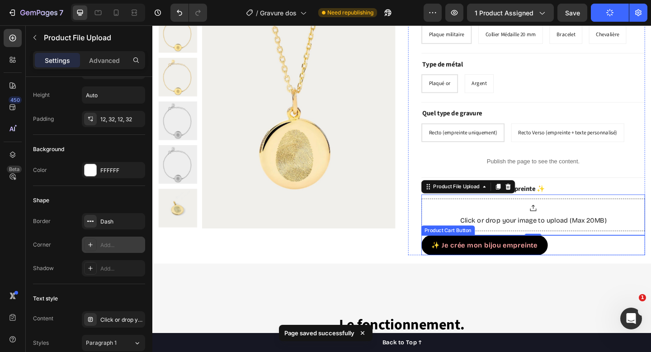
scroll to position [626, 0]
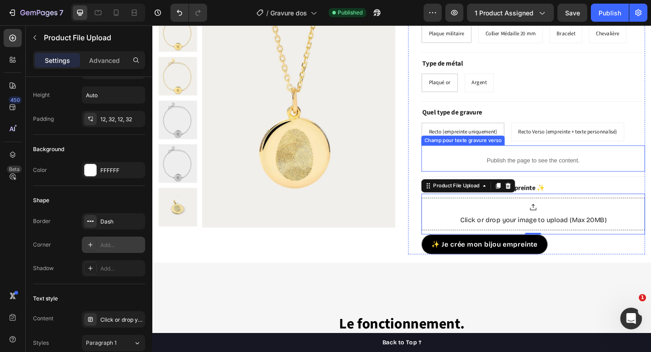
click at [473, 177] on div "Publish the page to see the content." at bounding box center [566, 172] width 243 height 24
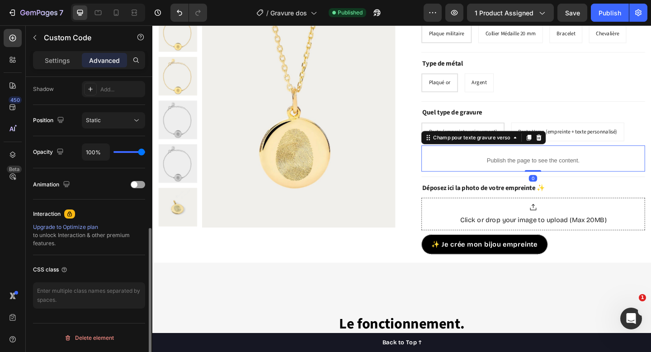
scroll to position [0, 0]
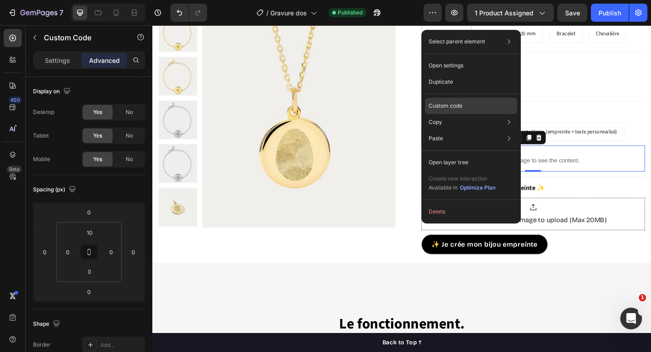
click at [468, 130] on div "Custom code" at bounding box center [471, 138] width 92 height 16
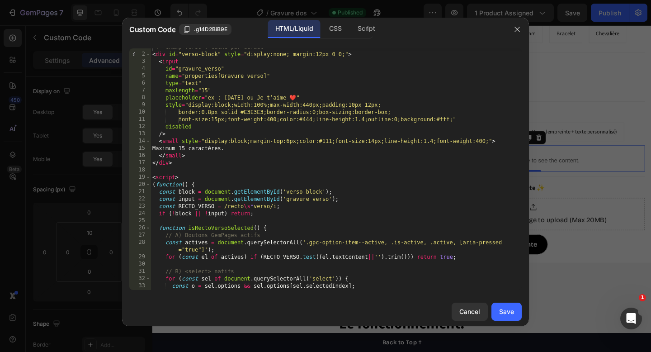
scroll to position [5, 0]
click at [322, 54] on div "<!-- Champ verso : caché par défaut --> < div id = "verso-block" style = "displ…" at bounding box center [335, 171] width 371 height 256
click at [325, 54] on div "<!-- Champ verso : caché par défaut --> < div id = "verso-block" style = "displ…" at bounding box center [335, 171] width 371 height 256
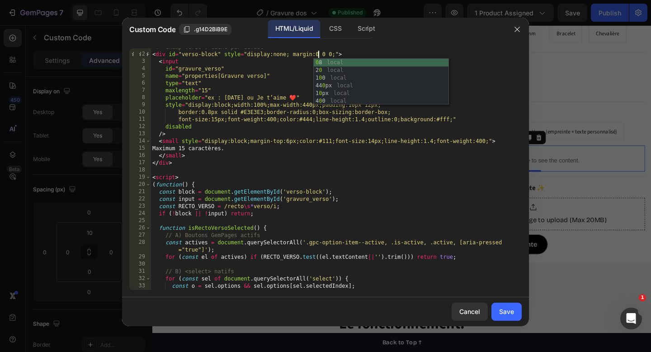
click at [495, 83] on div "<!-- Champ verso : caché par défaut --> < div id = "verso-block" style = "displ…" at bounding box center [335, 171] width 371 height 256
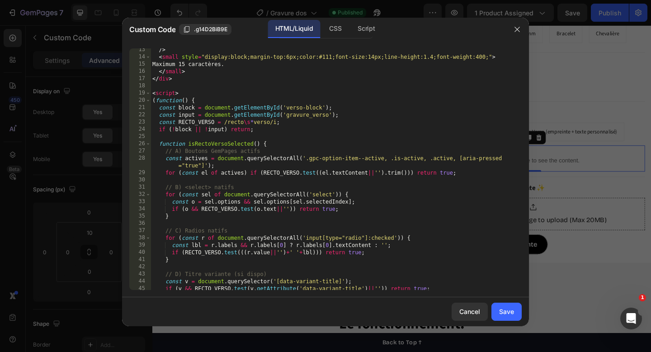
scroll to position [265, 0]
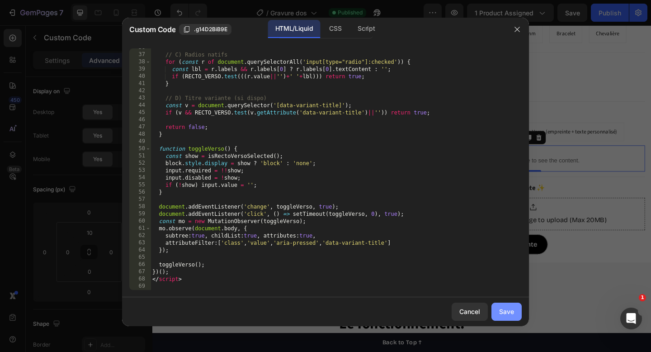
type textarea "type="text""
click at [499, 310] on div "Save" at bounding box center [506, 310] width 15 height 9
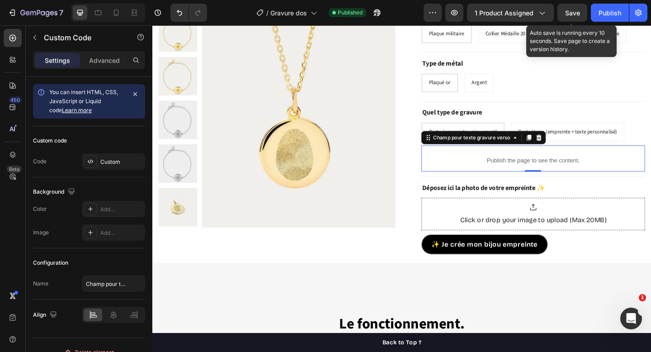
click at [573, 22] on div "7 Version history / Gravure dos Published Preview 1 product assigned Save Auto …" at bounding box center [325, 13] width 651 height 26
click at [576, 12] on span "Save" at bounding box center [572, 13] width 15 height 8
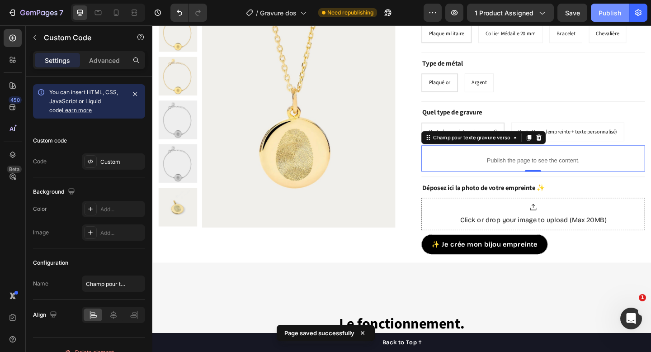
click at [610, 14] on div "Publish" at bounding box center [609, 12] width 23 height 9
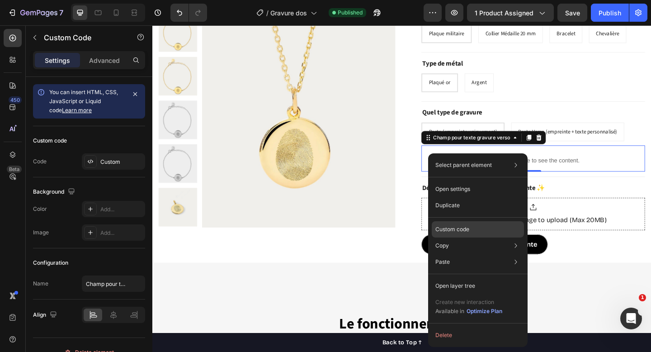
click at [450, 231] on p "Custom code" at bounding box center [452, 229] width 34 height 8
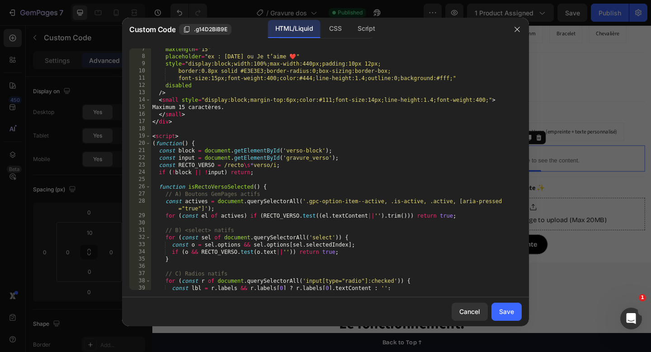
scroll to position [19, 0]
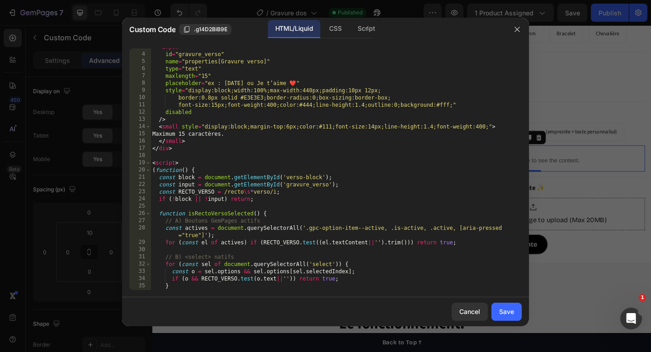
click at [373, 125] on div "< input id = "gravure_verso" name = "properties[Gravure verso]" type = "text" m…" at bounding box center [335, 171] width 371 height 256
type textarea "<small style="display:block;margin-top:6px;color:#111;font-size:10px;line-heigh…"
click at [506, 310] on div "Save" at bounding box center [506, 310] width 15 height 9
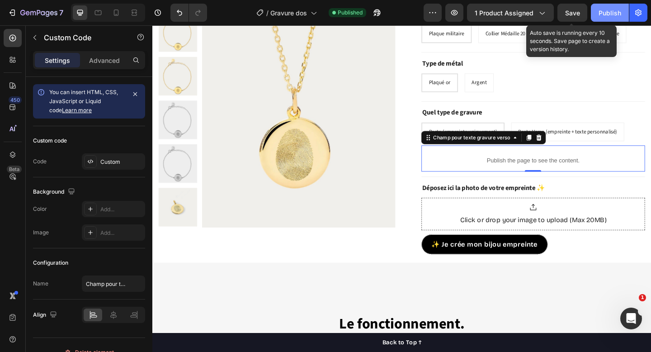
click at [578, 14] on span "Save" at bounding box center [572, 13] width 15 height 8
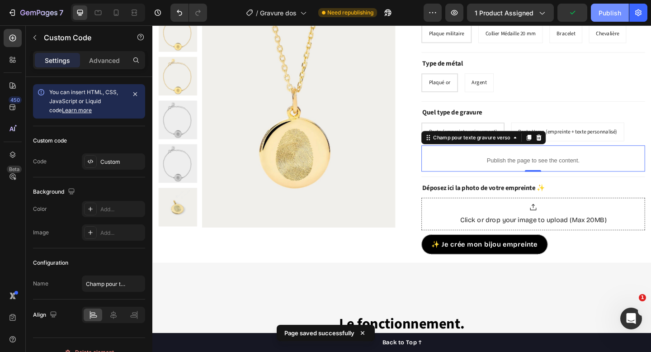
click at [610, 15] on div "Publish" at bounding box center [609, 12] width 23 height 9
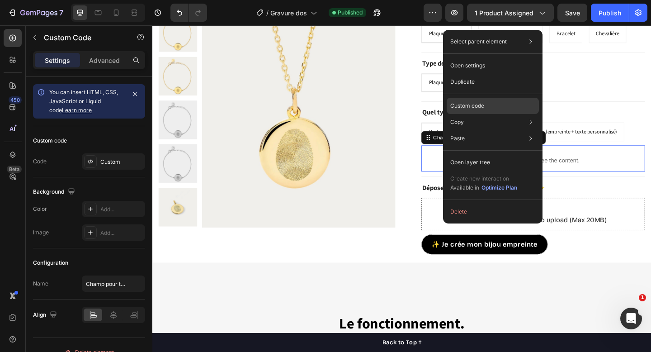
click at [485, 130] on div "Custom code" at bounding box center [492, 138] width 92 height 16
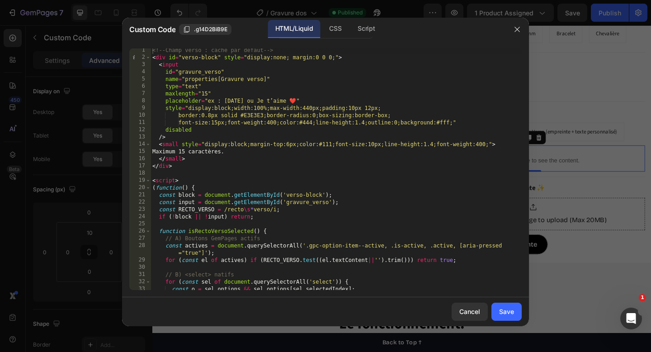
scroll to position [5, 0]
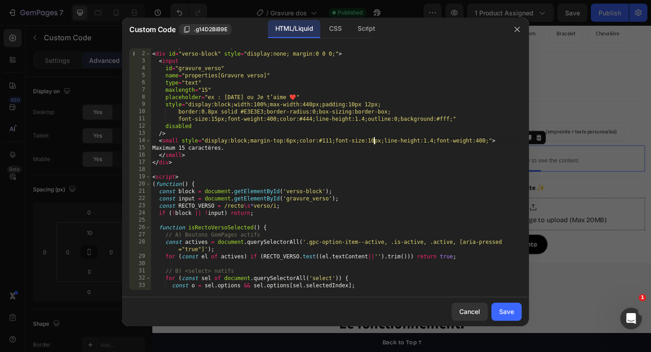
click at [372, 139] on div "<!-- Champ verso : caché par défaut --> < div id = "verso-block" style = "displ…" at bounding box center [335, 171] width 371 height 256
type textarea "<small style="display:block;margin-top:6px;color:#111;font-size:12px;line-heigh…"
click at [516, 311] on button "Save" at bounding box center [506, 311] width 30 height 18
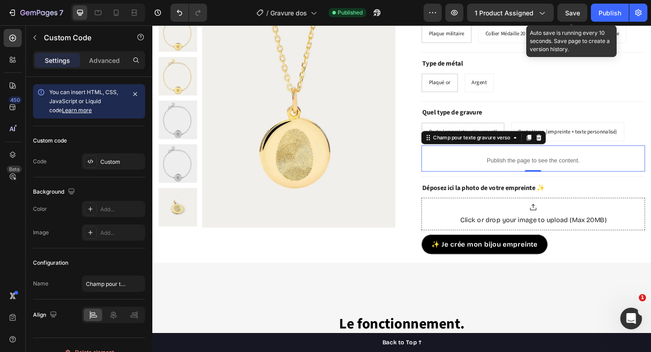
click at [572, 9] on span "Save" at bounding box center [572, 13] width 15 height 8
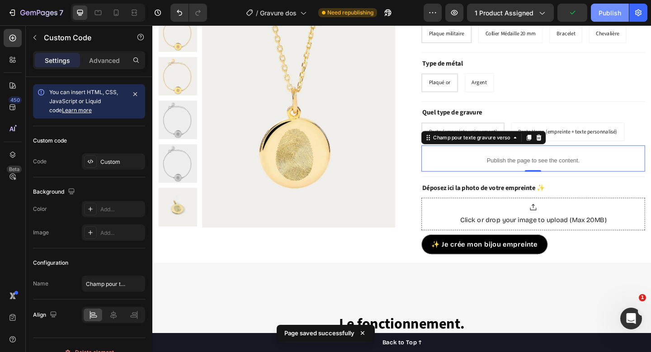
click at [610, 13] on div "Publish" at bounding box center [609, 12] width 23 height 9
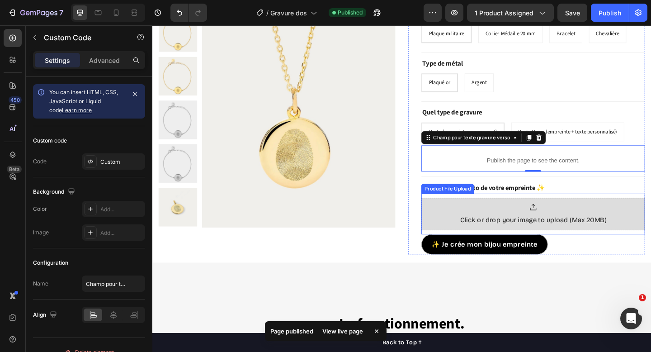
click at [508, 227] on div at bounding box center [566, 223] width 159 height 9
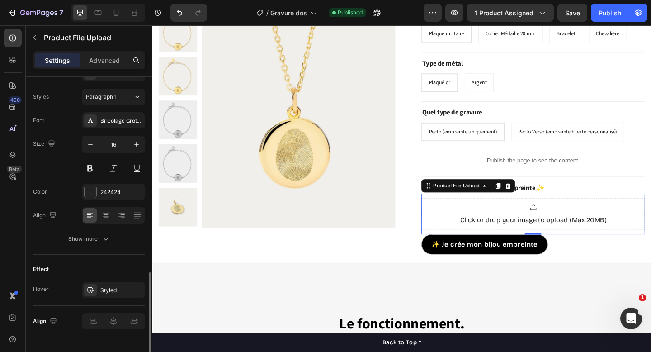
scroll to position [607, 0]
click at [90, 146] on icon "button" at bounding box center [90, 145] width 9 height 9
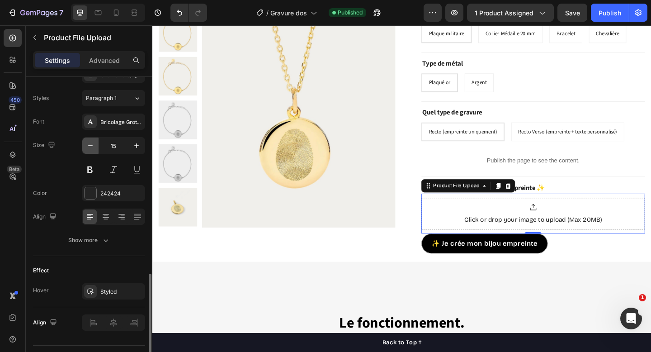
click at [90, 146] on icon "button" at bounding box center [90, 145] width 9 height 9
type input "14"
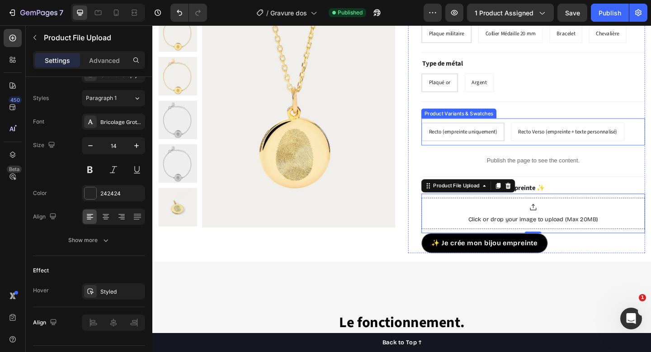
click at [494, 141] on span "Recto (empreinte uniquement)" at bounding box center [490, 141] width 74 height 8
click at [445, 131] on input "Recto (empreinte uniquement) Recto (empreinte uniquement) Recto (empreinte uniq…" at bounding box center [444, 131] width 0 height 0
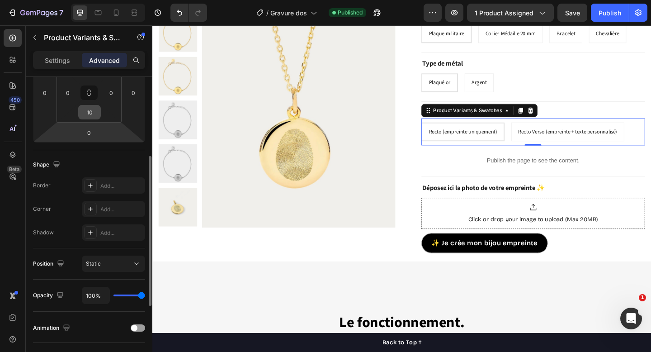
scroll to position [184, 0]
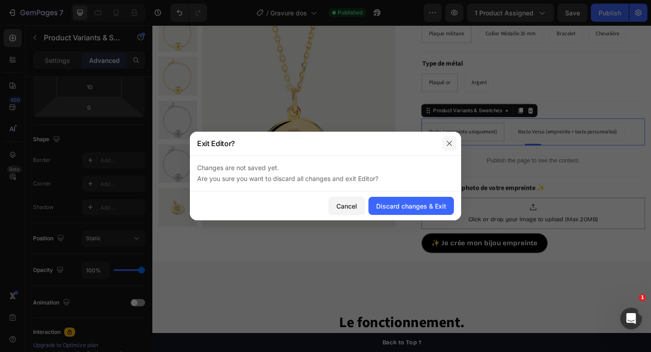
click at [449, 141] on icon "button" at bounding box center [449, 143] width 7 height 7
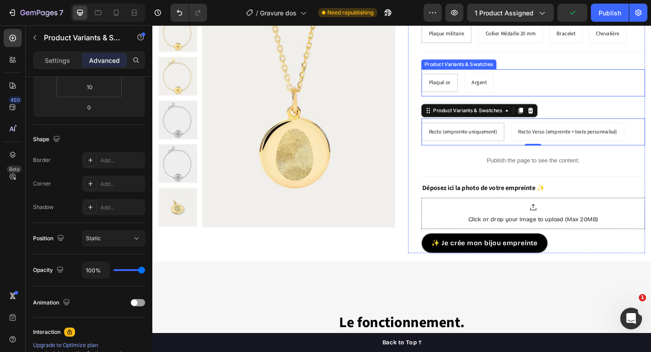
click at [551, 84] on div "Plaqué or Plaqué or Plaqué or Argent Argent Argent" at bounding box center [566, 88] width 243 height 20
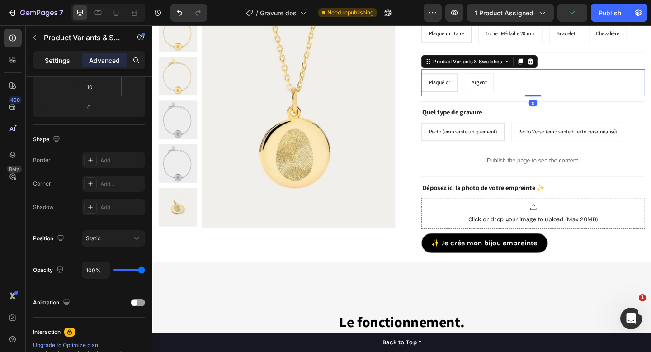
click at [61, 64] on p "Settings" at bounding box center [57, 60] width 25 height 9
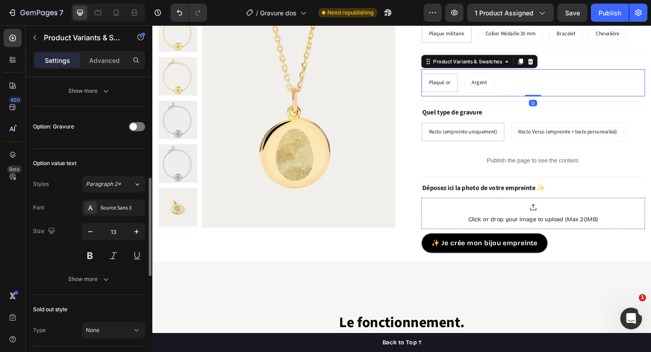
scroll to position [401, 0]
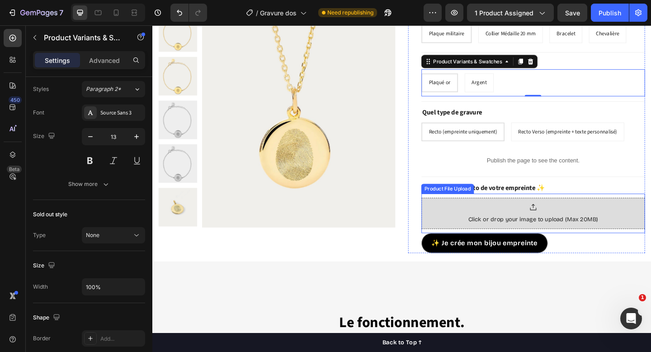
click at [483, 222] on div "Click or drop your image to upload (Max 20MB)" at bounding box center [566, 230] width 243 height 34
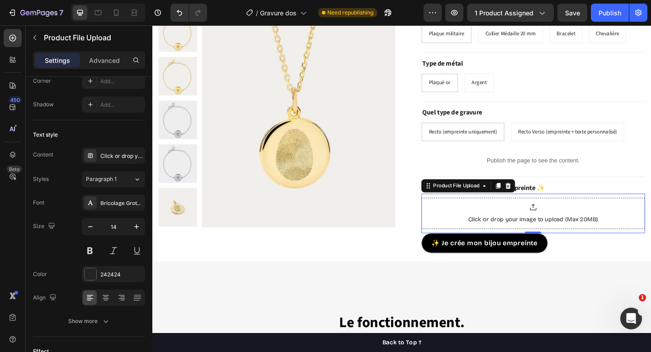
scroll to position [629, 0]
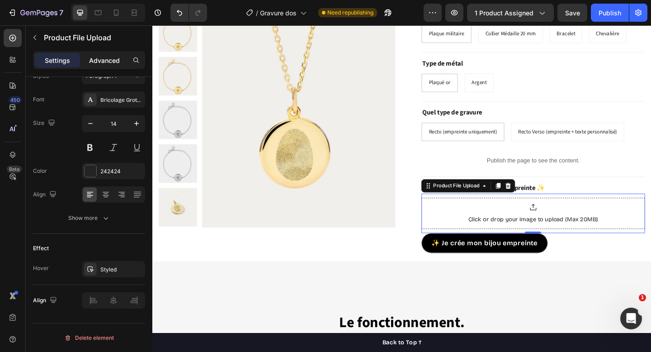
click at [107, 61] on p "Advanced" at bounding box center [104, 60] width 31 height 9
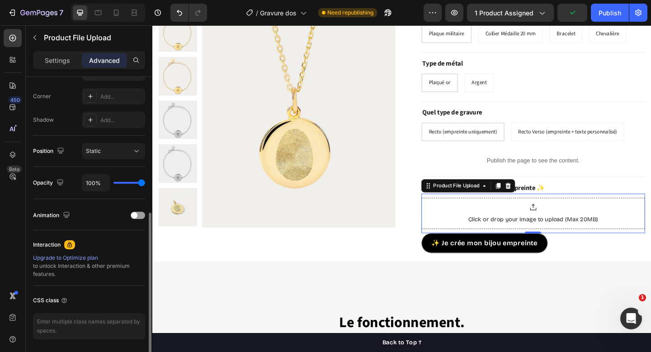
scroll to position [0, 0]
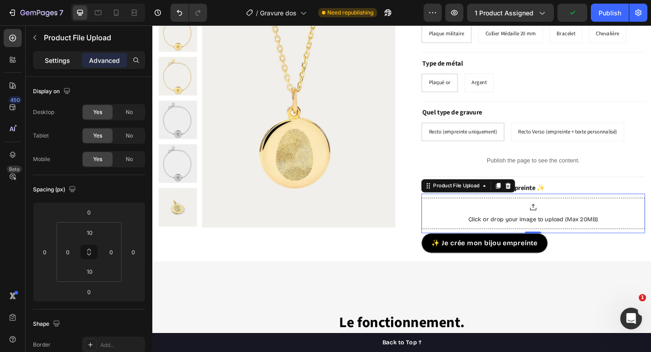
click at [49, 58] on p "Settings" at bounding box center [57, 60] width 25 height 9
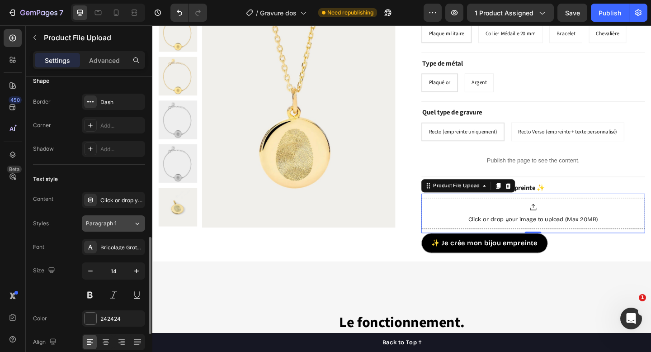
scroll to position [485, 0]
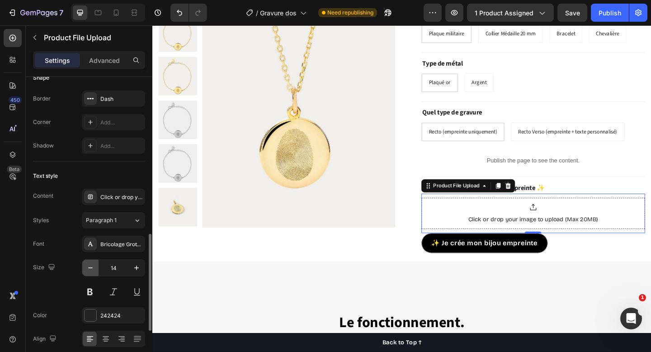
click at [90, 262] on button "button" at bounding box center [90, 267] width 16 height 16
type input "13"
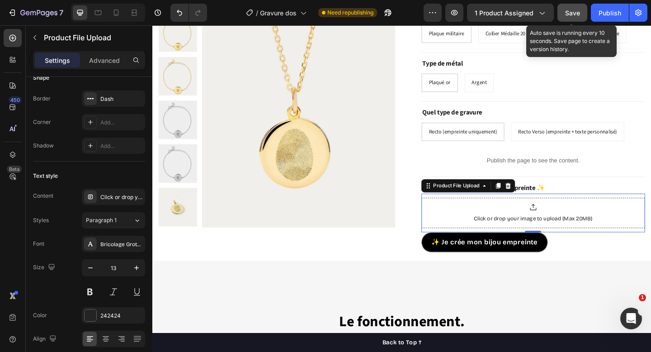
click at [562, 12] on button "Save" at bounding box center [572, 13] width 30 height 18
click at [575, 12] on span "Save" at bounding box center [572, 13] width 15 height 8
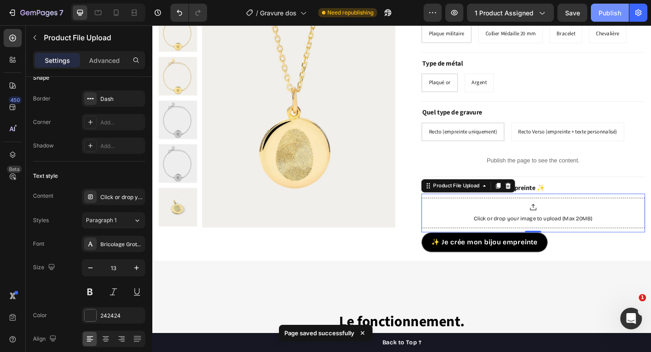
click at [605, 15] on div "Publish" at bounding box center [609, 12] width 23 height 9
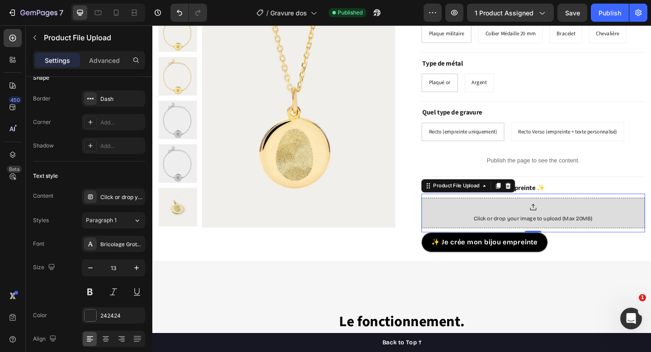
click at [530, 237] on div "Click or drop your image to upload (Max 20MB)" at bounding box center [566, 235] width 129 height 9
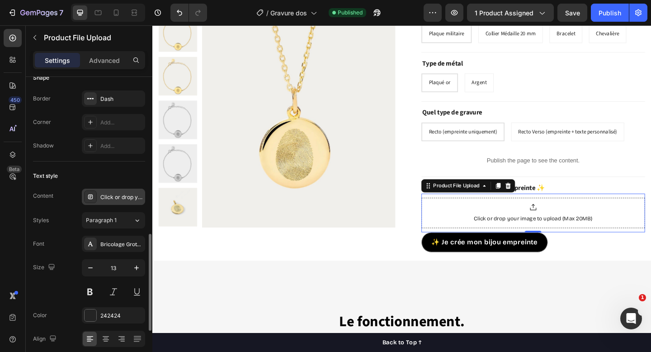
click at [119, 196] on div "Click or drop your image to upload (Max 20MB)" at bounding box center [121, 197] width 42 height 8
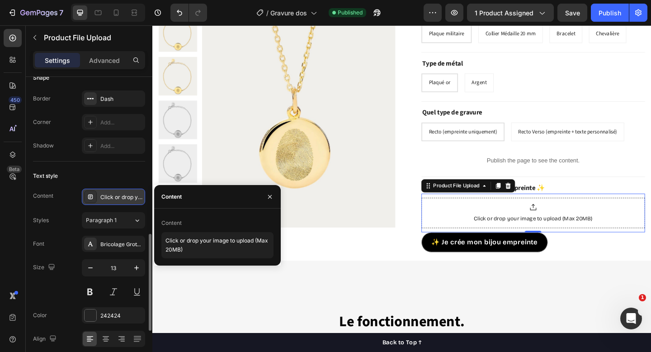
click at [119, 196] on div "Click or drop your image to upload (Max 20MB)" at bounding box center [121, 197] width 42 height 8
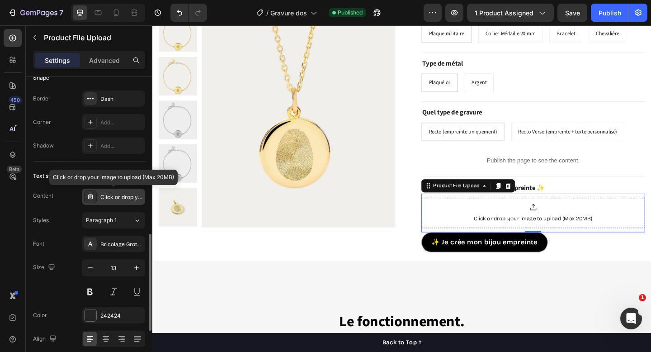
click at [119, 196] on div "Click or drop your image to upload (Max 20MB)" at bounding box center [121, 197] width 42 height 8
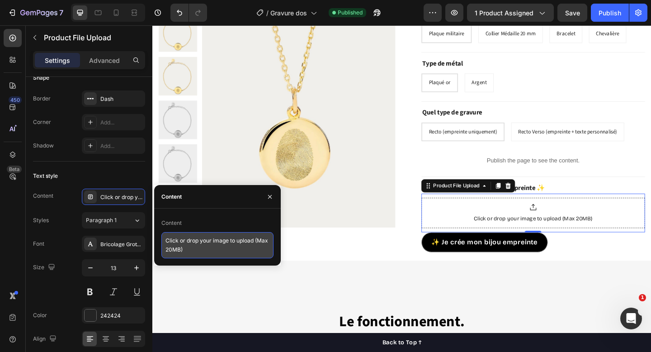
click at [216, 251] on textarea "Click or drop your image to upload (Max 20MB)" at bounding box center [217, 245] width 112 height 26
paste textarea "Importez ici l’image de votre empreinte (max. 20 Mo"
type textarea "Importez ici l’image de votre empreinte (max. 20 Mo)"
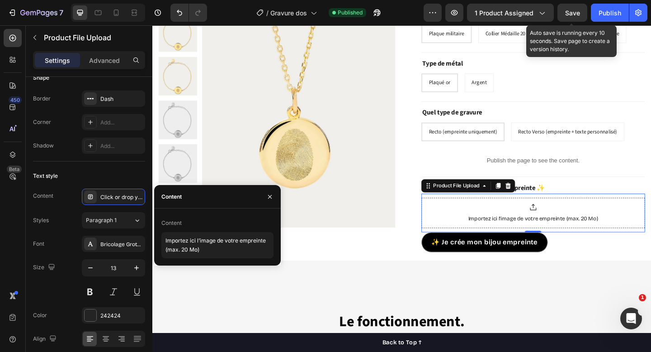
click at [569, 17] on div "Save" at bounding box center [572, 12] width 15 height 9
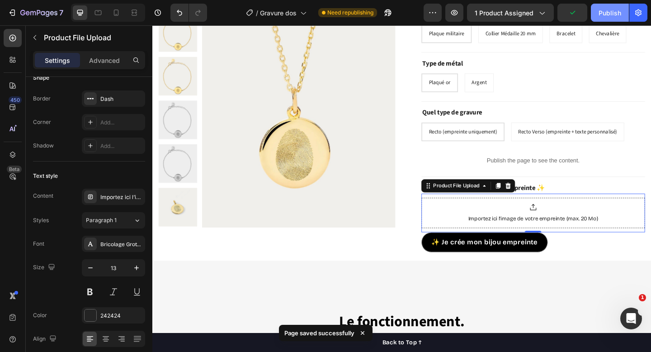
click at [613, 12] on div "Publish" at bounding box center [609, 12] width 23 height 9
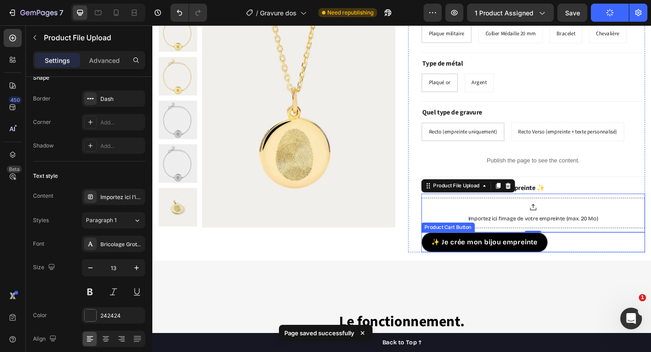
click at [588, 260] on div "✨ Je crée mon bijou empreinte Product Cart Button" at bounding box center [566, 261] width 243 height 22
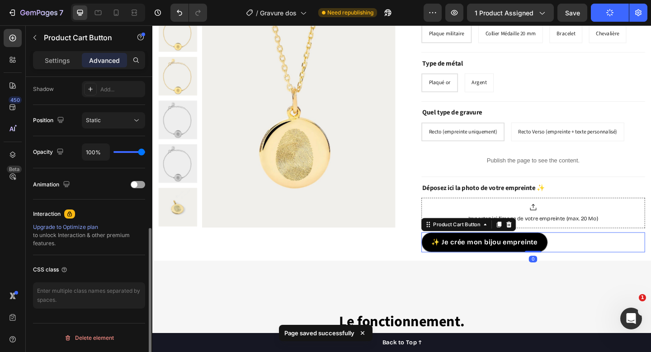
scroll to position [0, 0]
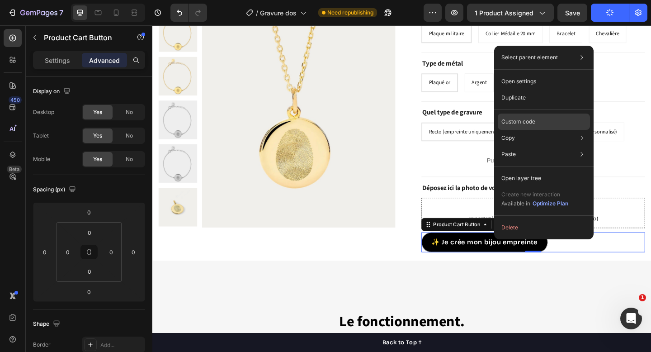
click at [550, 146] on div "Custom code" at bounding box center [543, 154] width 92 height 16
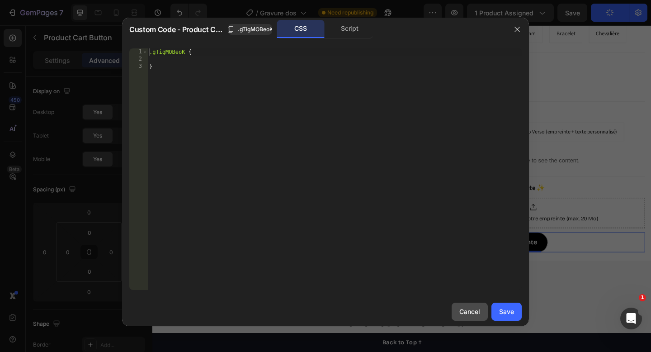
click at [457, 315] on button "Cancel" at bounding box center [469, 311] width 36 height 18
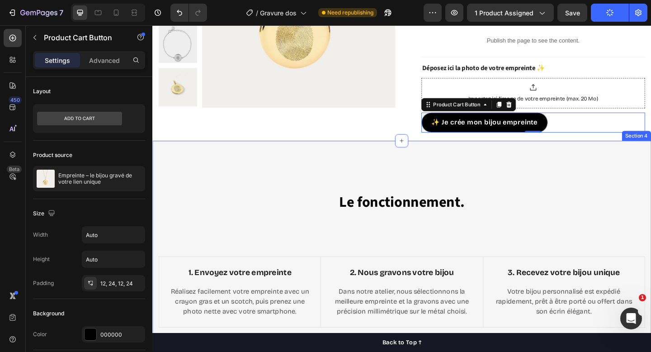
scroll to position [909, 0]
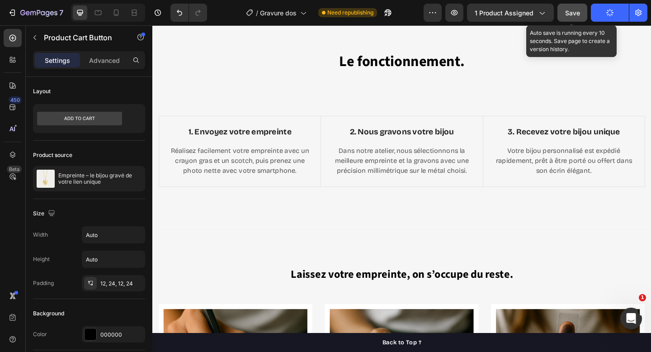
click at [579, 18] on button "Save" at bounding box center [572, 13] width 30 height 18
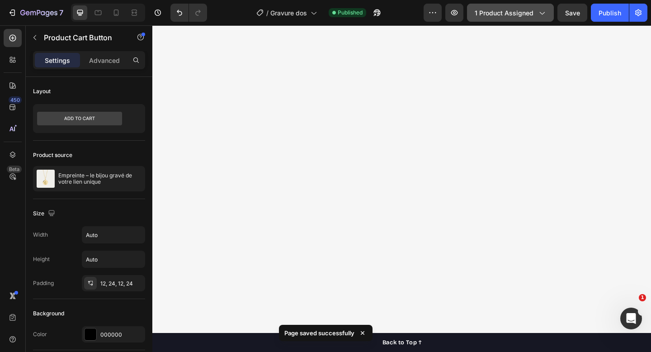
scroll to position [62, 0]
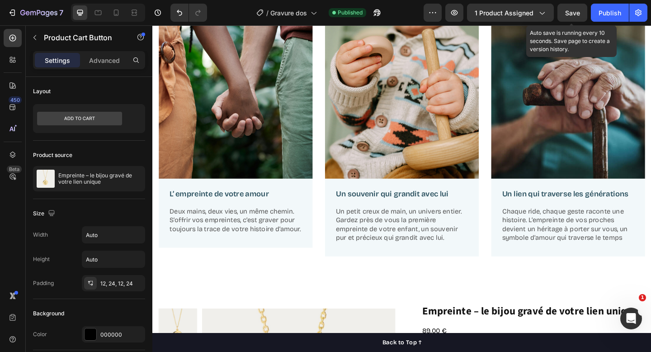
click at [565, 12] on span "Save" at bounding box center [572, 13] width 15 height 8
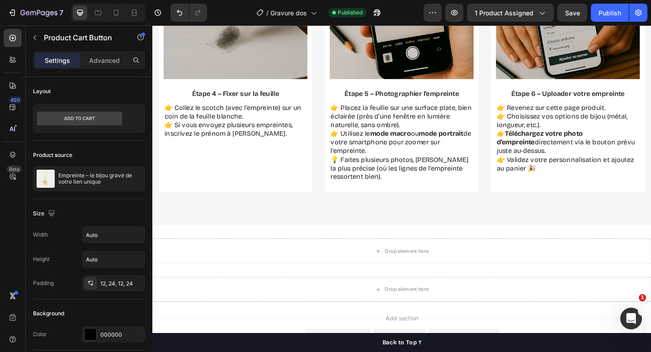
scroll to position [1662, 0]
